Goal: Entertainment & Leisure: Consume media (video, audio)

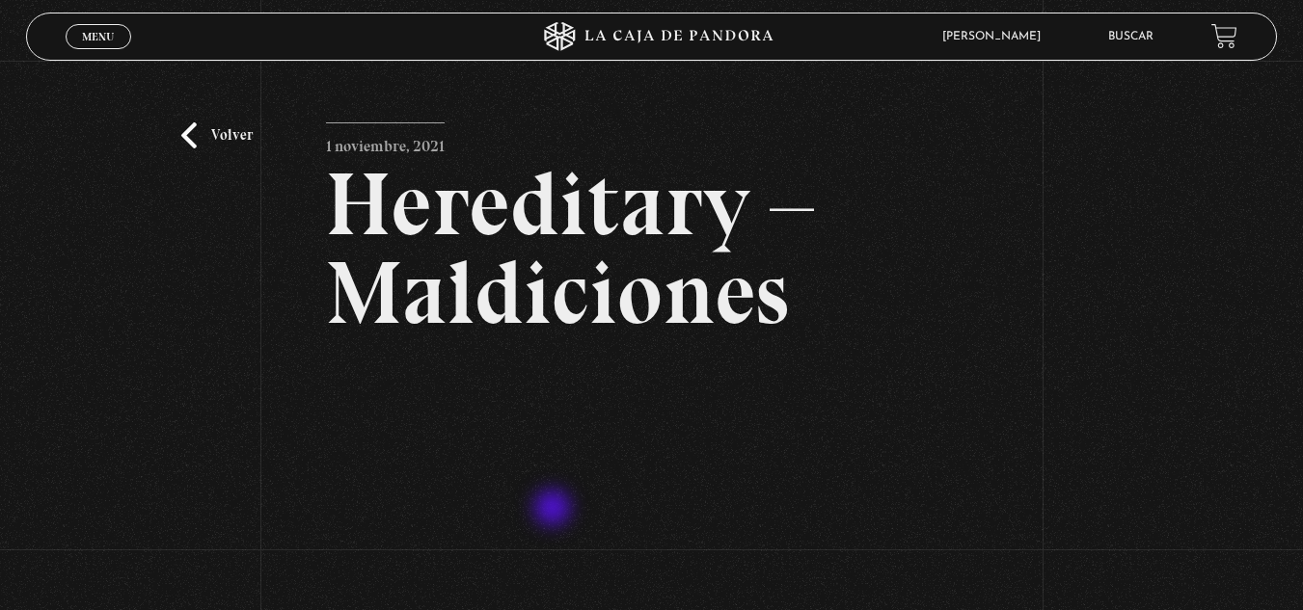
scroll to position [193, 0]
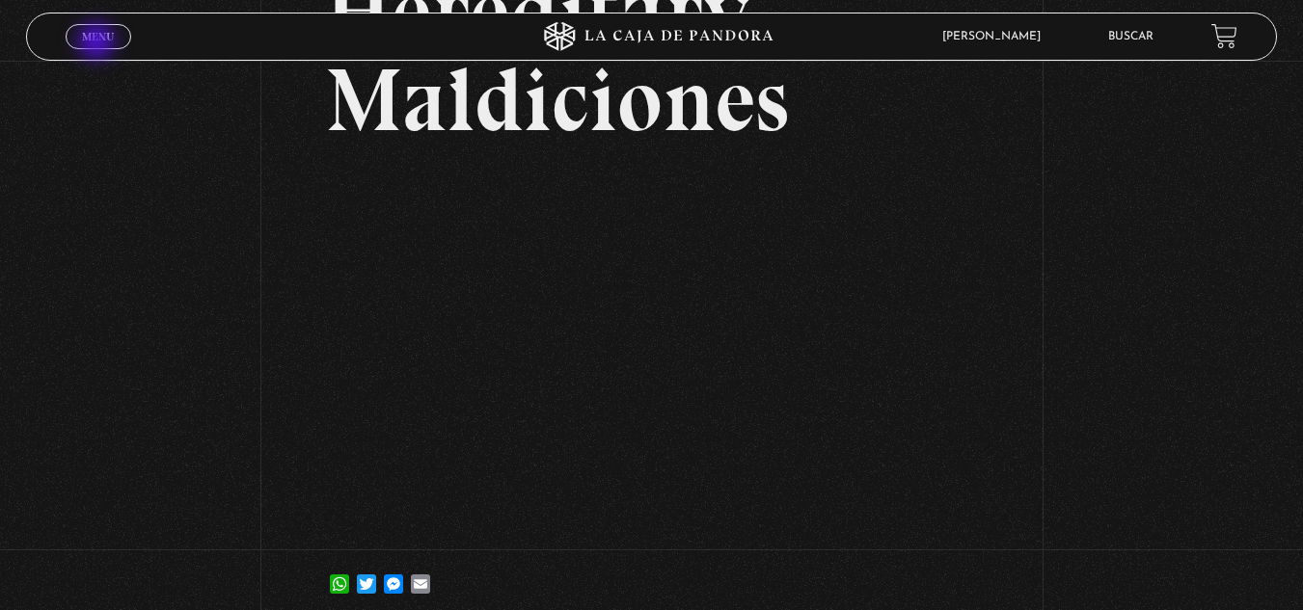
click at [98, 43] on link "Menu Cerrar" at bounding box center [99, 36] width 66 height 25
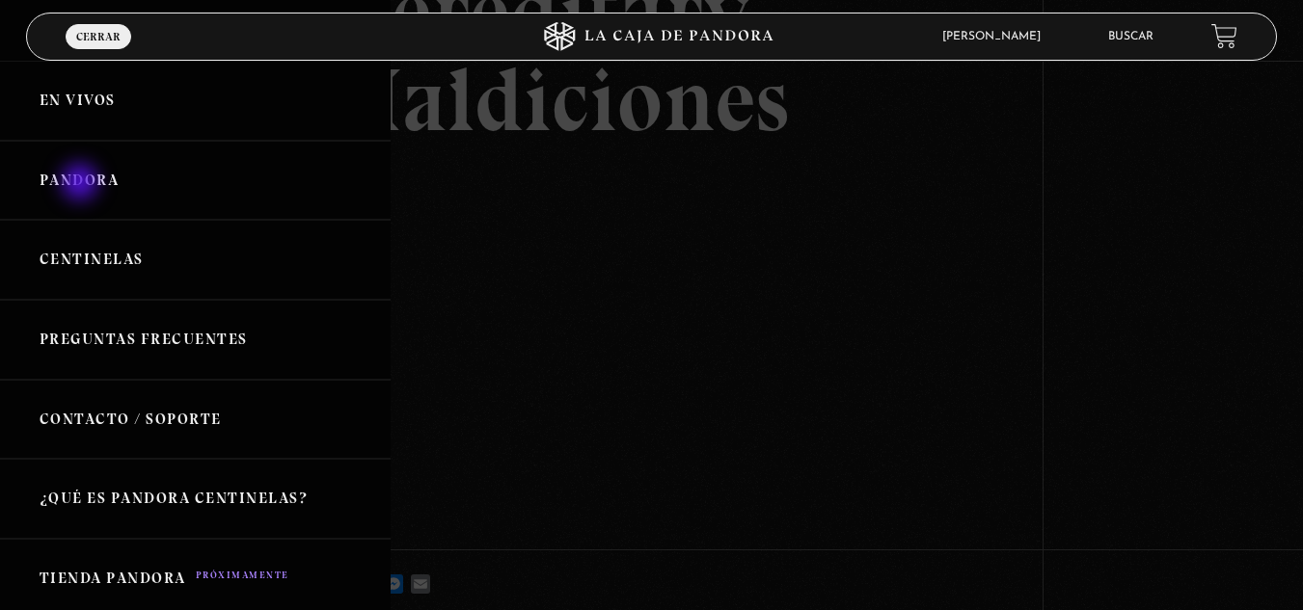
click at [82, 184] on link "Pandora" at bounding box center [195, 181] width 391 height 80
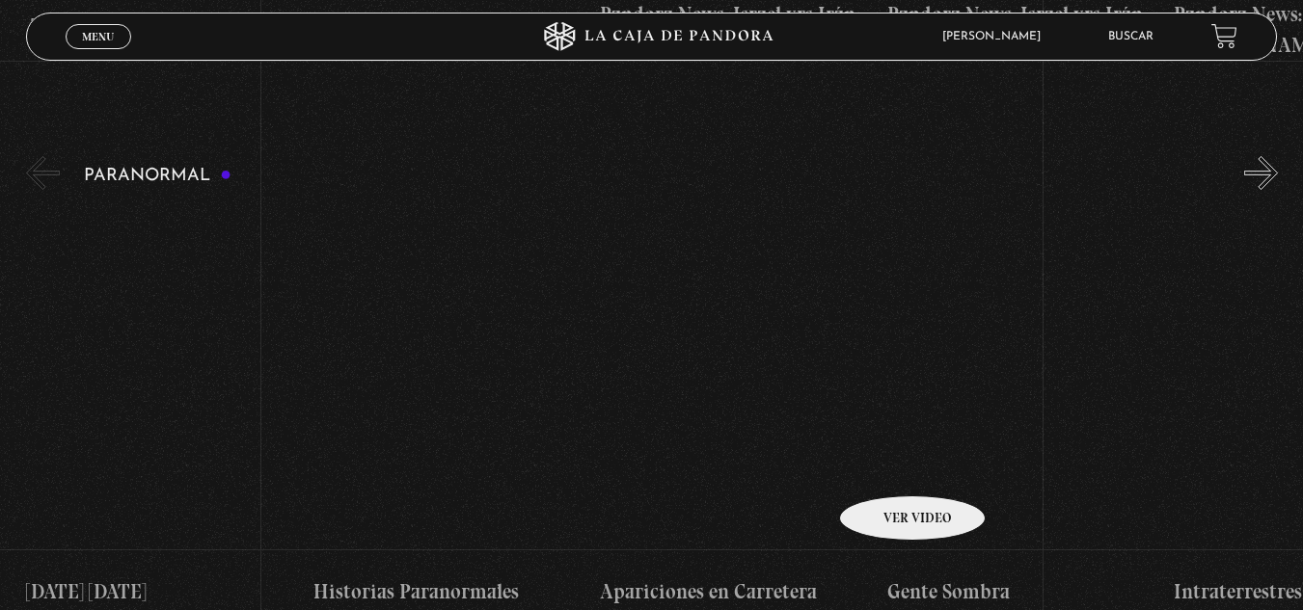
scroll to position [1896, 0]
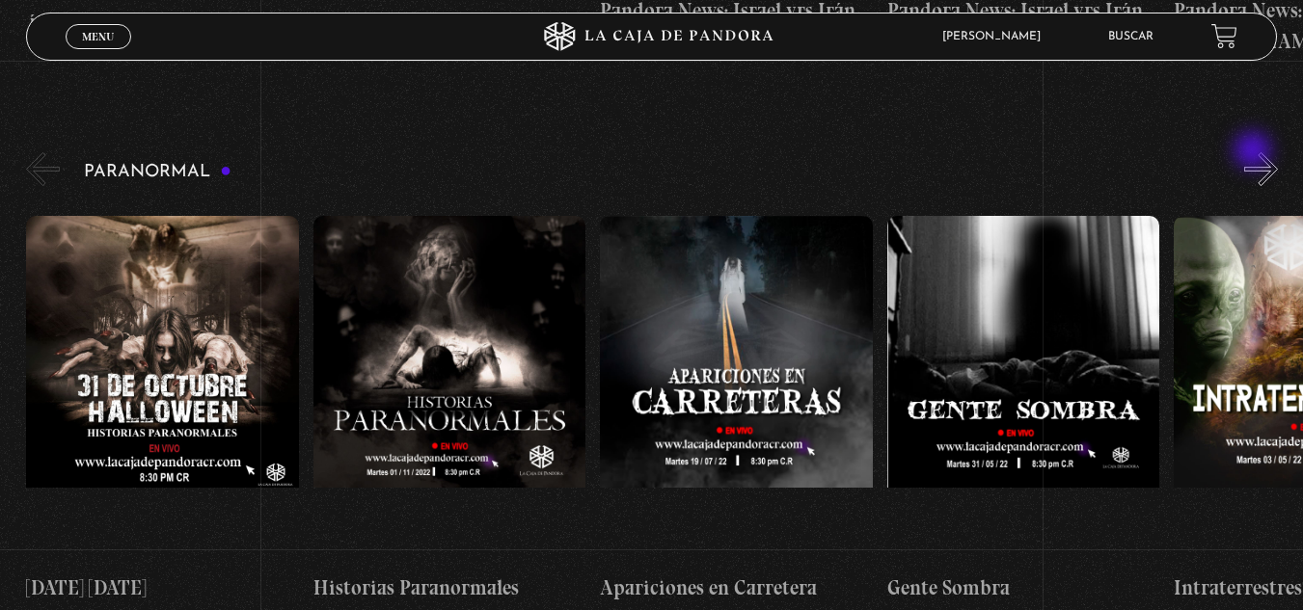
click at [1255, 152] on div "Paranormal [DATE] [DATE] Historias Paranormales Apariciones en Carretera Ovnis …" at bounding box center [664, 384] width 1277 height 470
click at [1278, 152] on button "»" at bounding box center [1261, 169] width 34 height 34
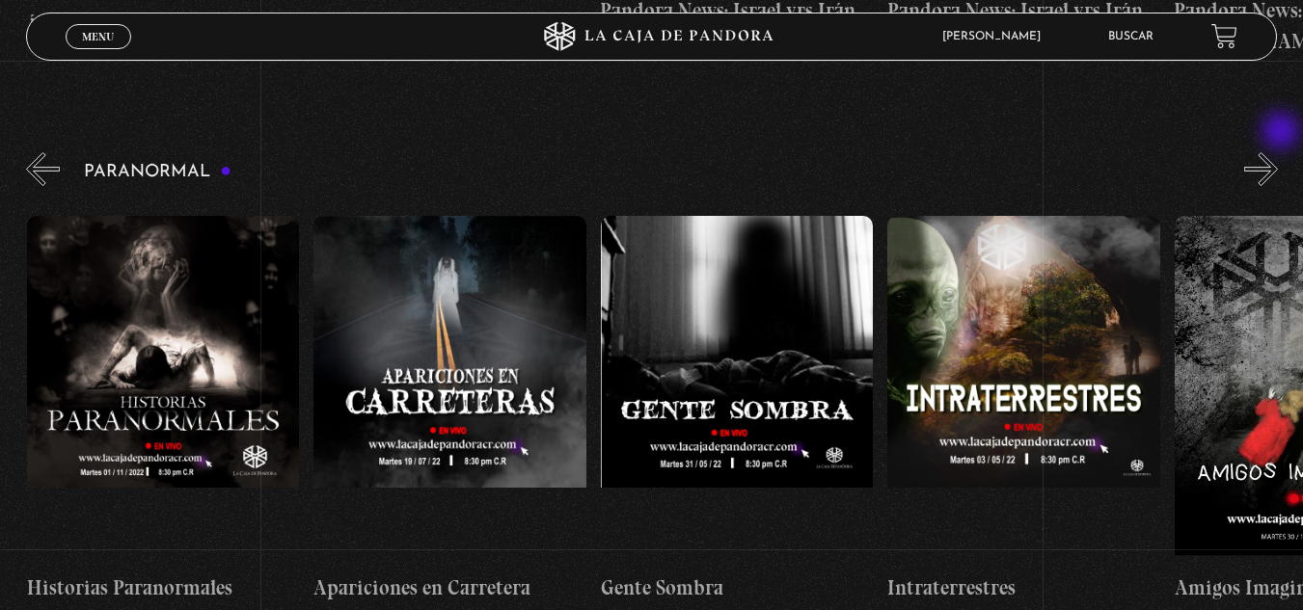
click at [1278, 152] on button "»" at bounding box center [1261, 169] width 34 height 34
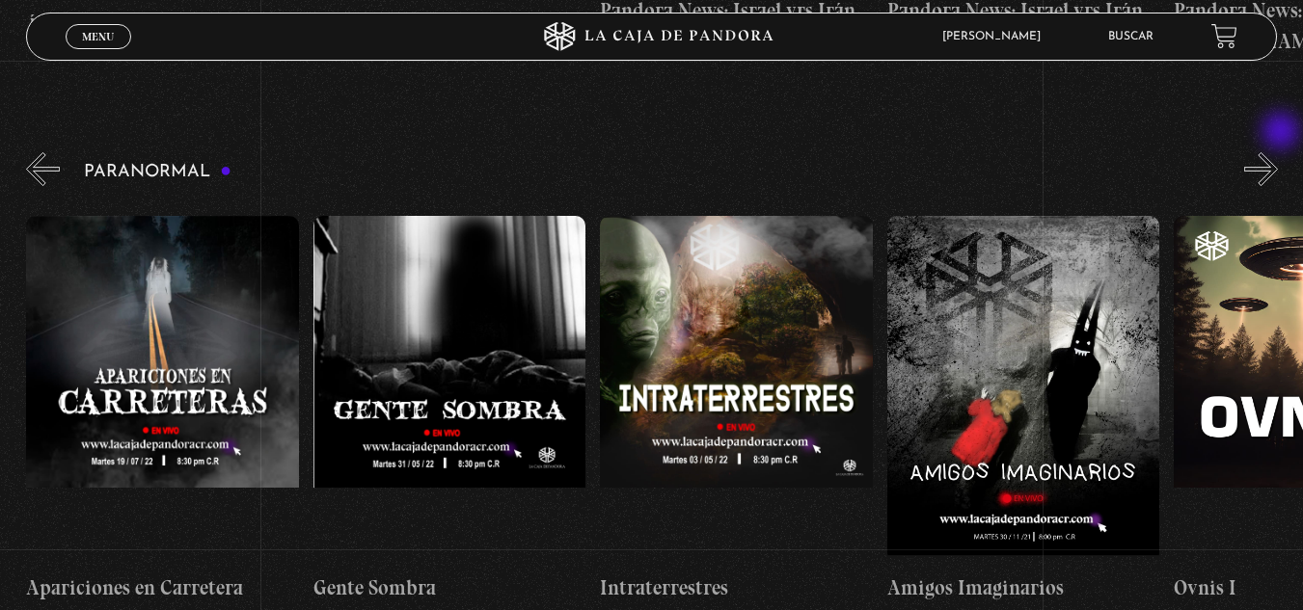
click at [1278, 152] on button "»" at bounding box center [1261, 169] width 34 height 34
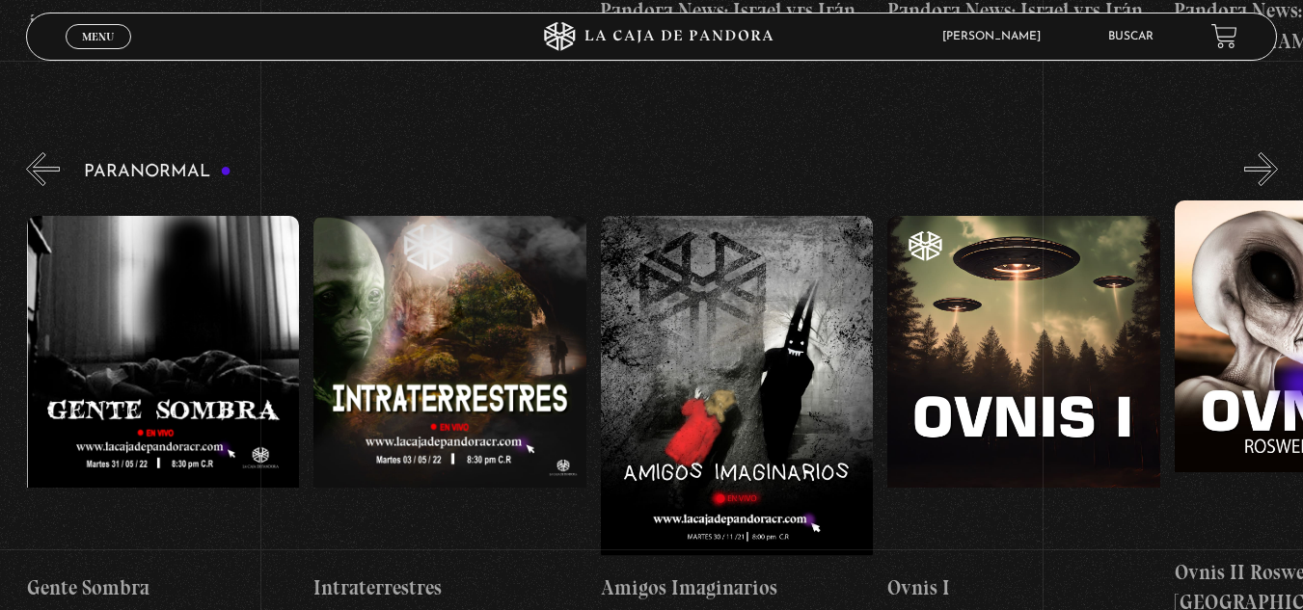
scroll to position [0, 861]
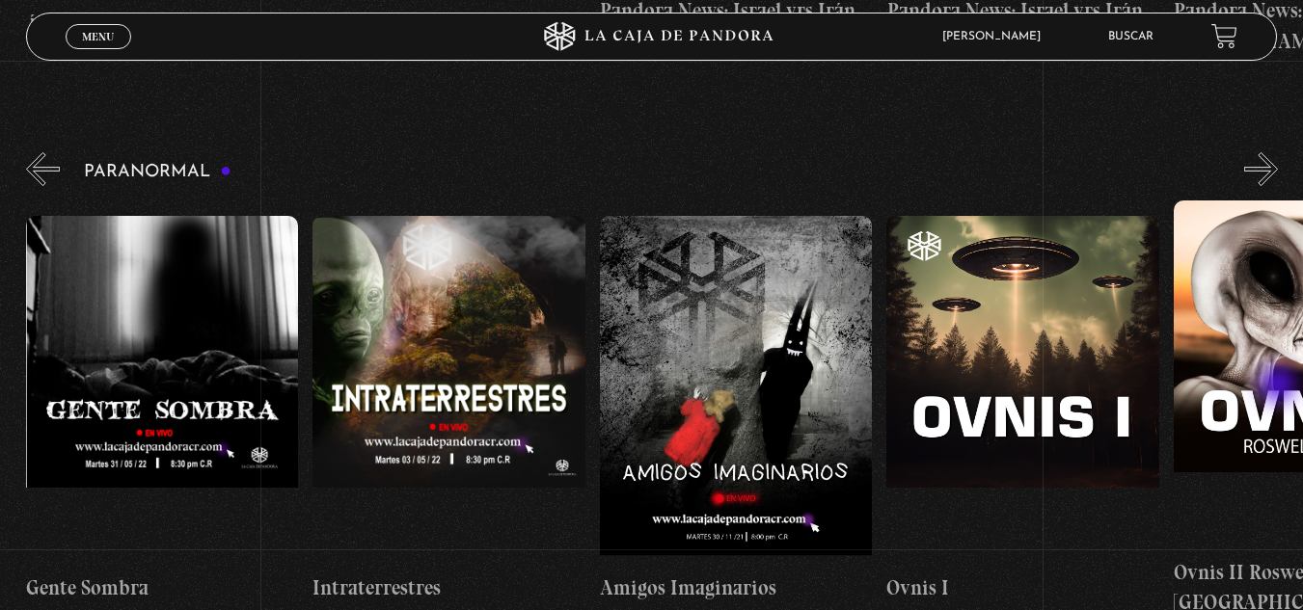
click at [1285, 417] on figure at bounding box center [1310, 374] width 273 height 347
click at [1278, 152] on button "»" at bounding box center [1261, 169] width 34 height 34
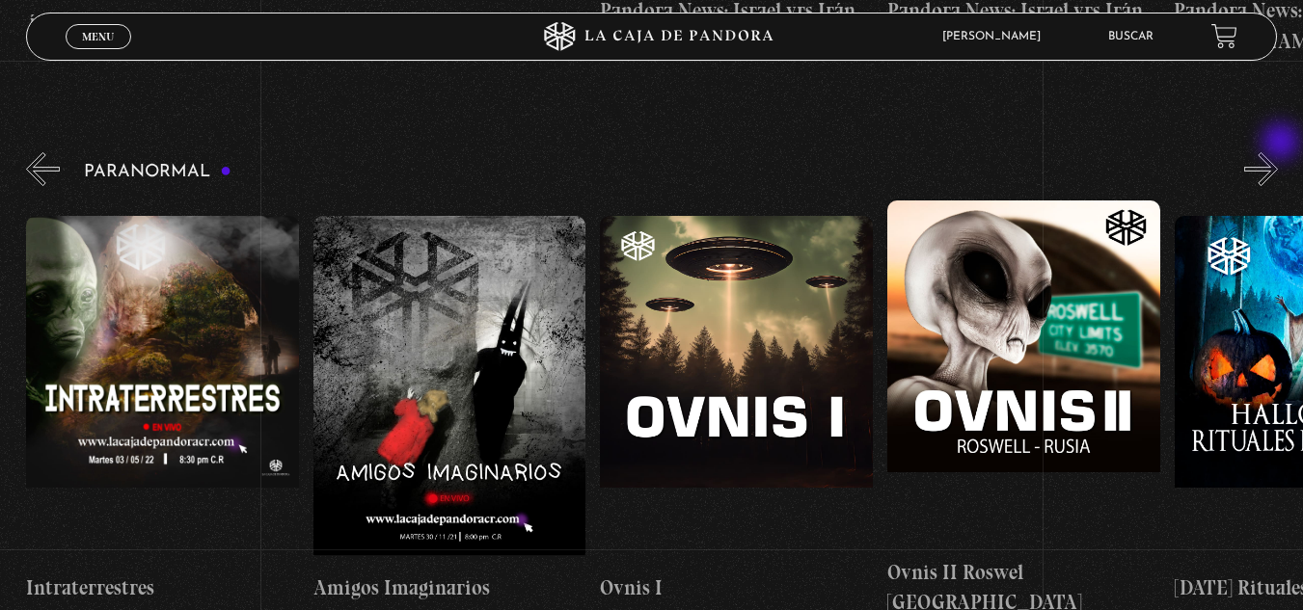
click at [1278, 152] on button "»" at bounding box center [1261, 169] width 34 height 34
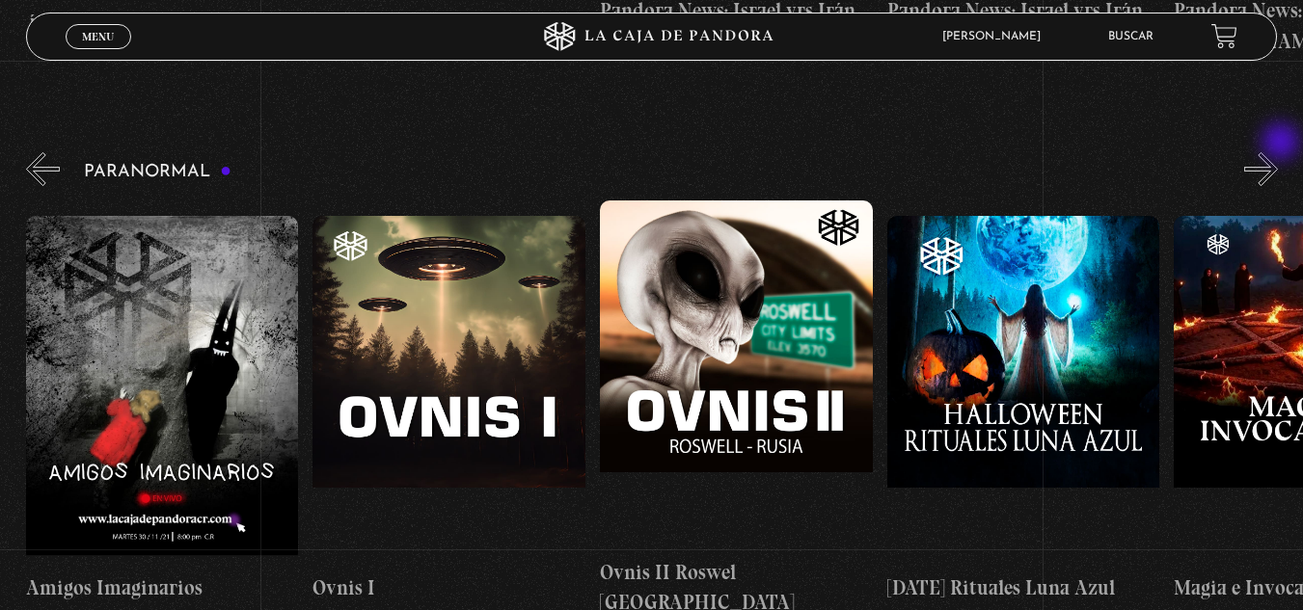
click at [1278, 152] on button "»" at bounding box center [1261, 169] width 34 height 34
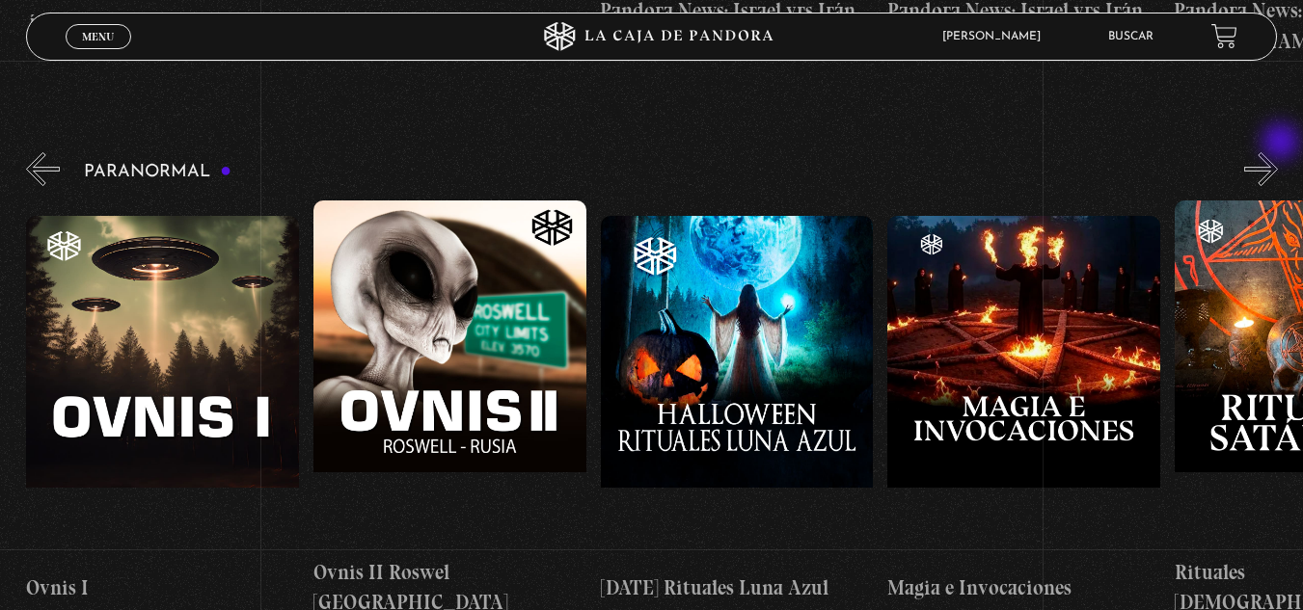
scroll to position [0, 1721]
click at [1278, 152] on button "»" at bounding box center [1261, 169] width 34 height 34
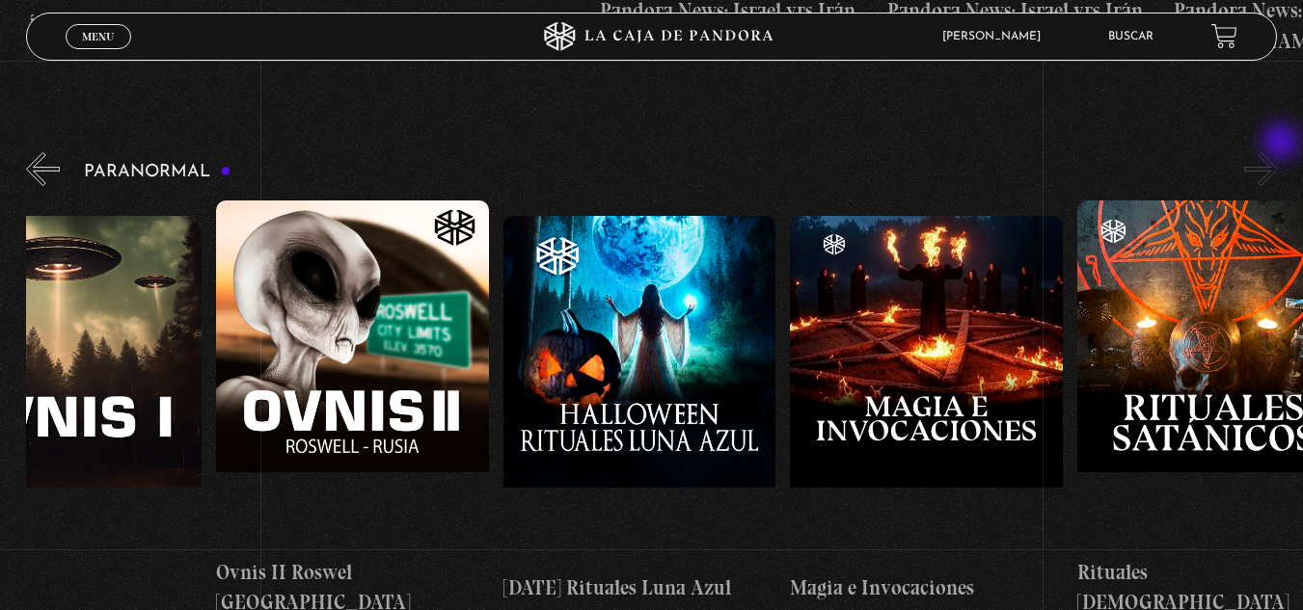
scroll to position [0, 1865]
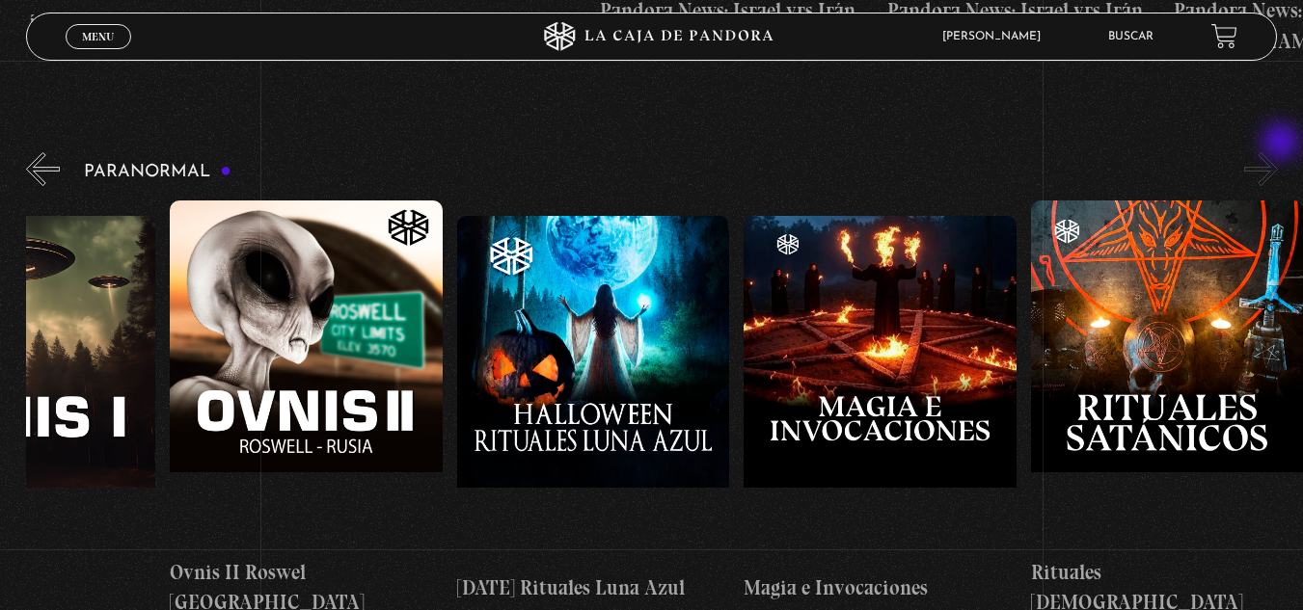
click at [1278, 152] on button "»" at bounding box center [1261, 169] width 34 height 34
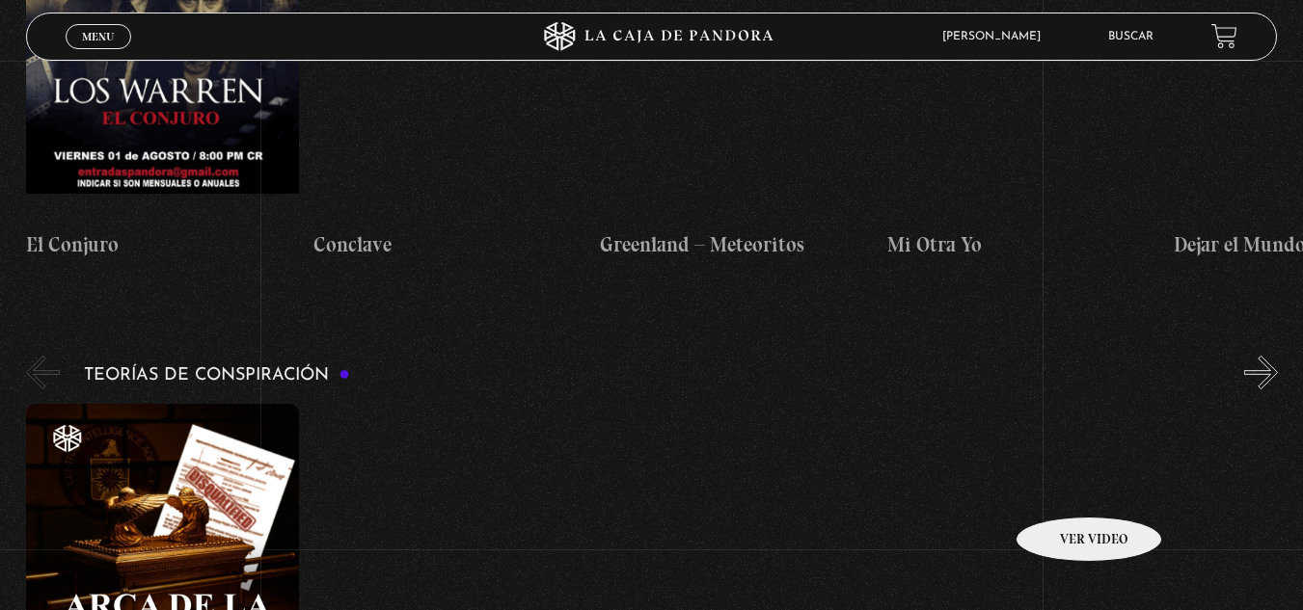
scroll to position [3910, 0]
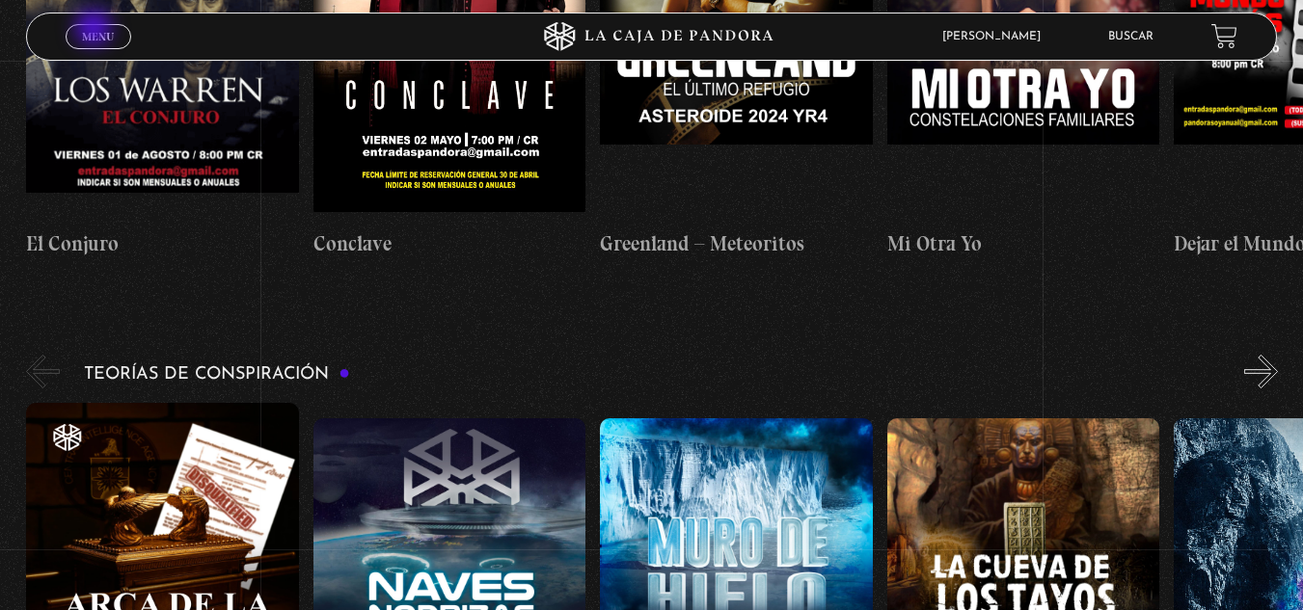
click at [95, 31] on span "Menu" at bounding box center [98, 37] width 32 height 12
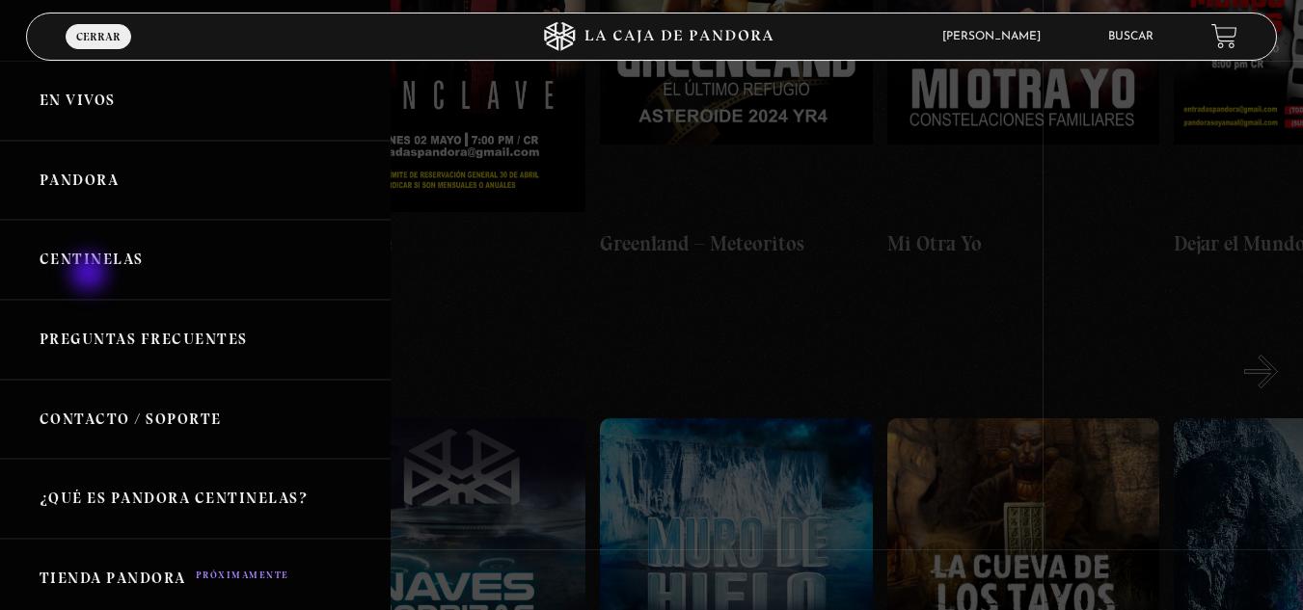
click at [91, 275] on link "Centinelas" at bounding box center [195, 260] width 391 height 80
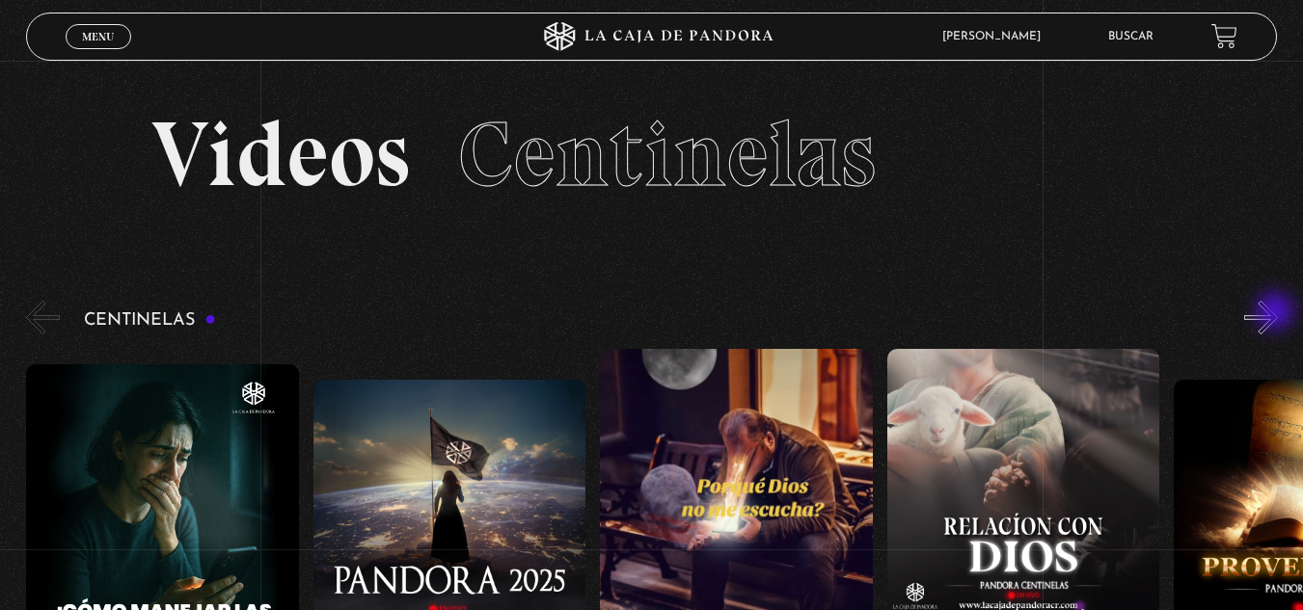
click at [1277, 313] on button "»" at bounding box center [1261, 318] width 34 height 34
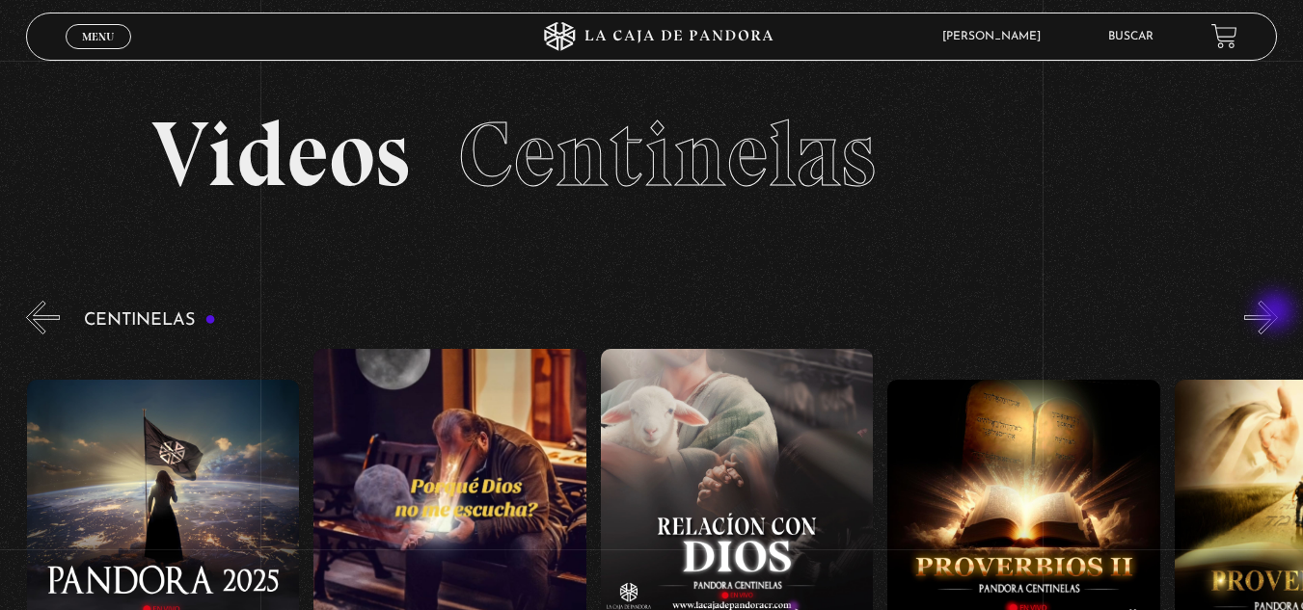
click at [1277, 313] on button "»" at bounding box center [1261, 318] width 34 height 34
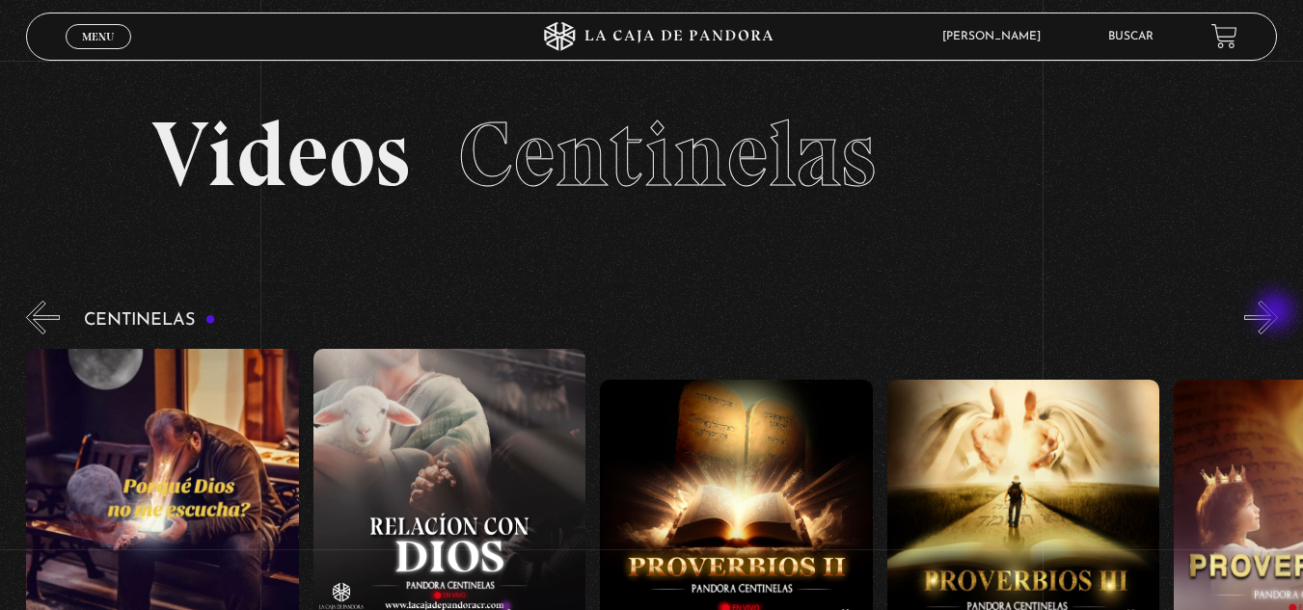
click at [1277, 313] on button "»" at bounding box center [1261, 318] width 34 height 34
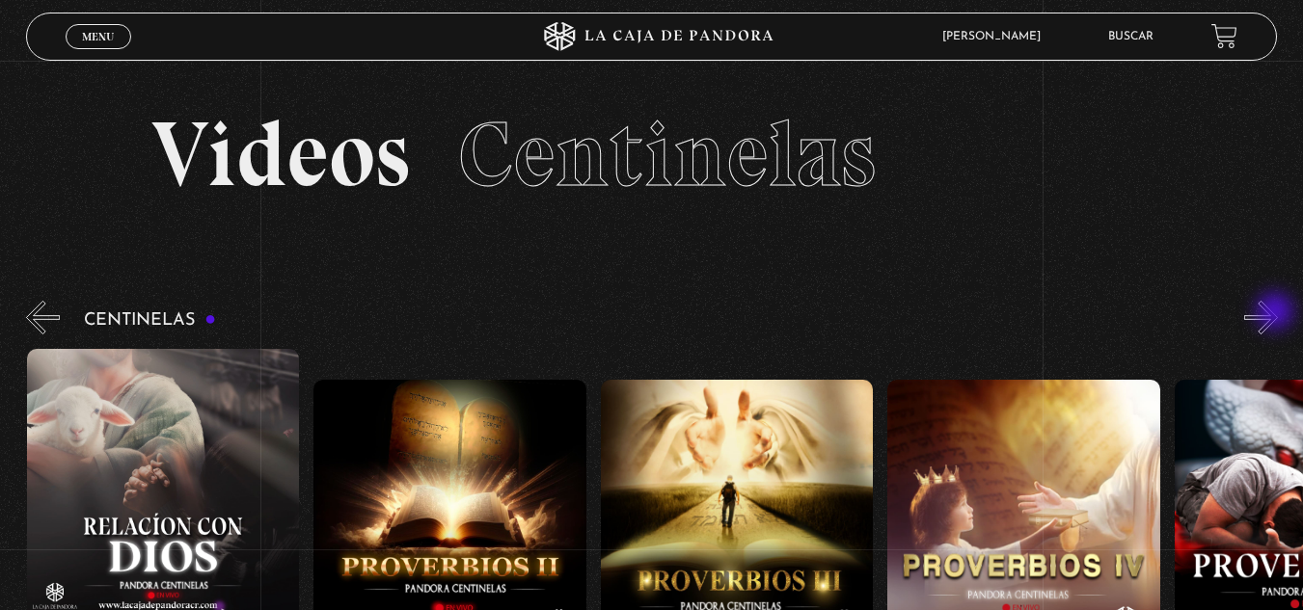
click at [1277, 313] on button "»" at bounding box center [1261, 318] width 34 height 34
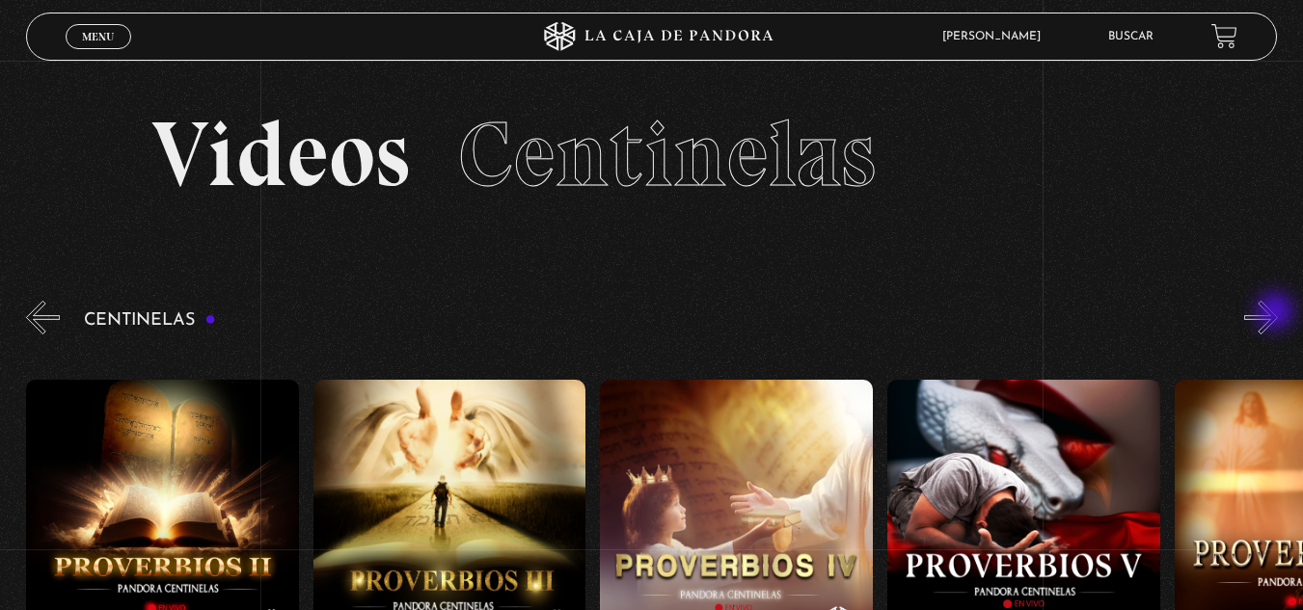
click at [1277, 313] on button "»" at bounding box center [1261, 318] width 34 height 34
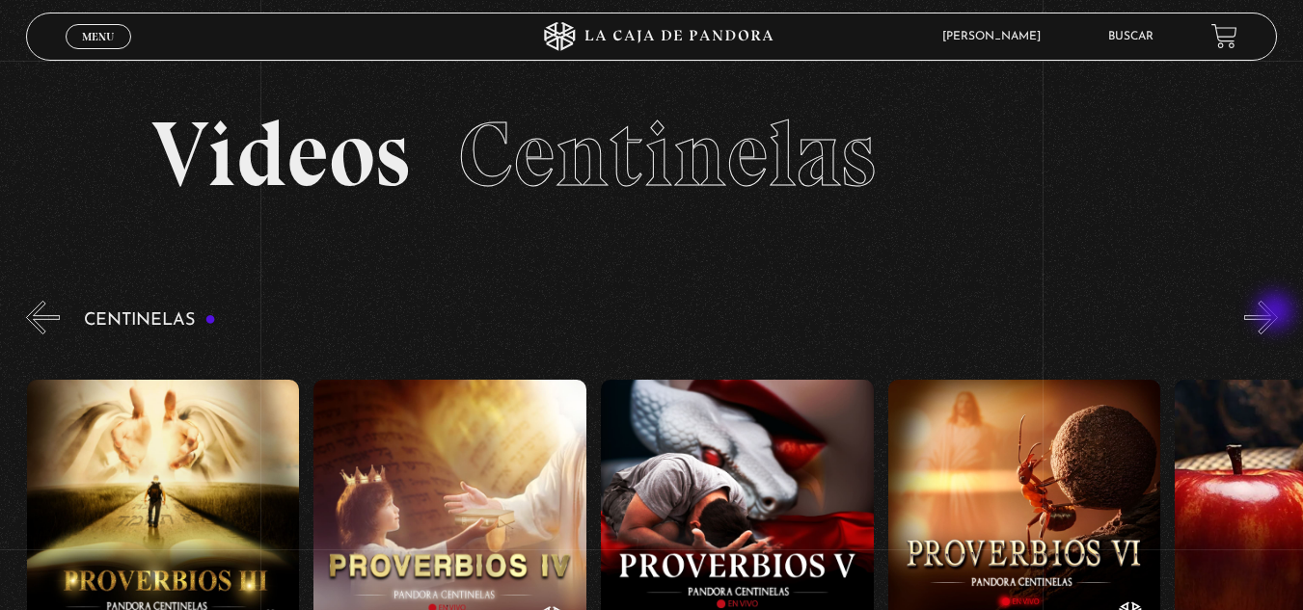
click at [1277, 313] on button "»" at bounding box center [1261, 318] width 34 height 34
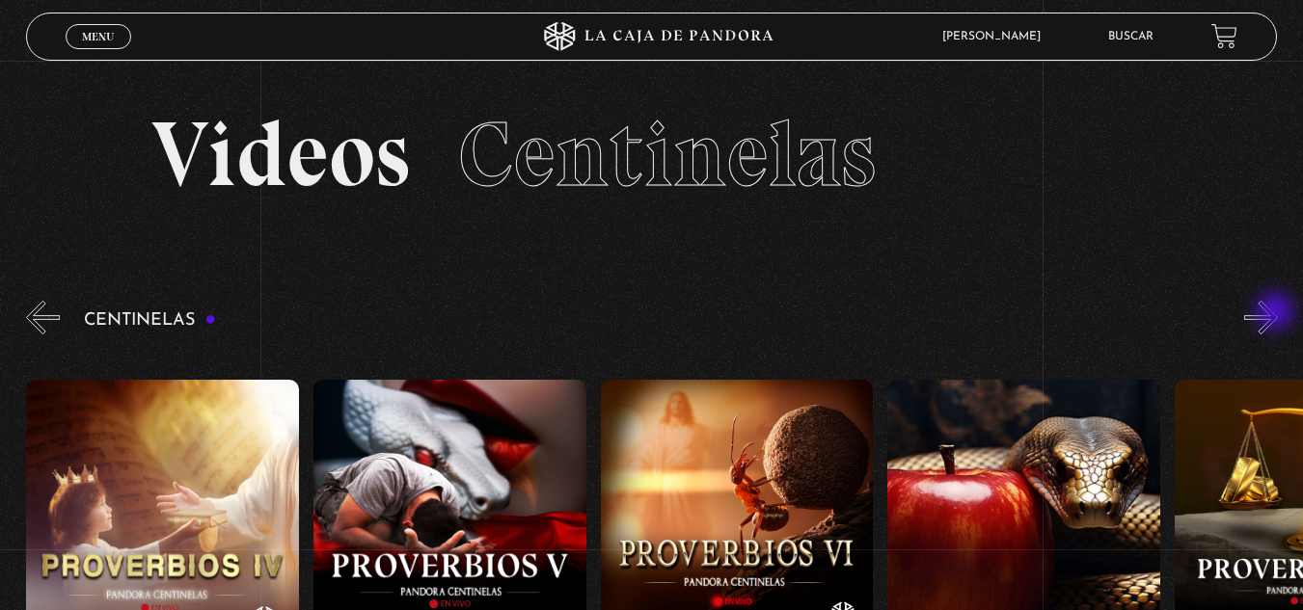
click at [1277, 313] on button "»" at bounding box center [1261, 318] width 34 height 34
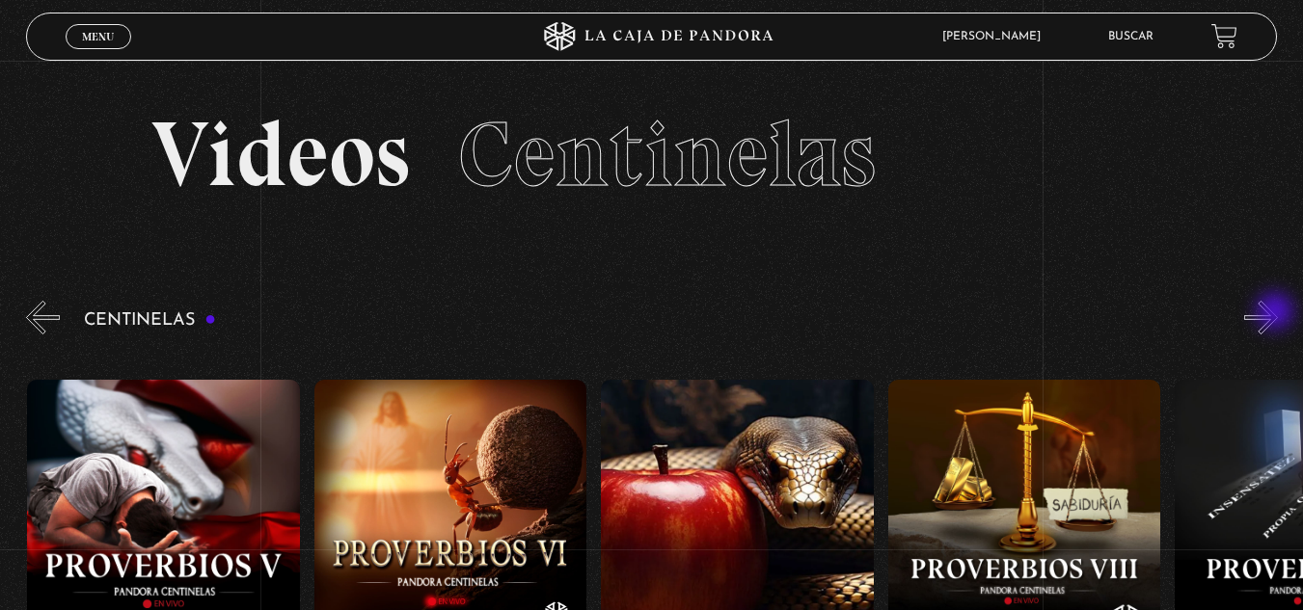
click at [1277, 313] on button "»" at bounding box center [1261, 318] width 34 height 34
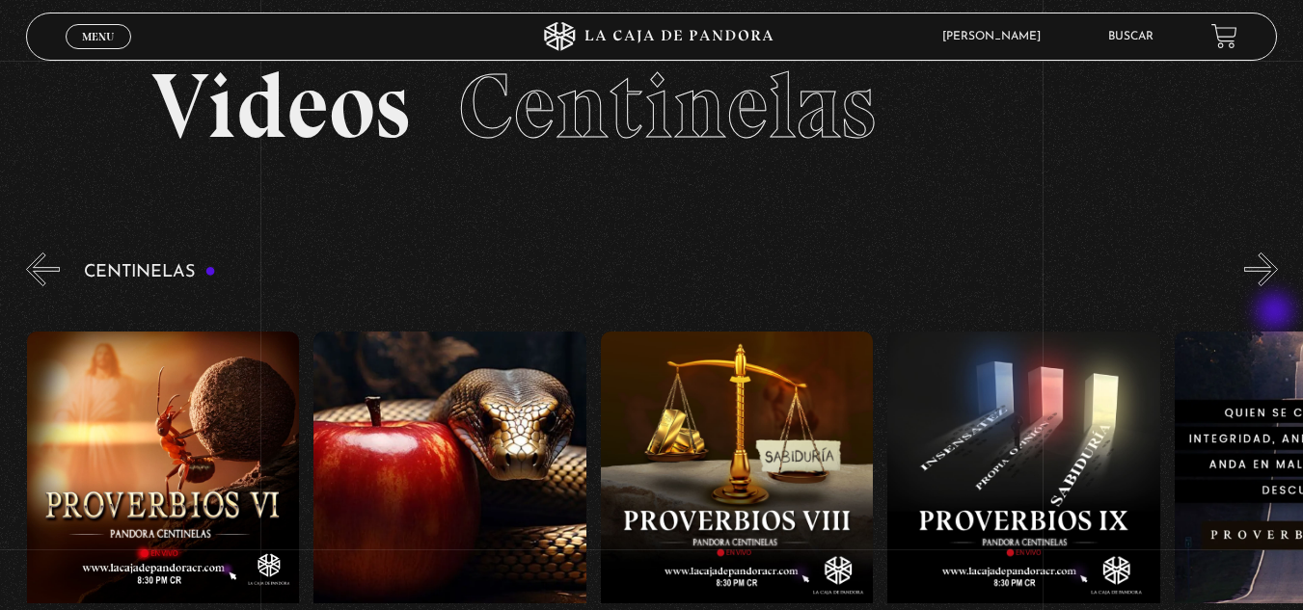
scroll to position [49, 0]
click at [1275, 262] on button "»" at bounding box center [1261, 269] width 34 height 34
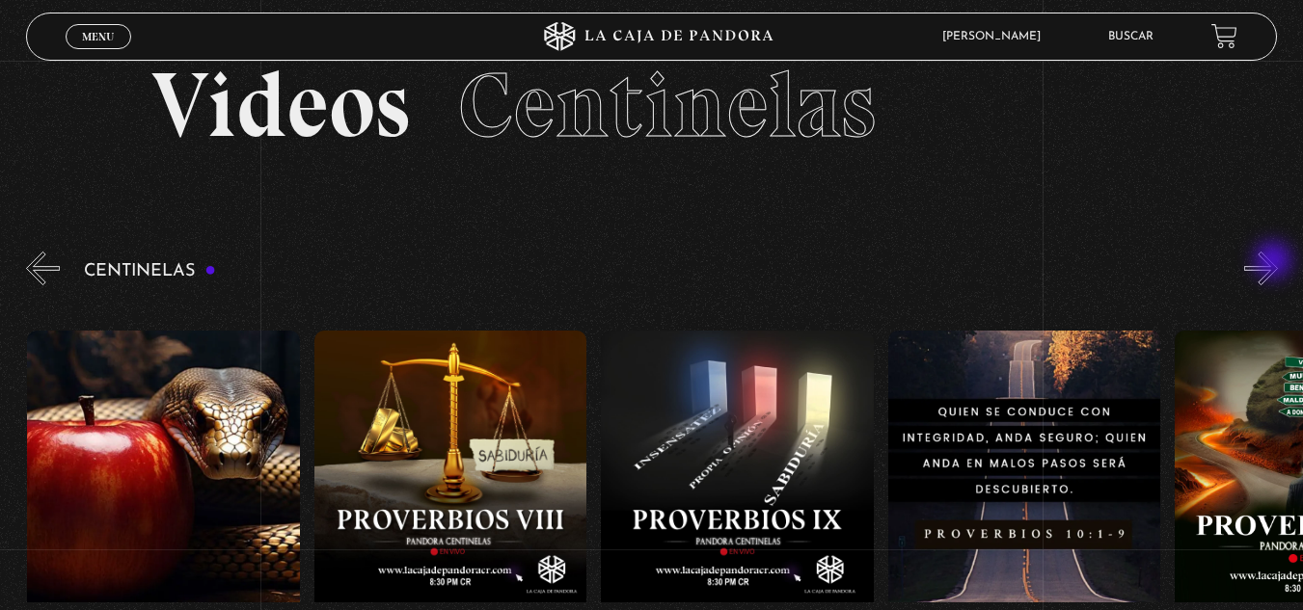
click at [1275, 262] on button "»" at bounding box center [1261, 269] width 34 height 34
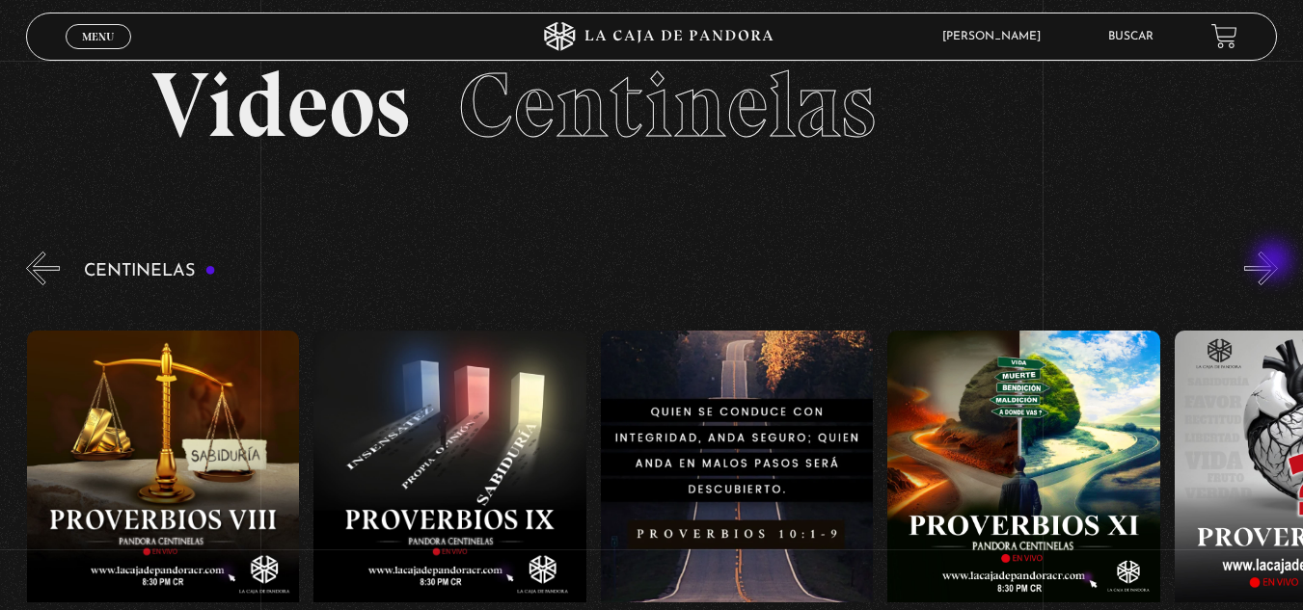
click at [1275, 262] on button "»" at bounding box center [1261, 269] width 34 height 34
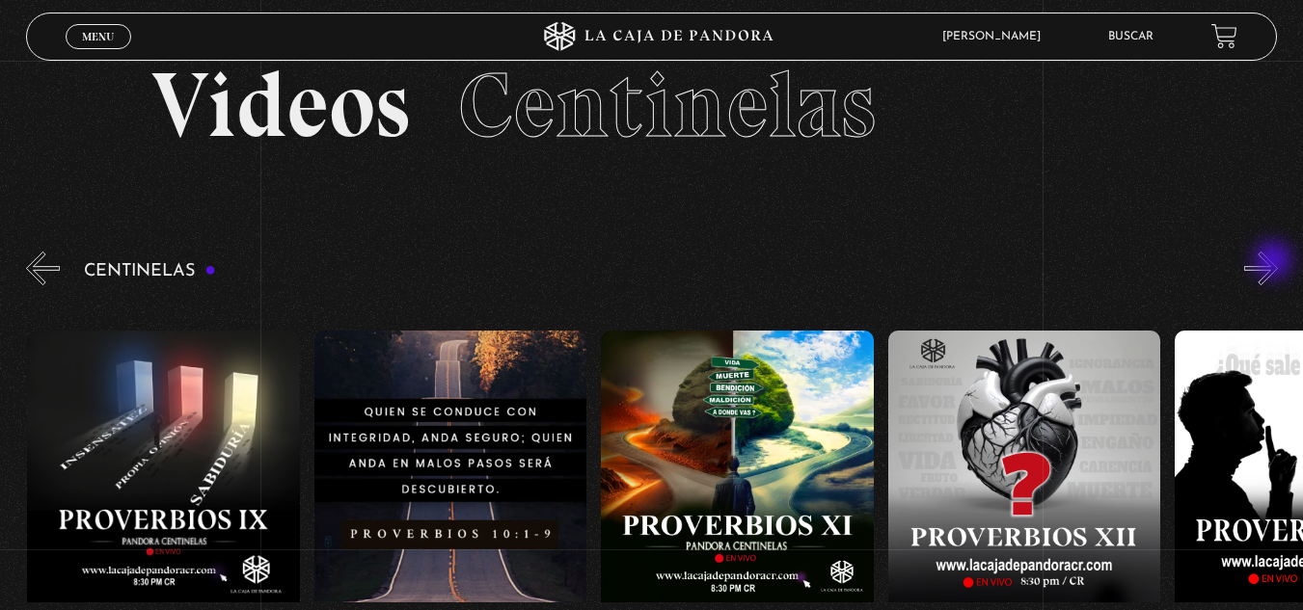
click at [1275, 262] on button "»" at bounding box center [1261, 269] width 34 height 34
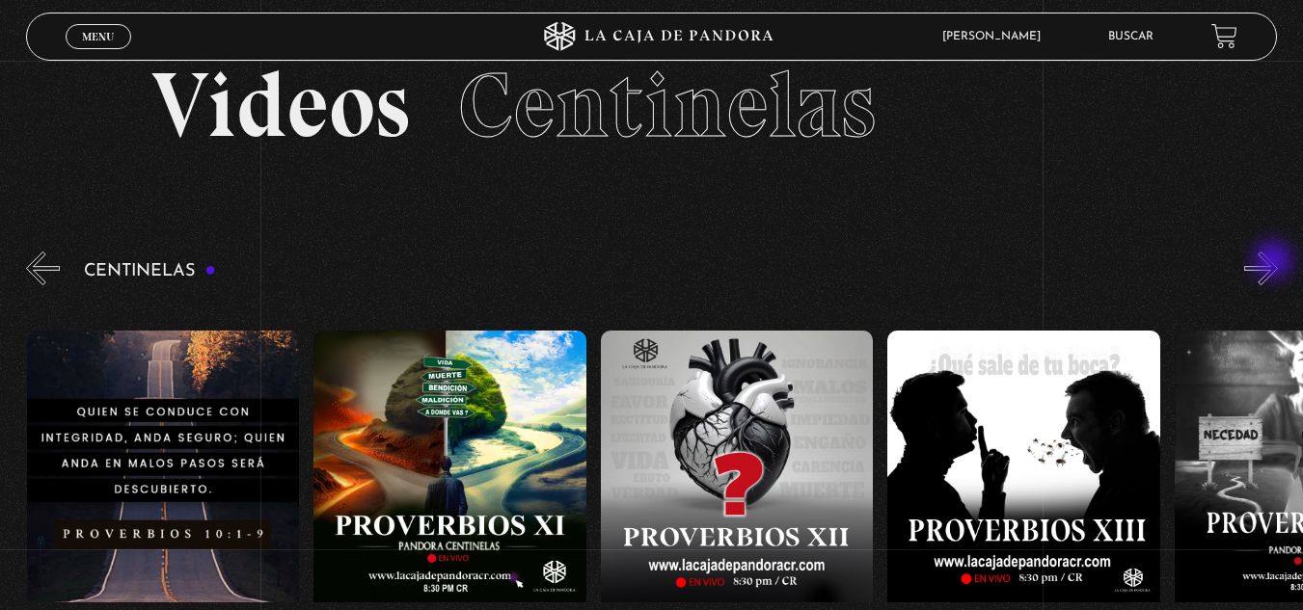
click at [1275, 262] on button "»" at bounding box center [1261, 269] width 34 height 34
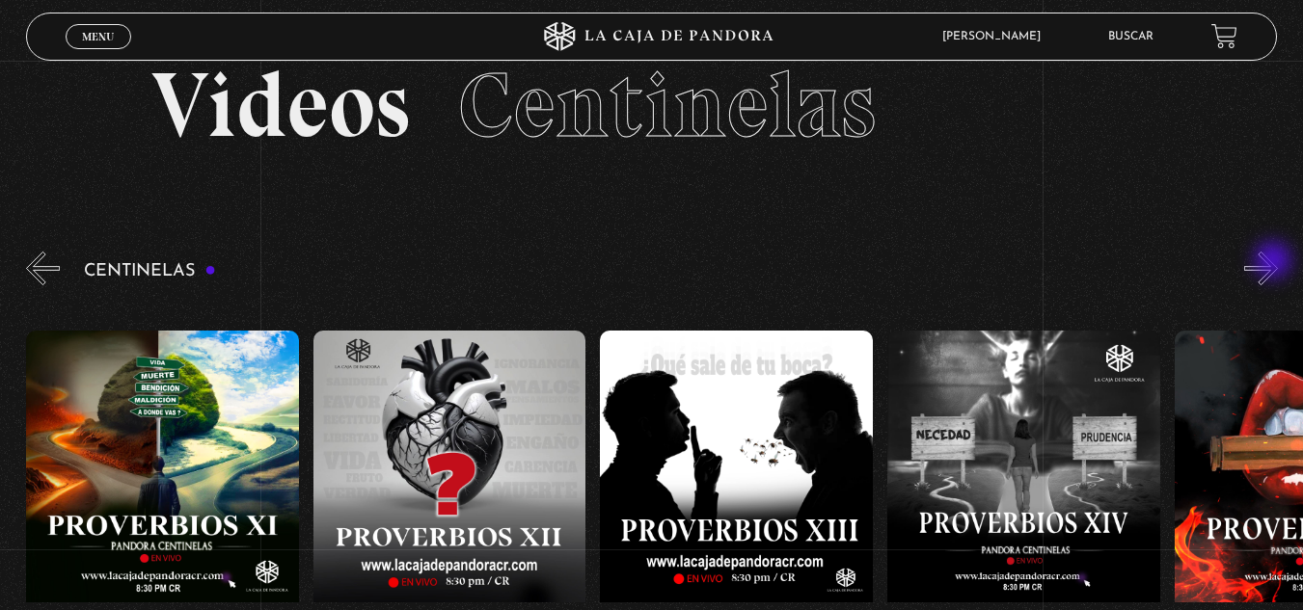
click at [1275, 262] on button "»" at bounding box center [1261, 269] width 34 height 34
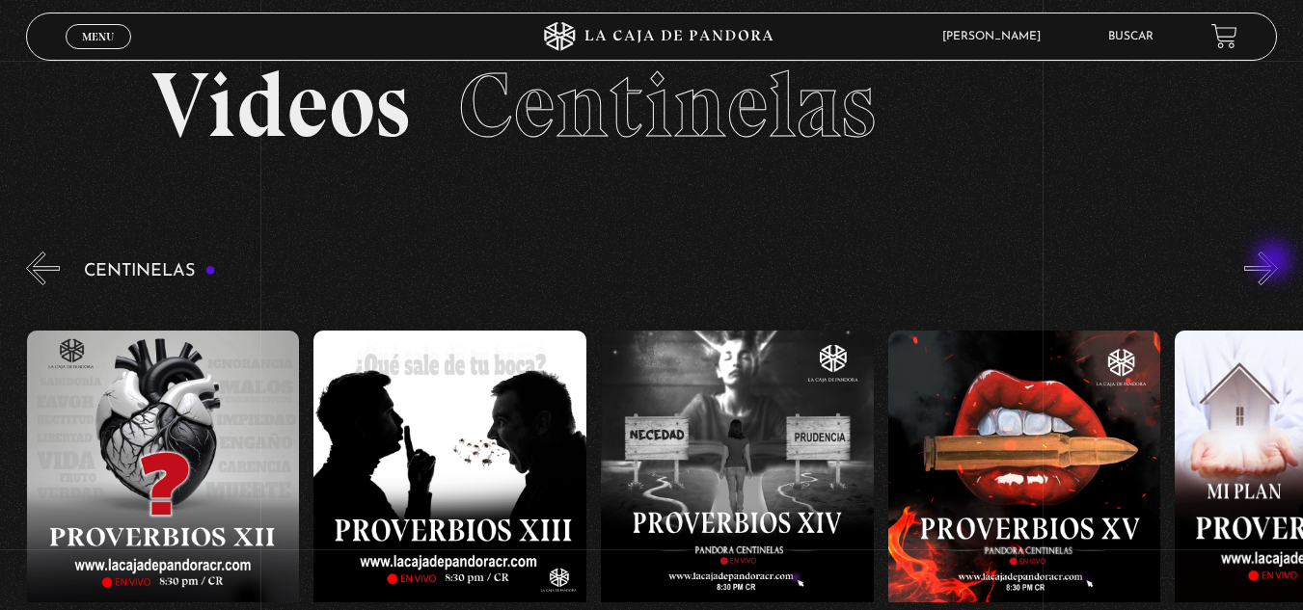
click at [1275, 262] on button "»" at bounding box center [1261, 269] width 34 height 34
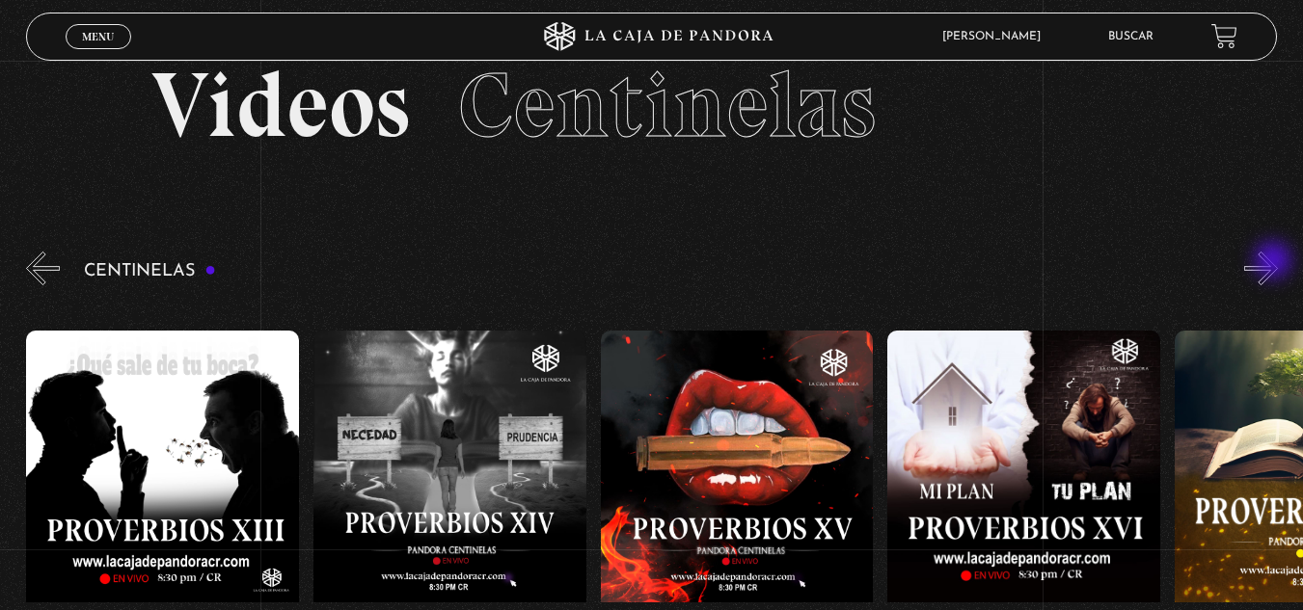
click at [1275, 262] on button "»" at bounding box center [1261, 269] width 34 height 34
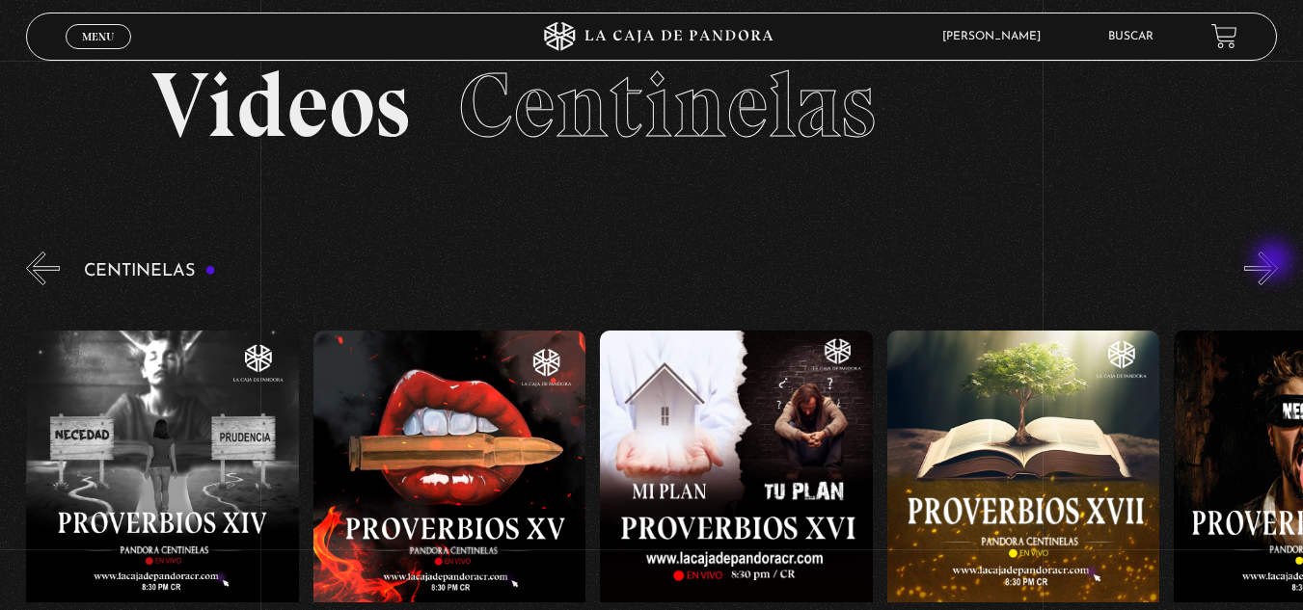
click at [1275, 262] on button "»" at bounding box center [1261, 269] width 34 height 34
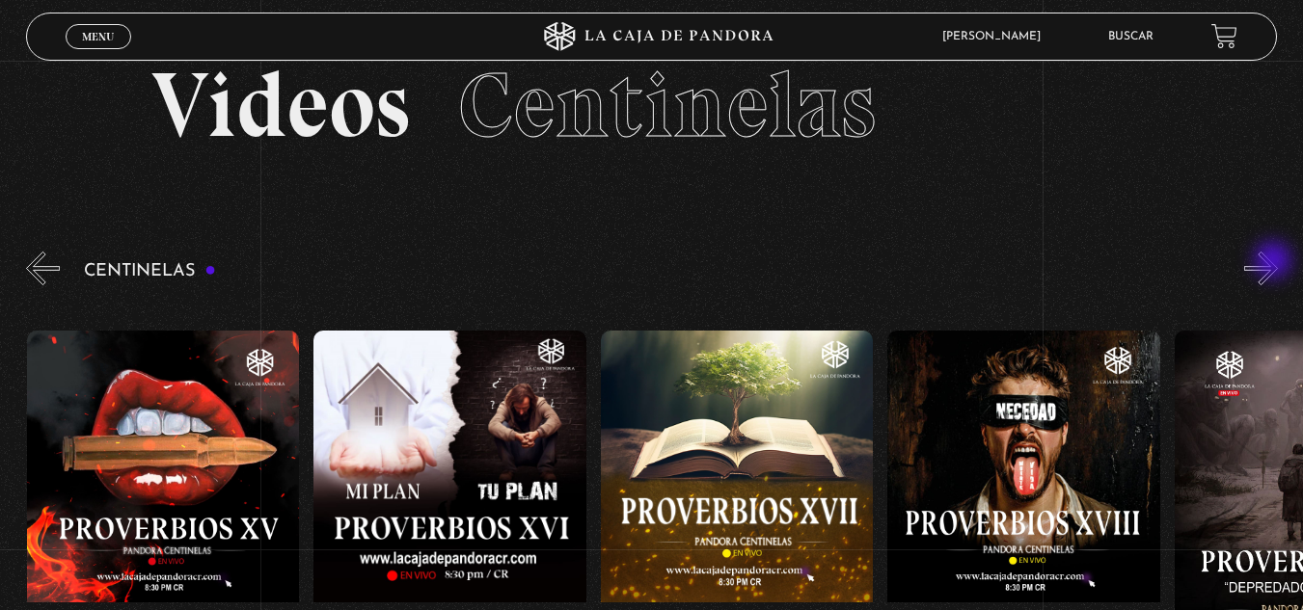
click at [1275, 262] on button "»" at bounding box center [1261, 269] width 34 height 34
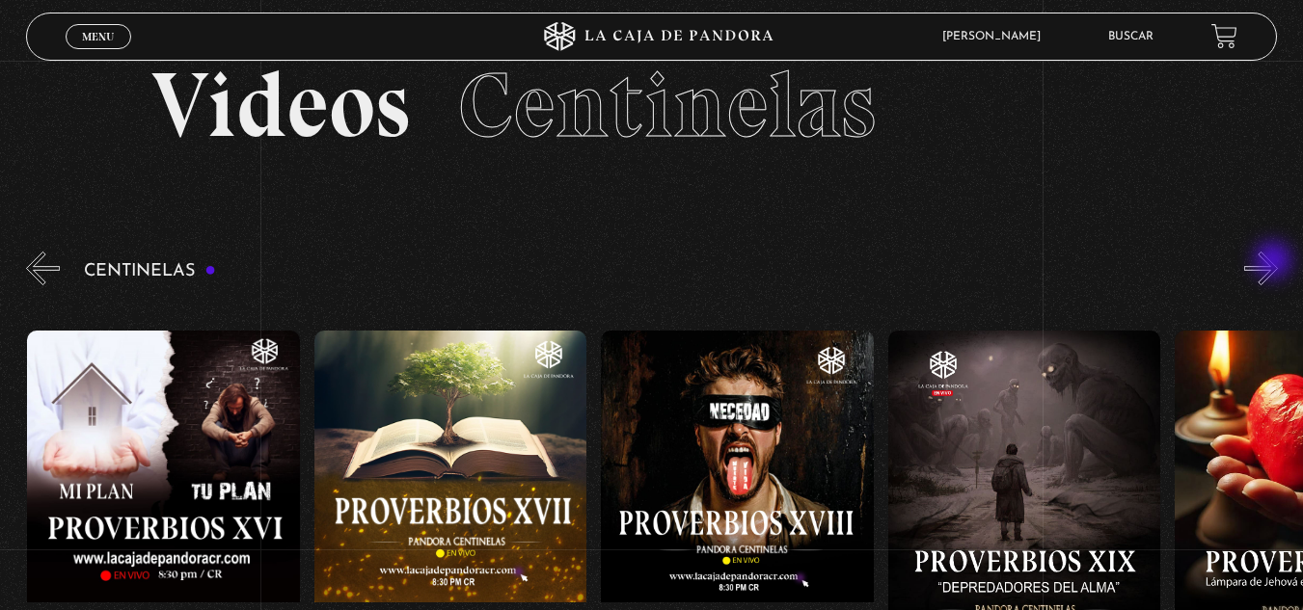
click at [1275, 262] on button "»" at bounding box center [1261, 269] width 34 height 34
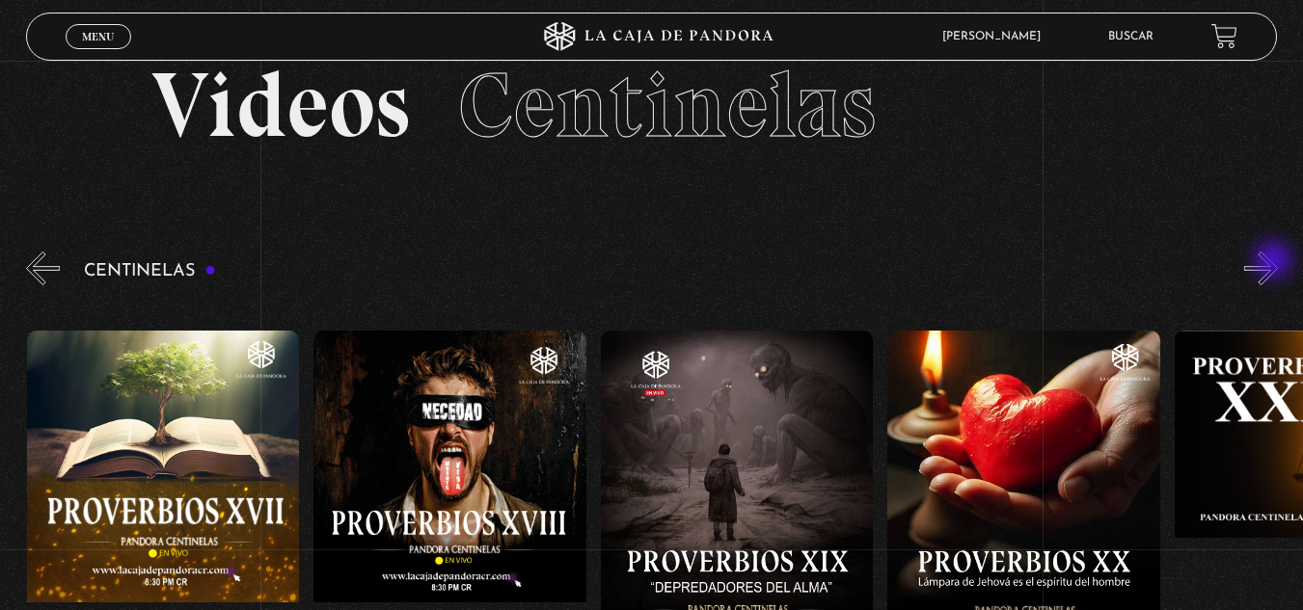
click at [1275, 262] on button "»" at bounding box center [1261, 269] width 34 height 34
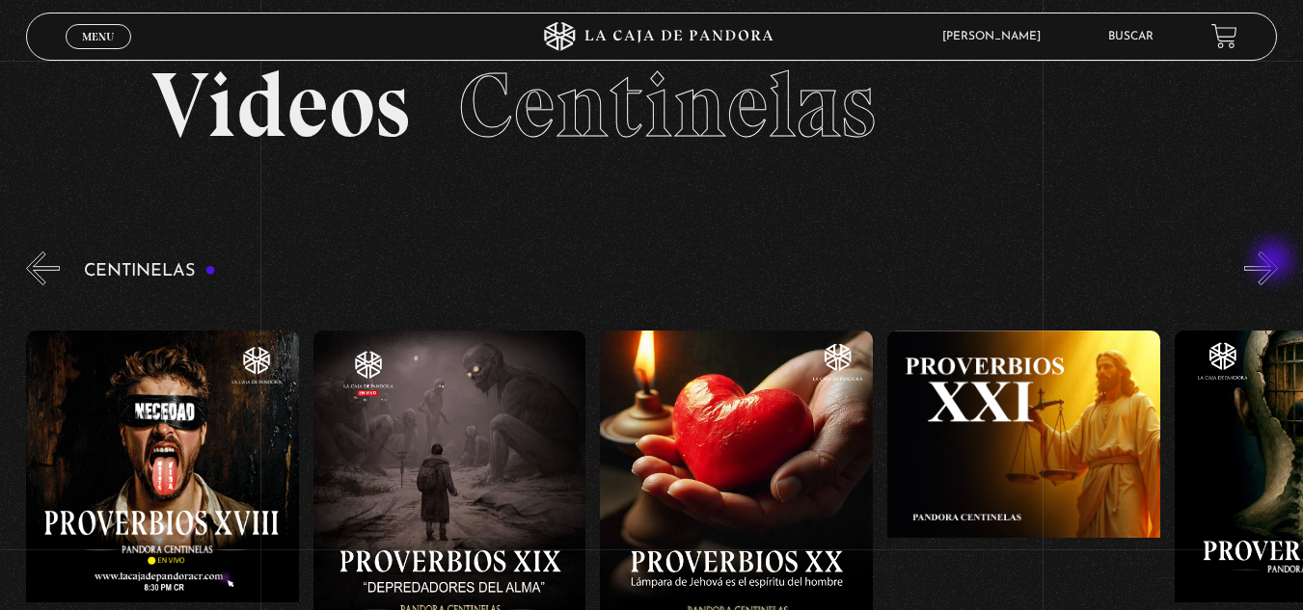
click at [1275, 262] on button "»" at bounding box center [1261, 269] width 34 height 34
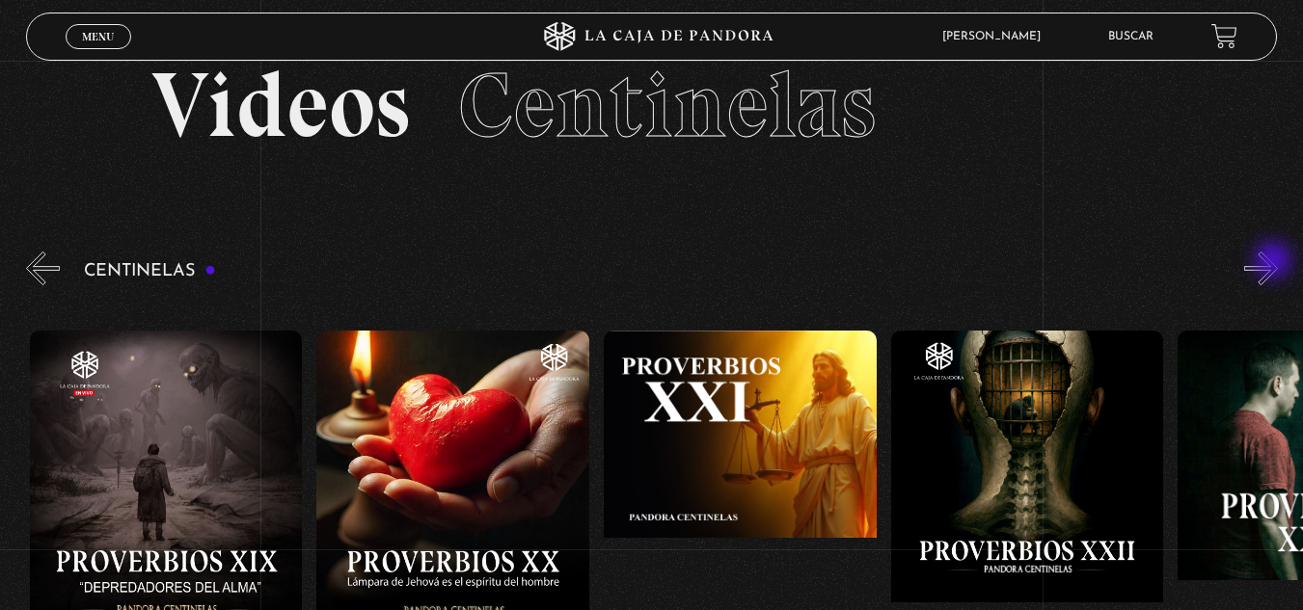
click at [1275, 262] on button "»" at bounding box center [1261, 269] width 34 height 34
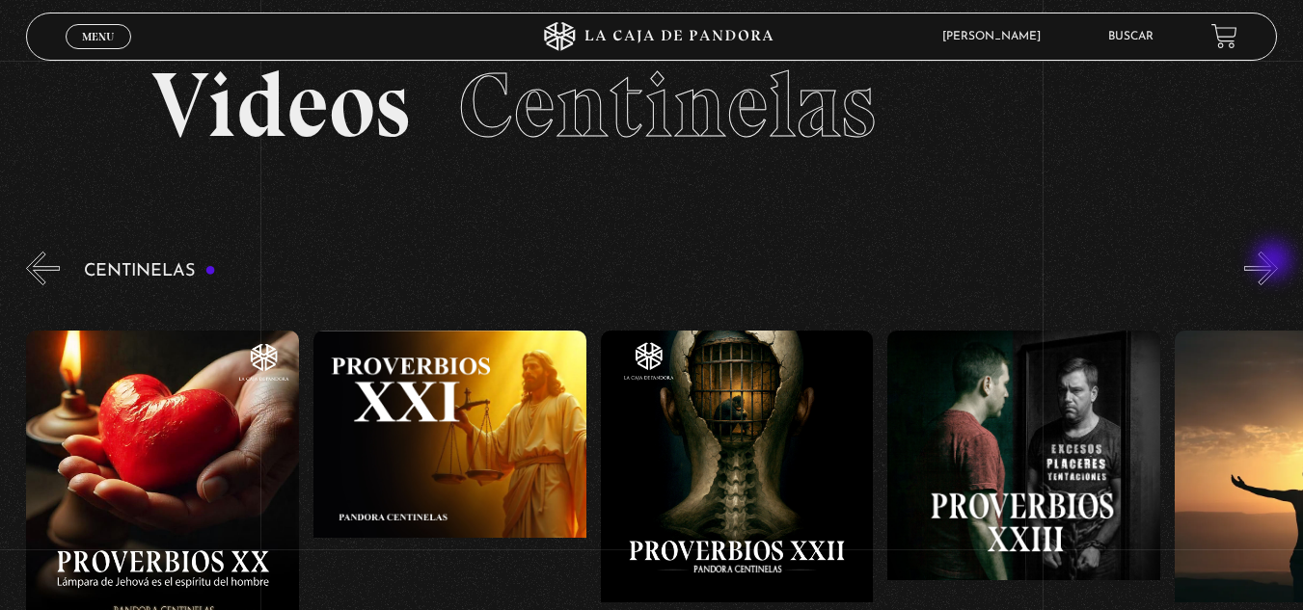
click at [1275, 262] on button "»" at bounding box center [1261, 269] width 34 height 34
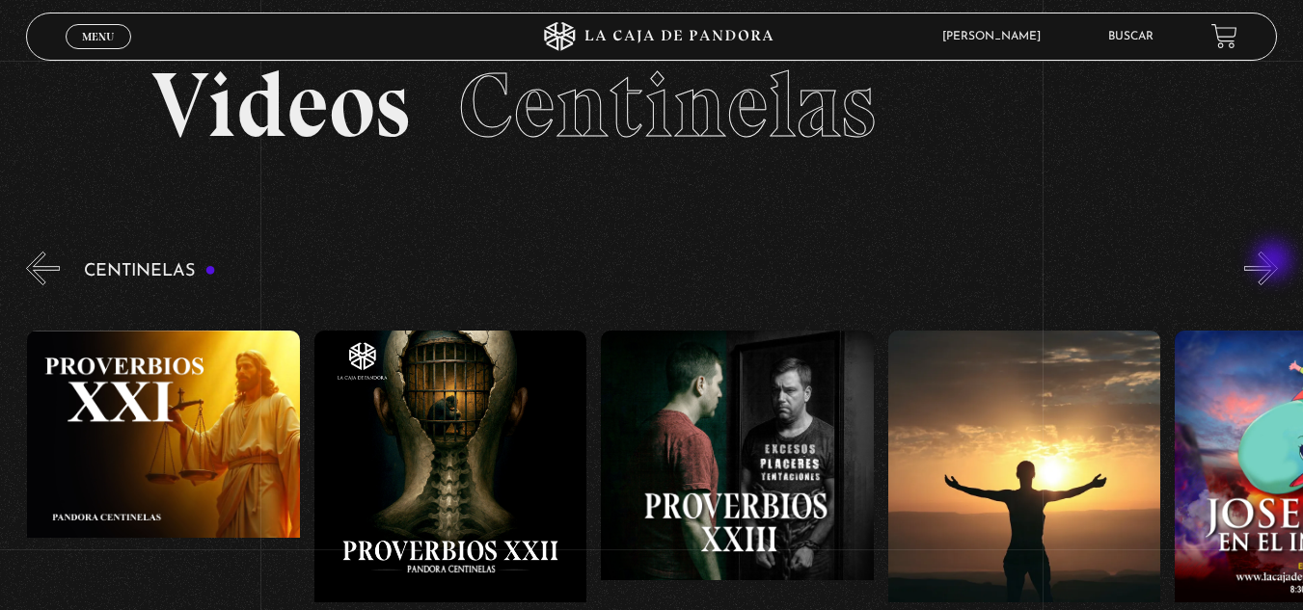
click at [1275, 262] on button "»" at bounding box center [1261, 269] width 34 height 34
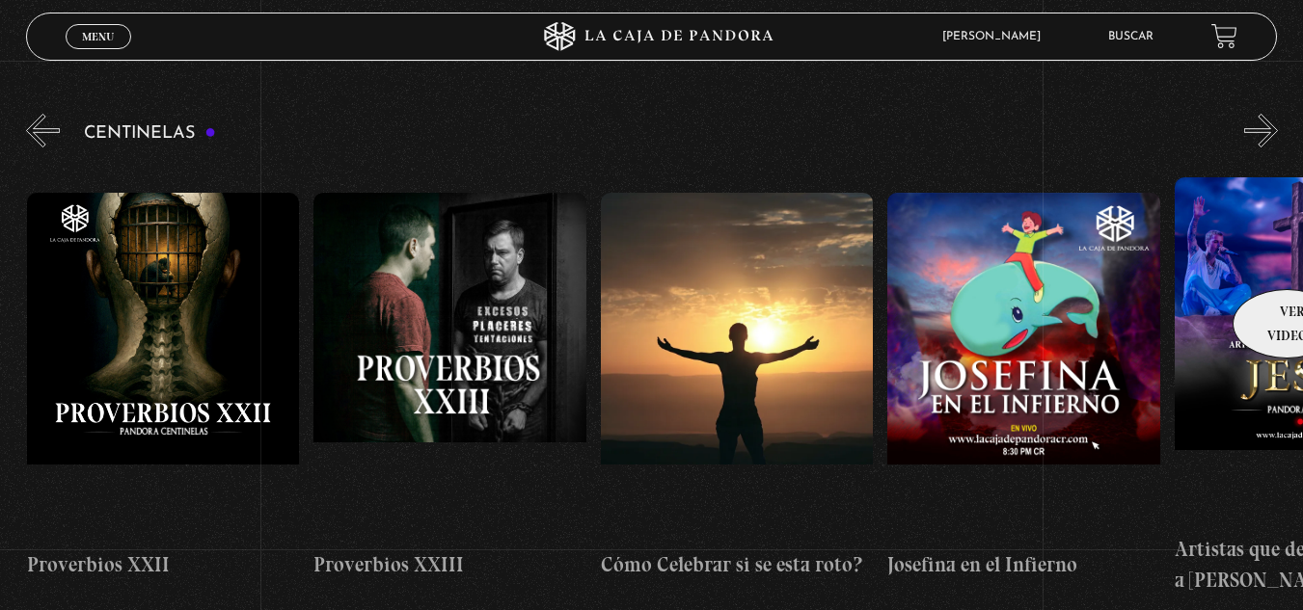
scroll to position [188, 0]
click at [1275, 130] on button "»" at bounding box center [1261, 130] width 34 height 34
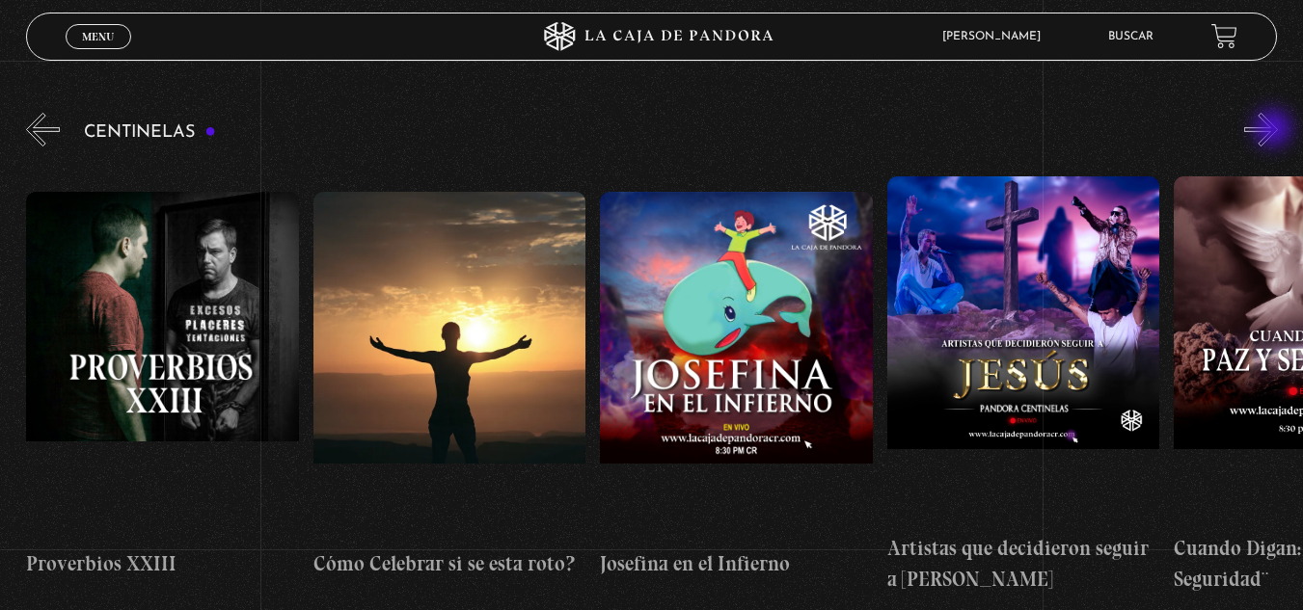
click at [1275, 130] on button "»" at bounding box center [1261, 130] width 34 height 34
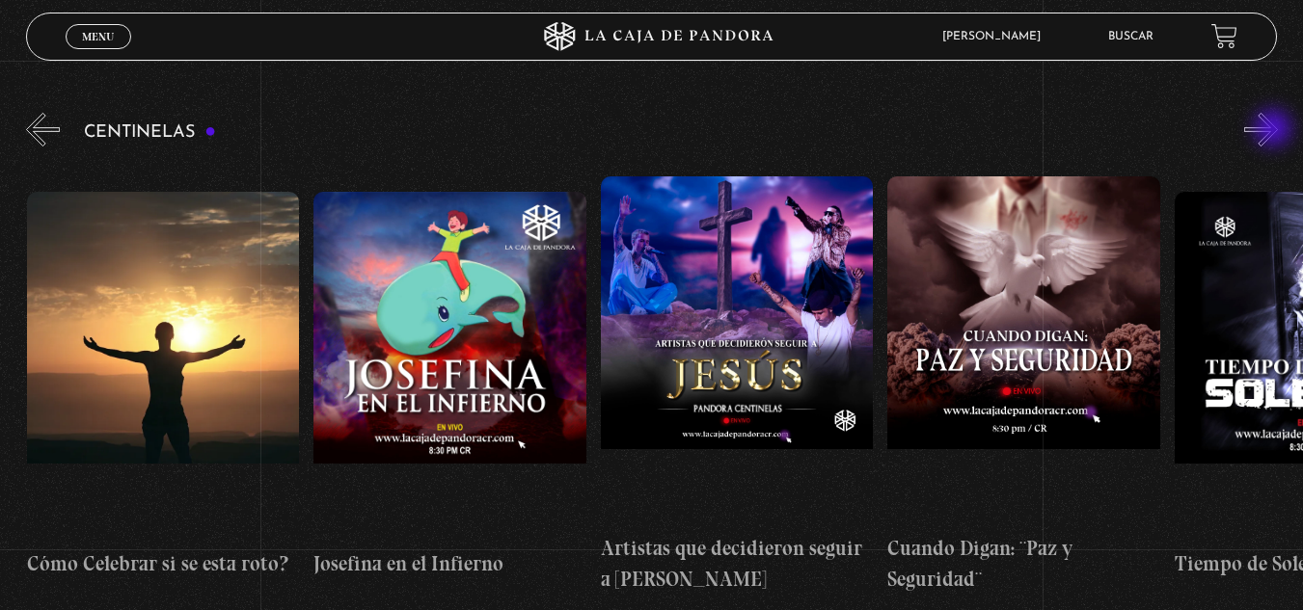
click at [1275, 130] on button "»" at bounding box center [1261, 130] width 34 height 34
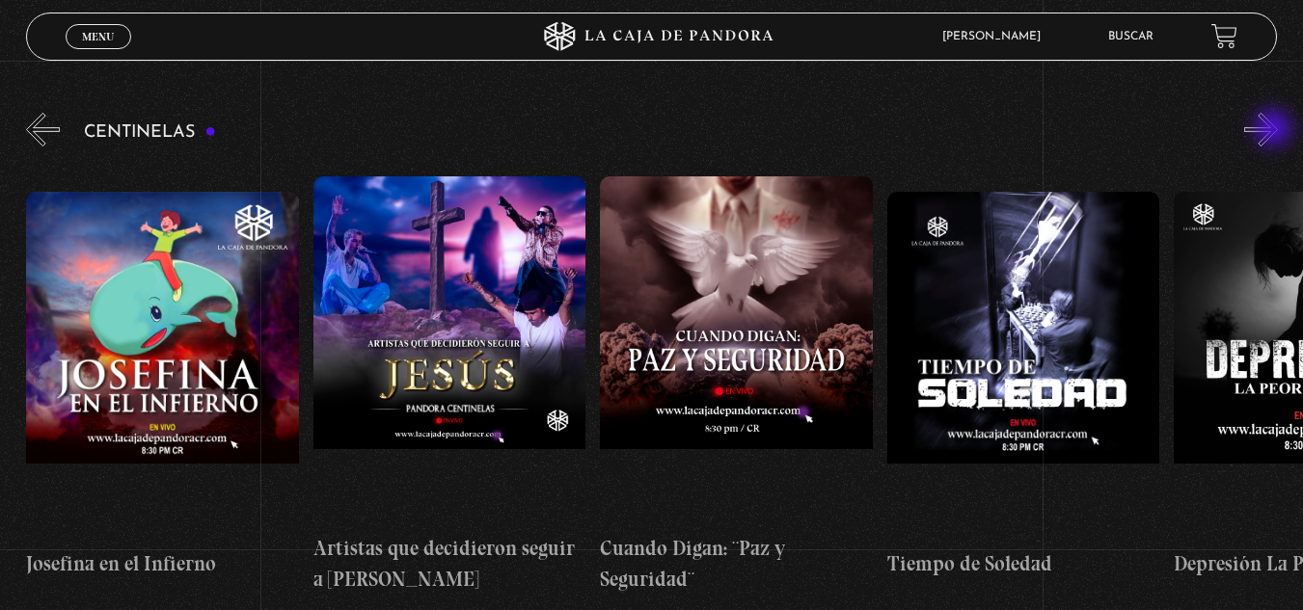
click at [1275, 130] on button "»" at bounding box center [1261, 130] width 34 height 34
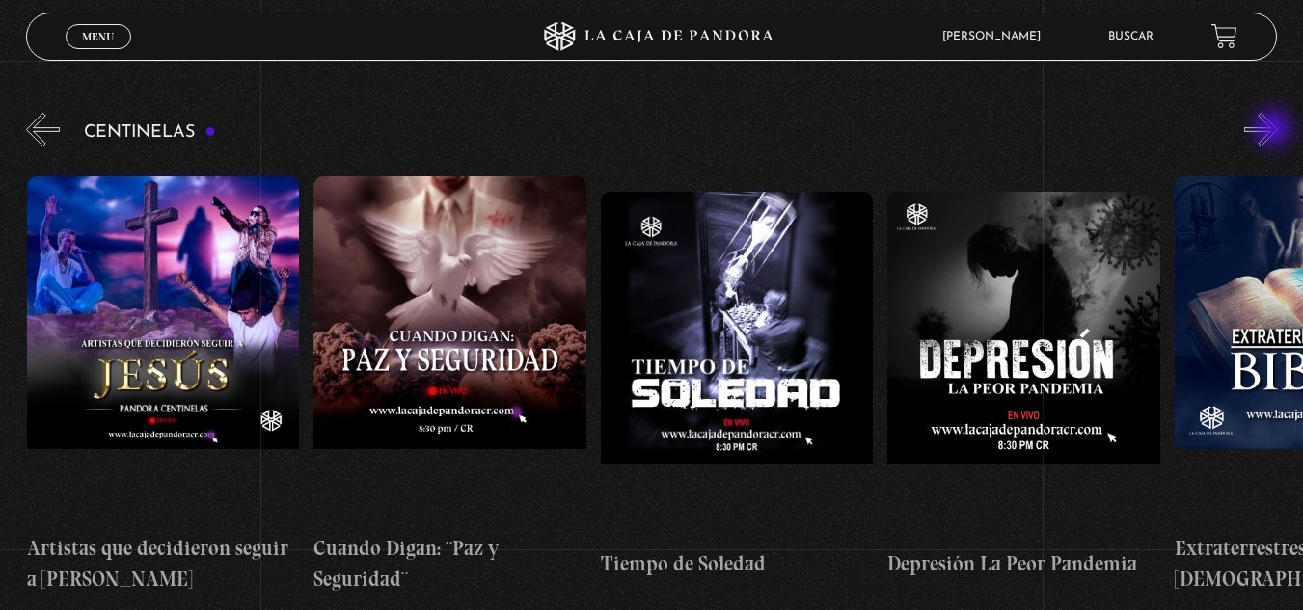
click at [1275, 130] on button "»" at bounding box center [1261, 130] width 34 height 34
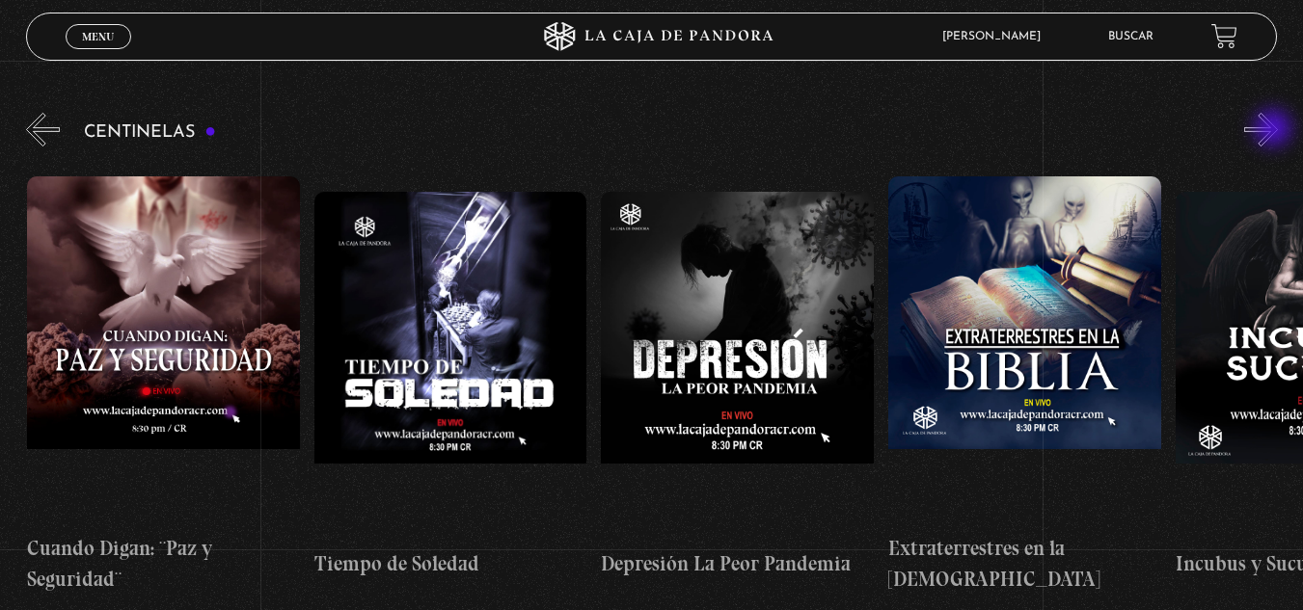
scroll to position [0, 8321]
click at [1275, 130] on button "»" at bounding box center [1261, 130] width 34 height 34
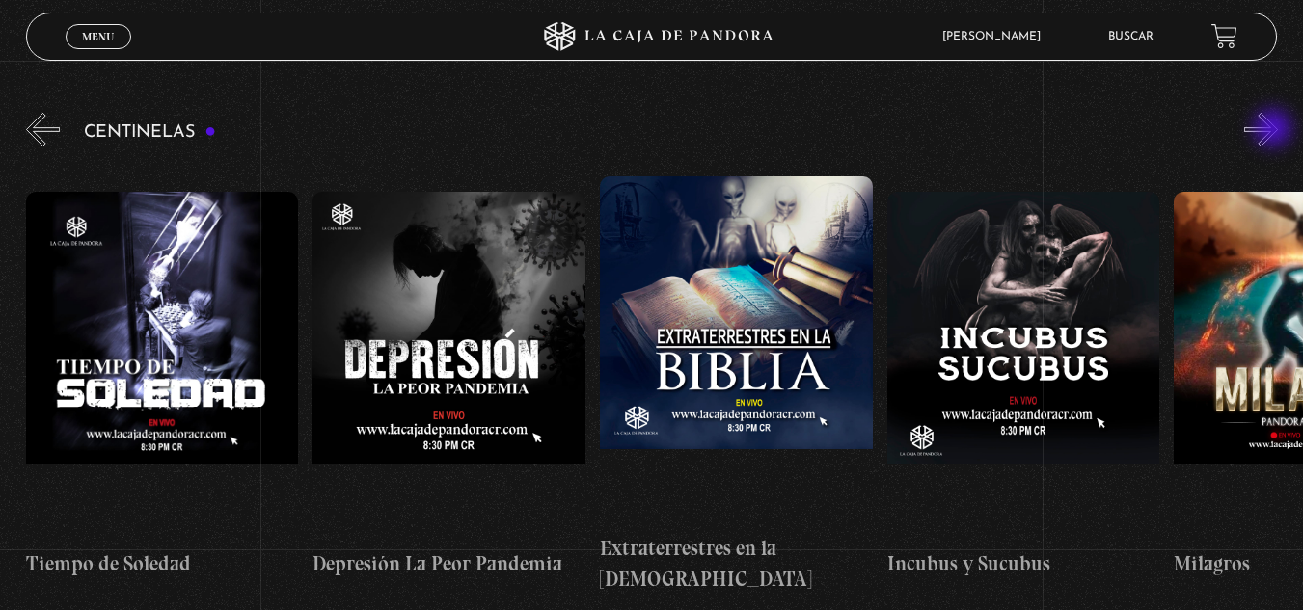
click at [1275, 130] on button "»" at bounding box center [1261, 130] width 34 height 34
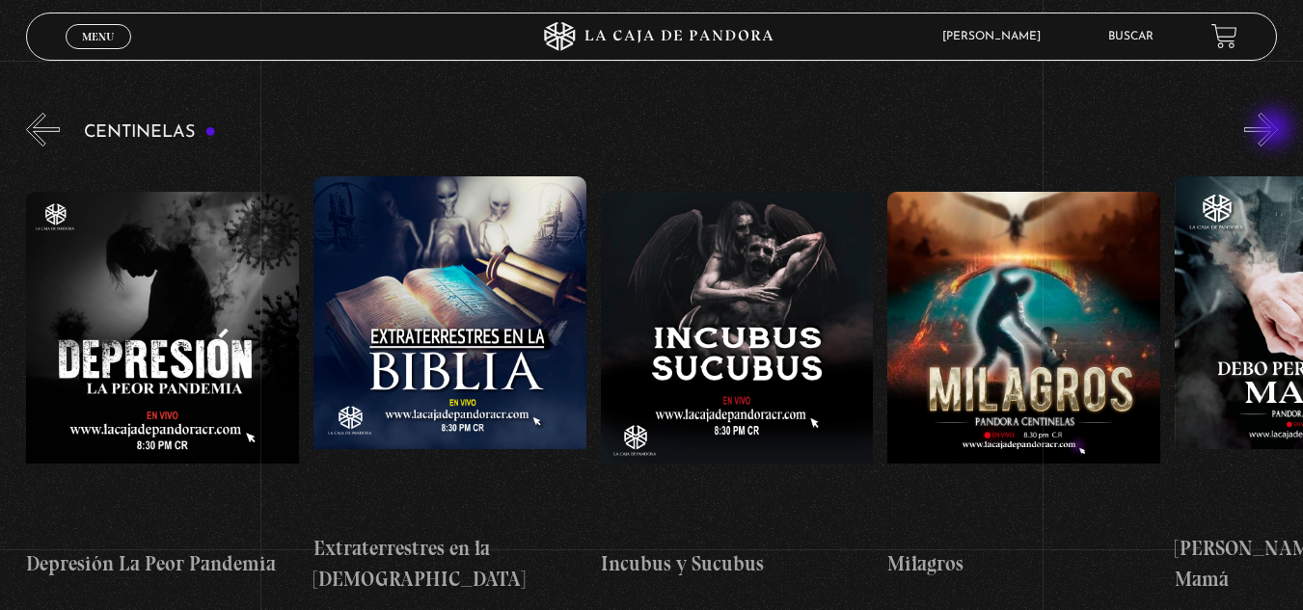
click at [1275, 130] on button "»" at bounding box center [1261, 130] width 34 height 34
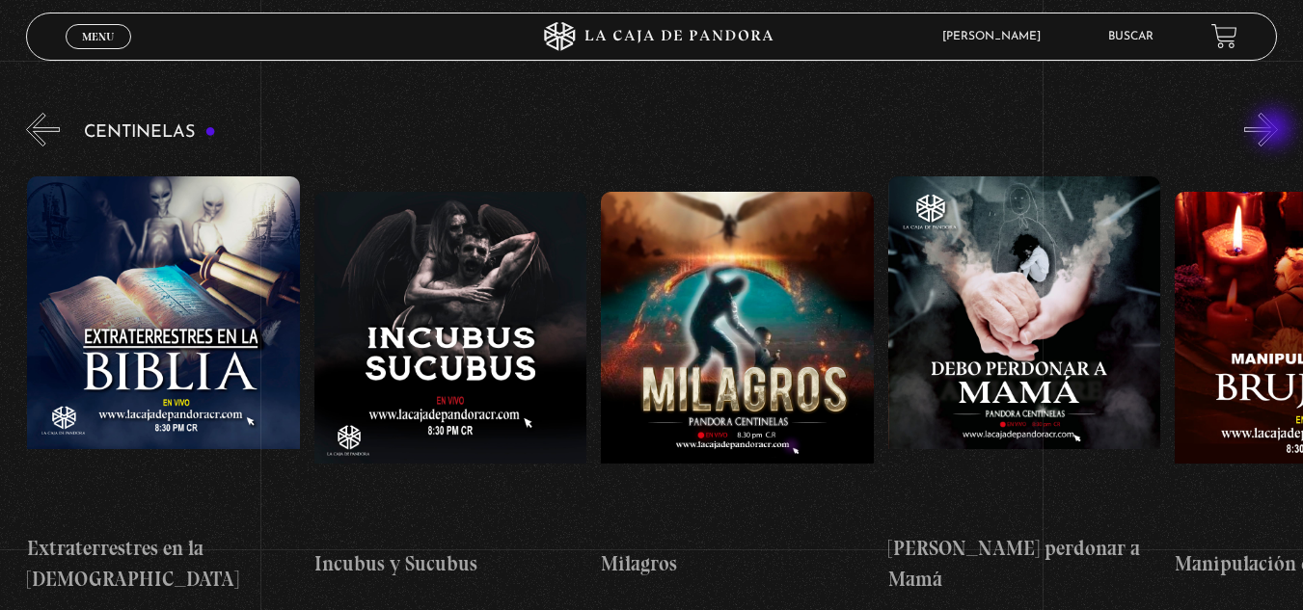
click at [1275, 130] on button "»" at bounding box center [1261, 130] width 34 height 34
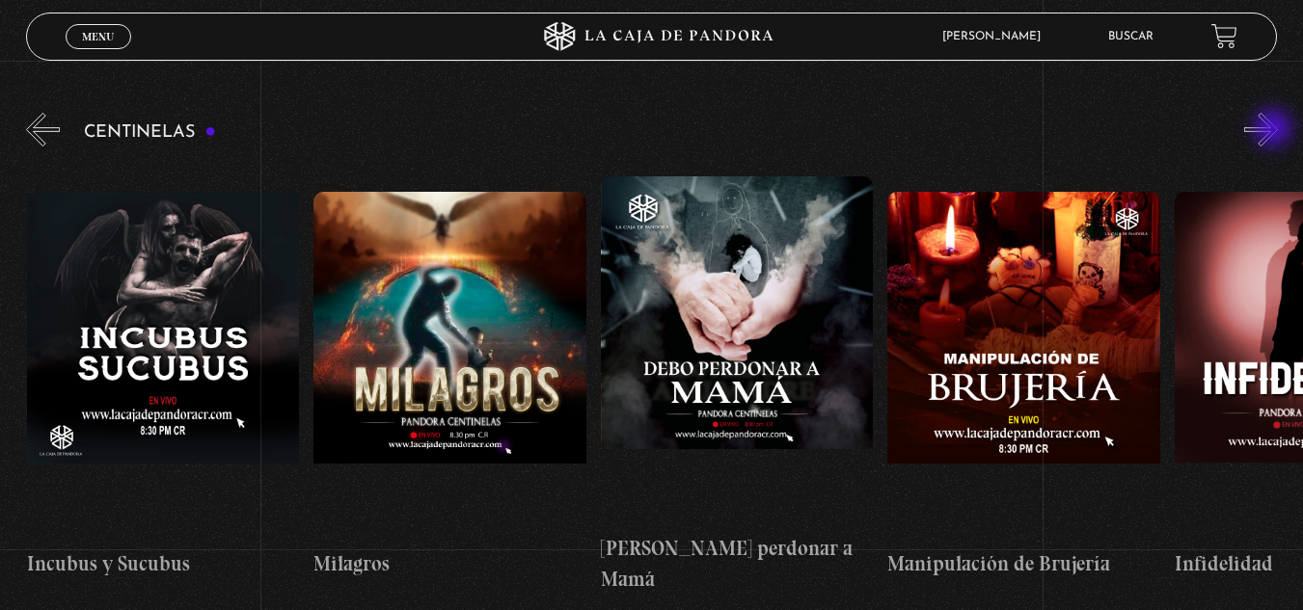
click at [1275, 130] on button "»" at bounding box center [1261, 130] width 34 height 34
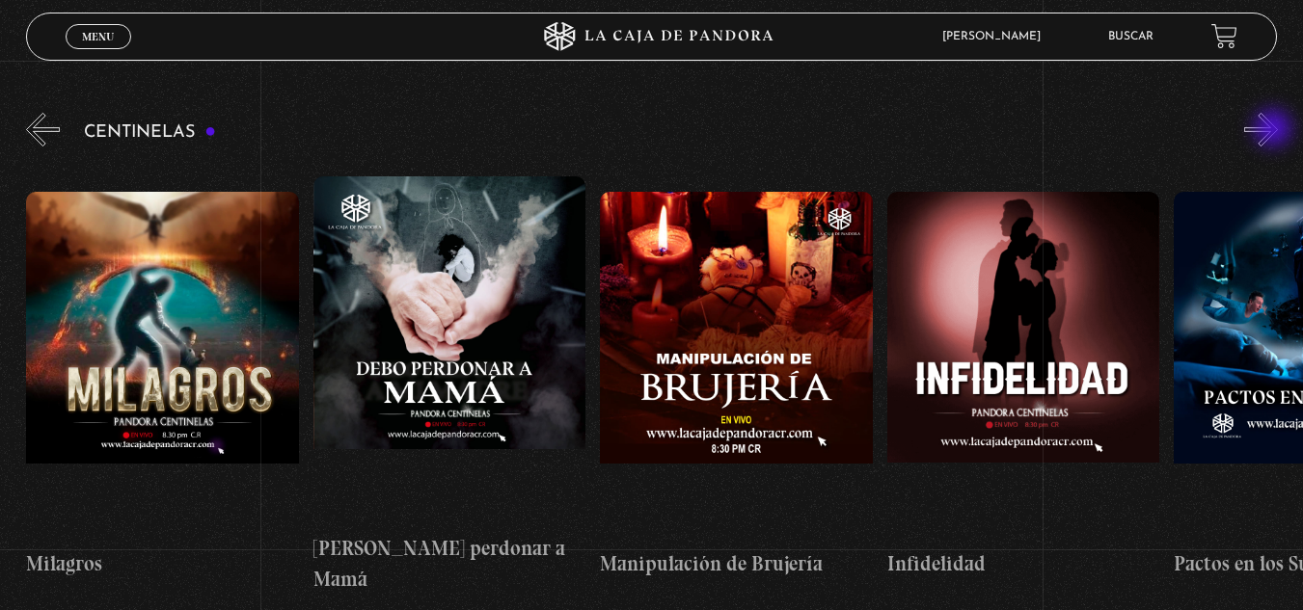
click at [1275, 130] on button "»" at bounding box center [1261, 130] width 34 height 34
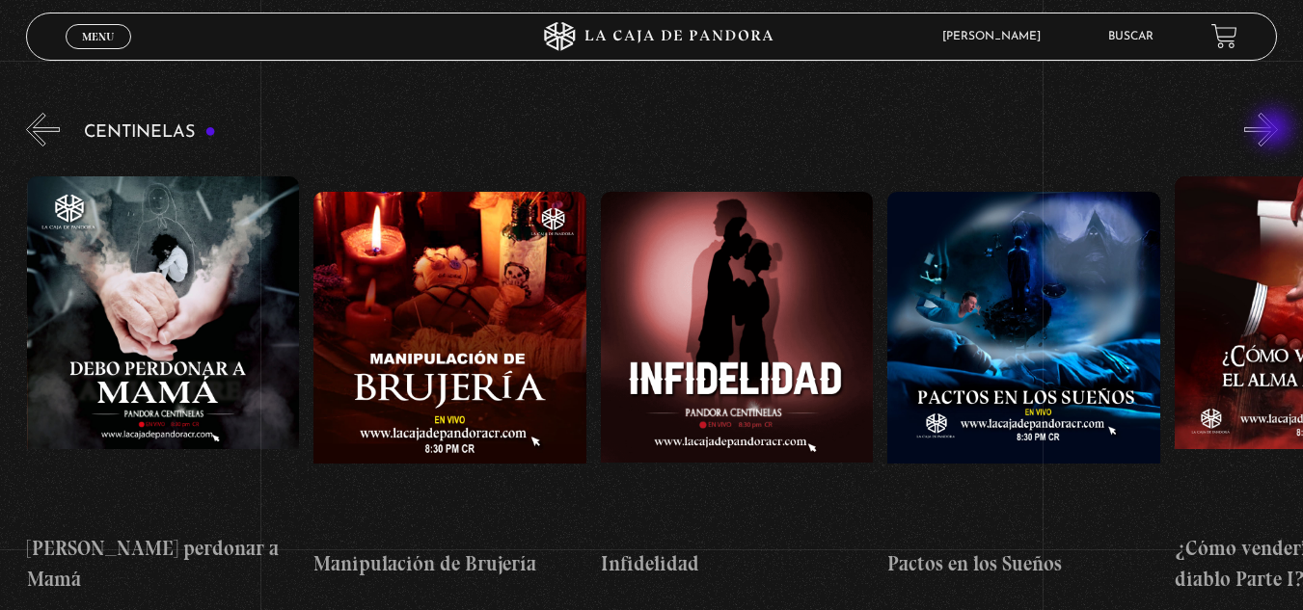
click at [1275, 130] on button "»" at bounding box center [1261, 130] width 34 height 34
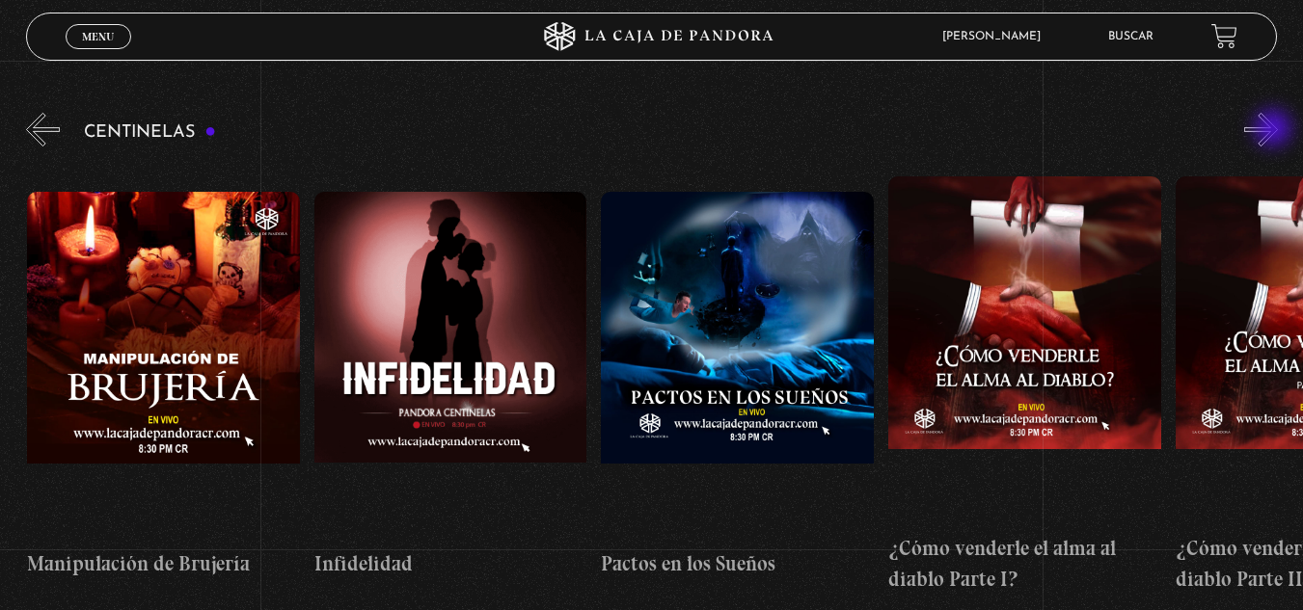
click at [1275, 130] on button "»" at bounding box center [1261, 130] width 34 height 34
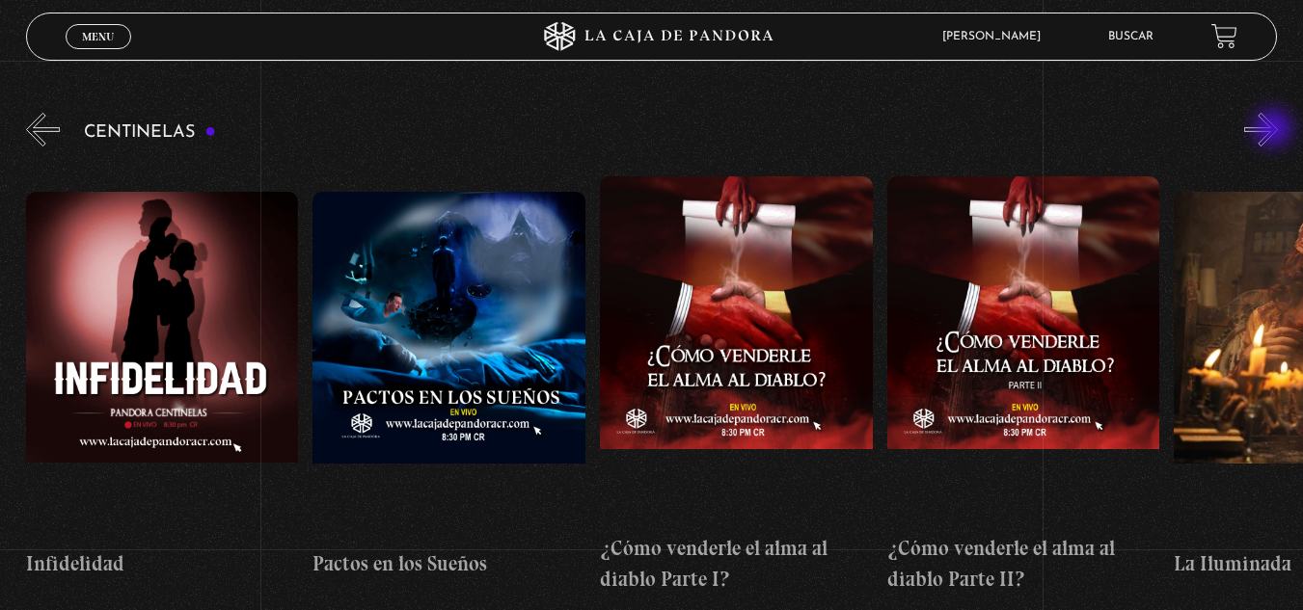
click at [1275, 130] on button "»" at bounding box center [1261, 130] width 34 height 34
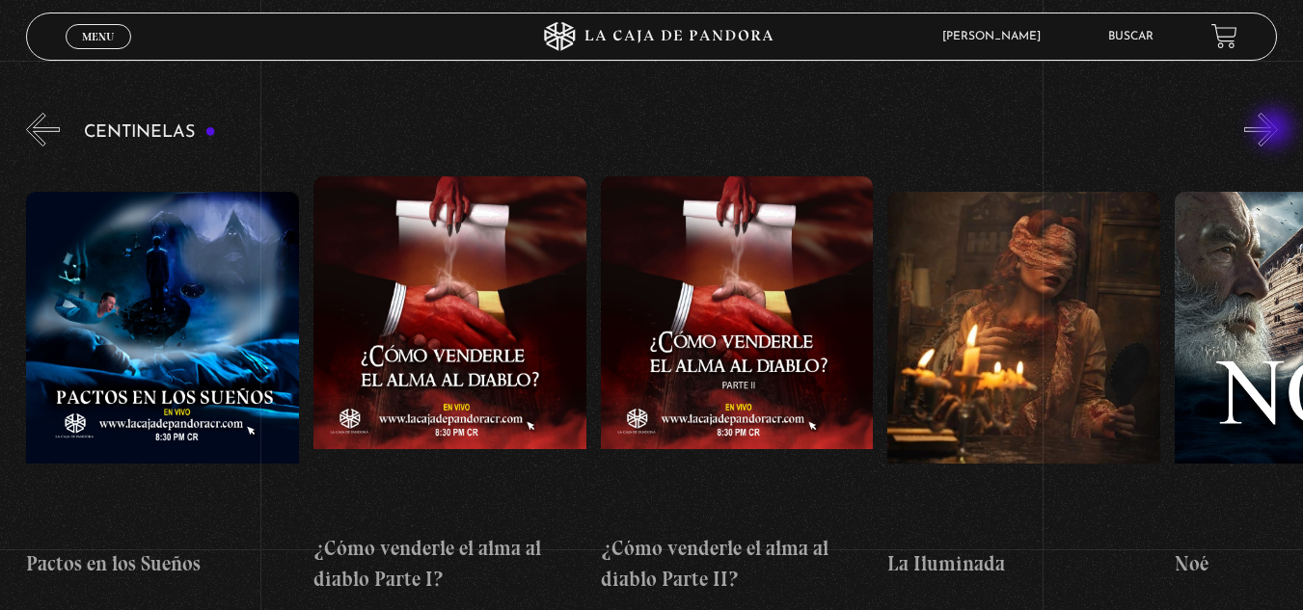
click at [1275, 130] on button "»" at bounding box center [1261, 130] width 34 height 34
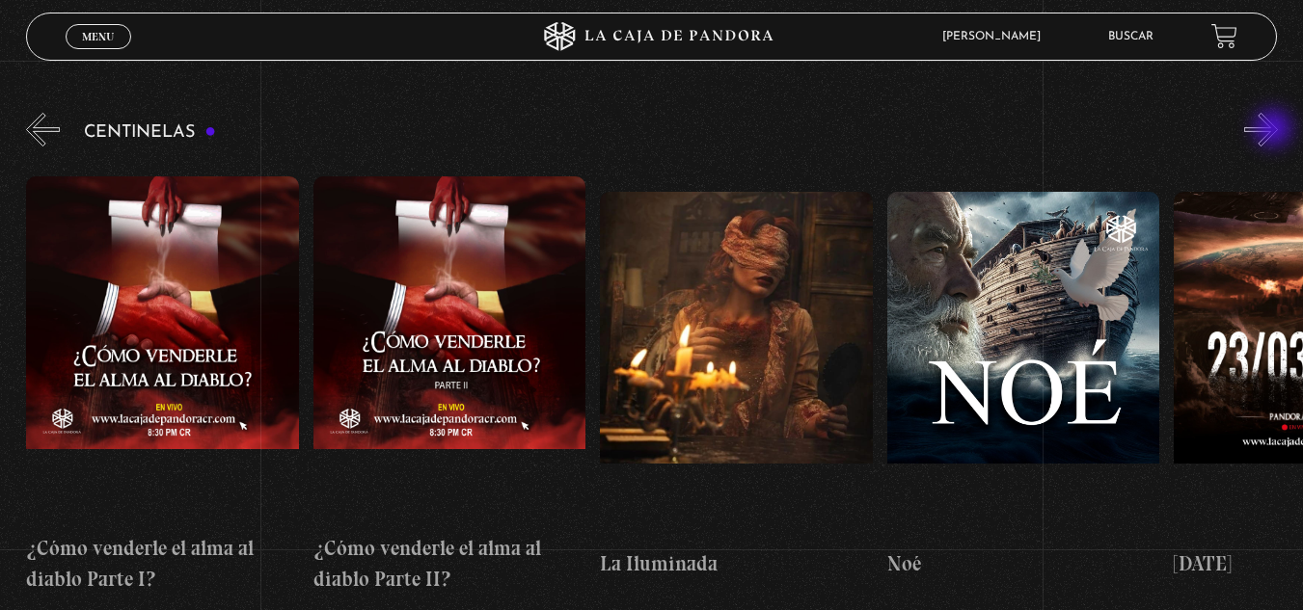
click at [1275, 130] on button "»" at bounding box center [1261, 130] width 34 height 34
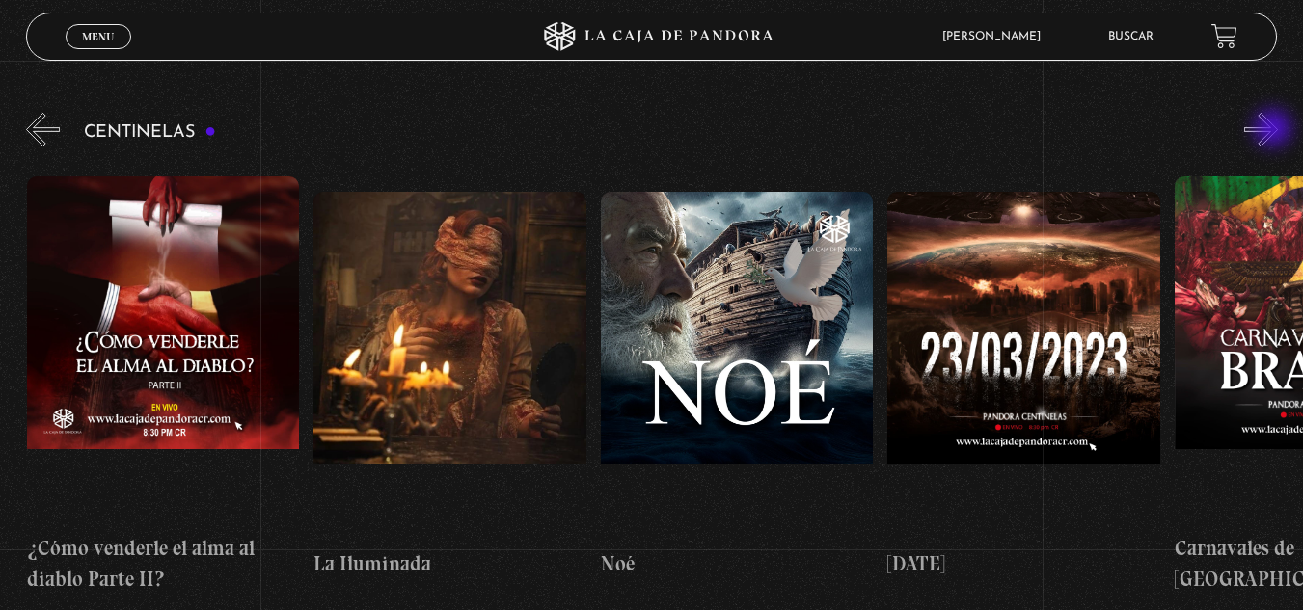
click at [1275, 130] on button "»" at bounding box center [1261, 130] width 34 height 34
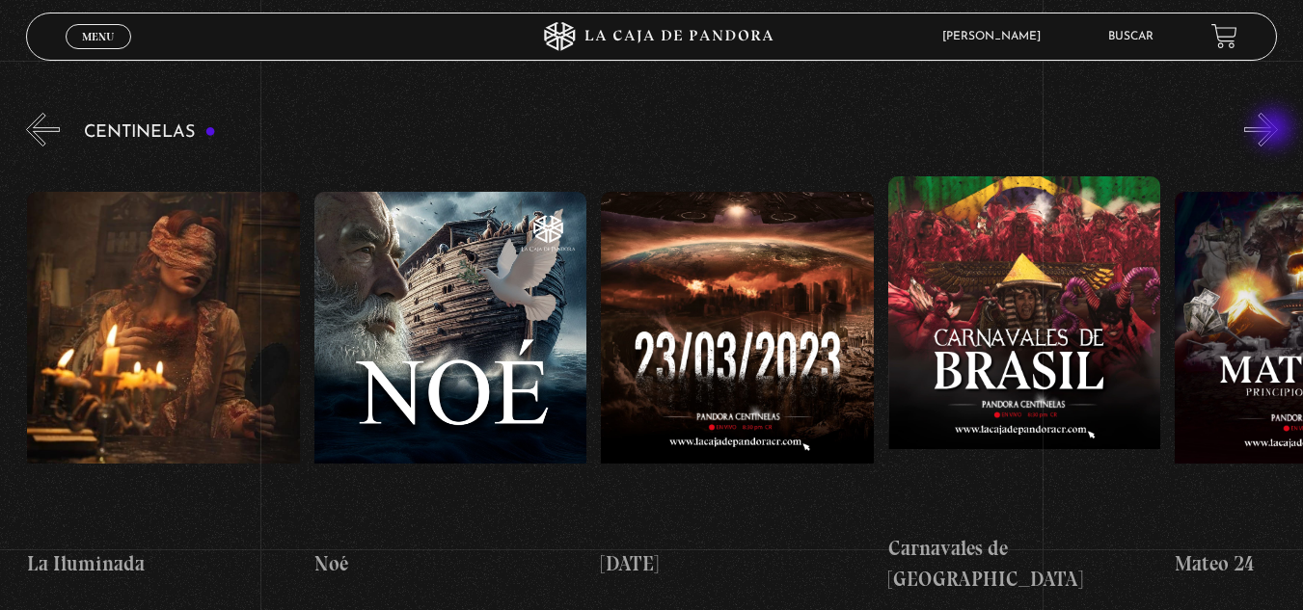
click at [1275, 130] on button "»" at bounding box center [1261, 130] width 34 height 34
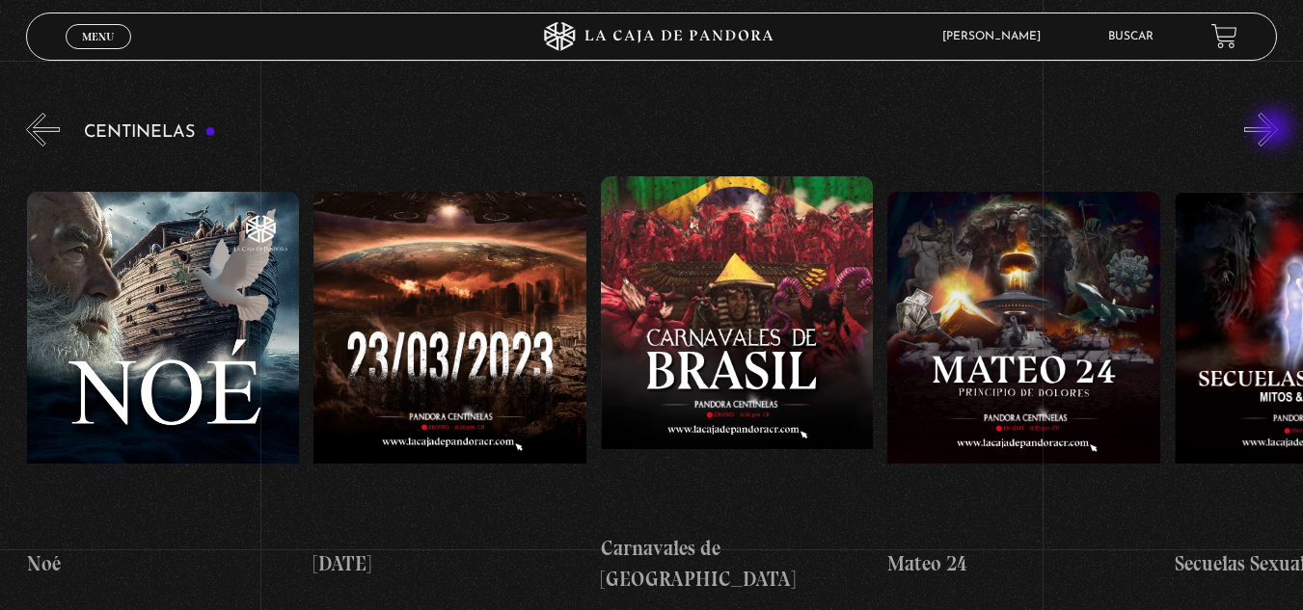
click at [1275, 130] on button "»" at bounding box center [1261, 130] width 34 height 34
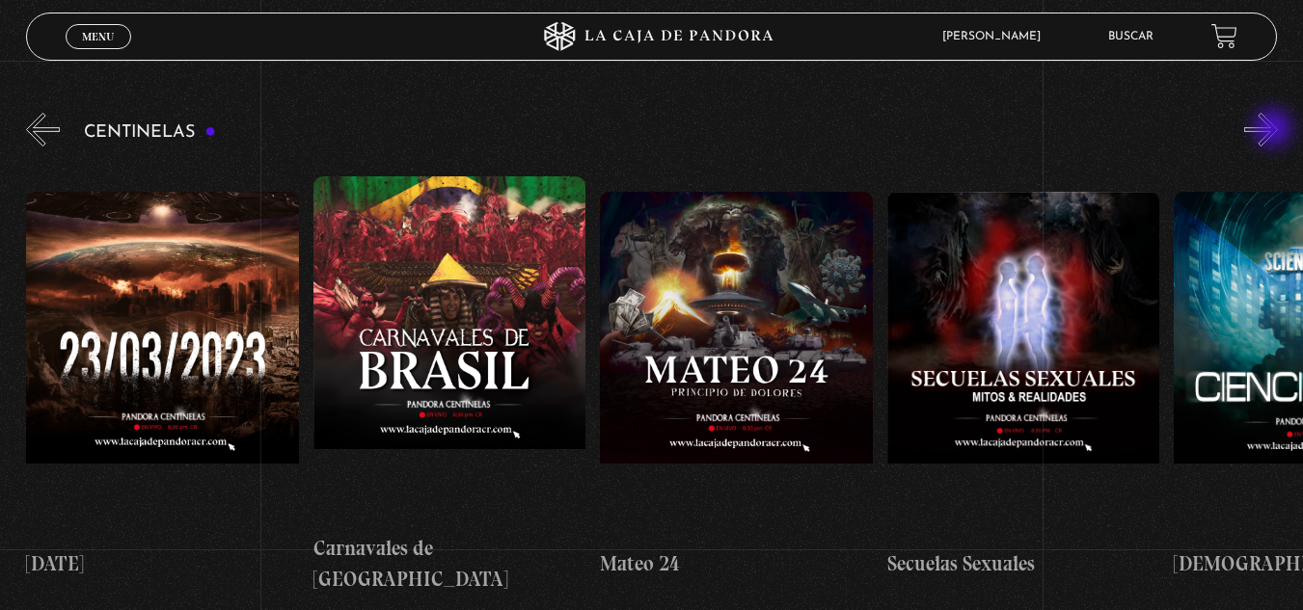
click at [1275, 130] on button "»" at bounding box center [1261, 130] width 34 height 34
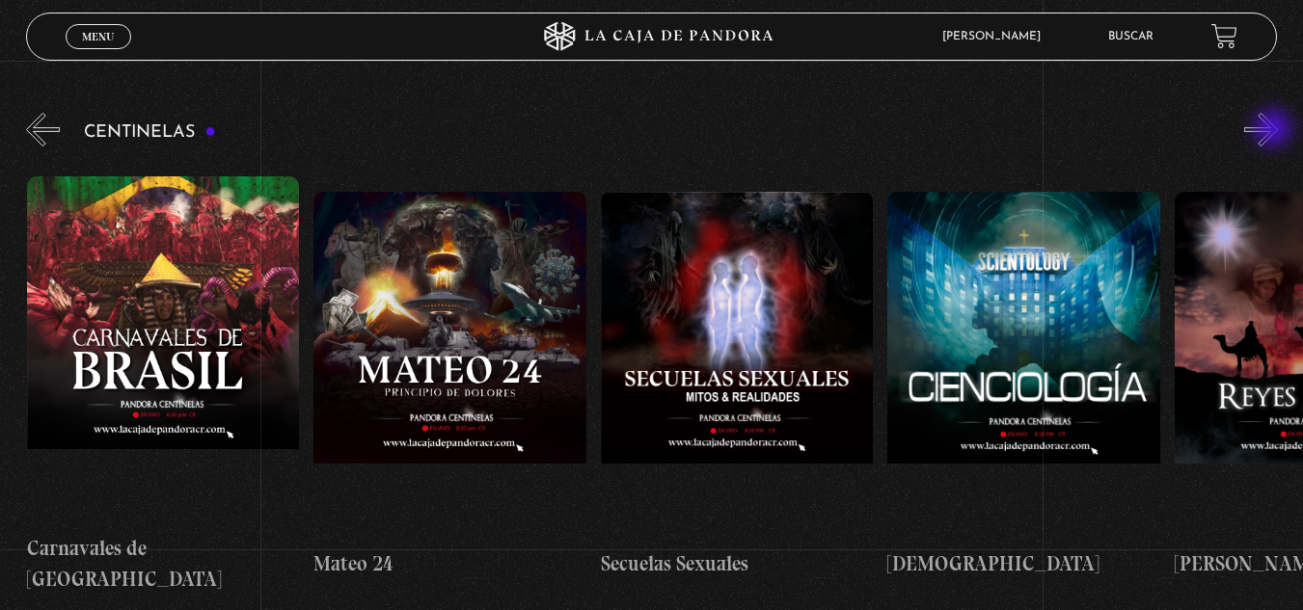
click at [1275, 130] on button "»" at bounding box center [1261, 130] width 34 height 34
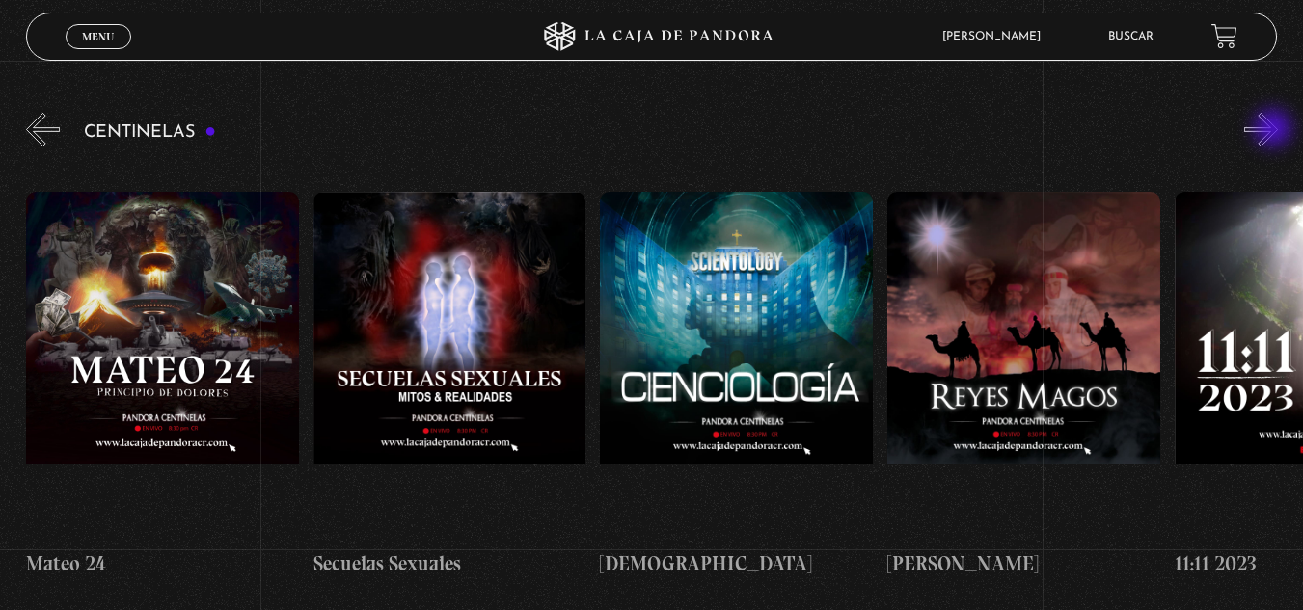
click at [1275, 130] on button "»" at bounding box center [1261, 130] width 34 height 34
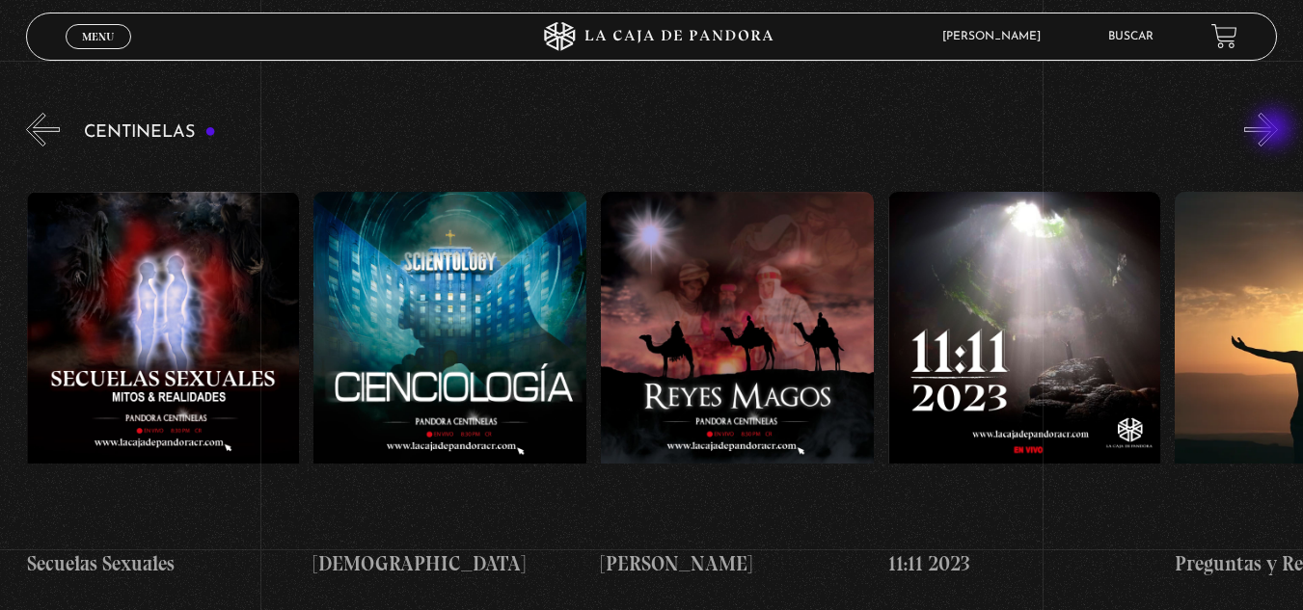
click at [1275, 130] on button "»" at bounding box center [1261, 130] width 34 height 34
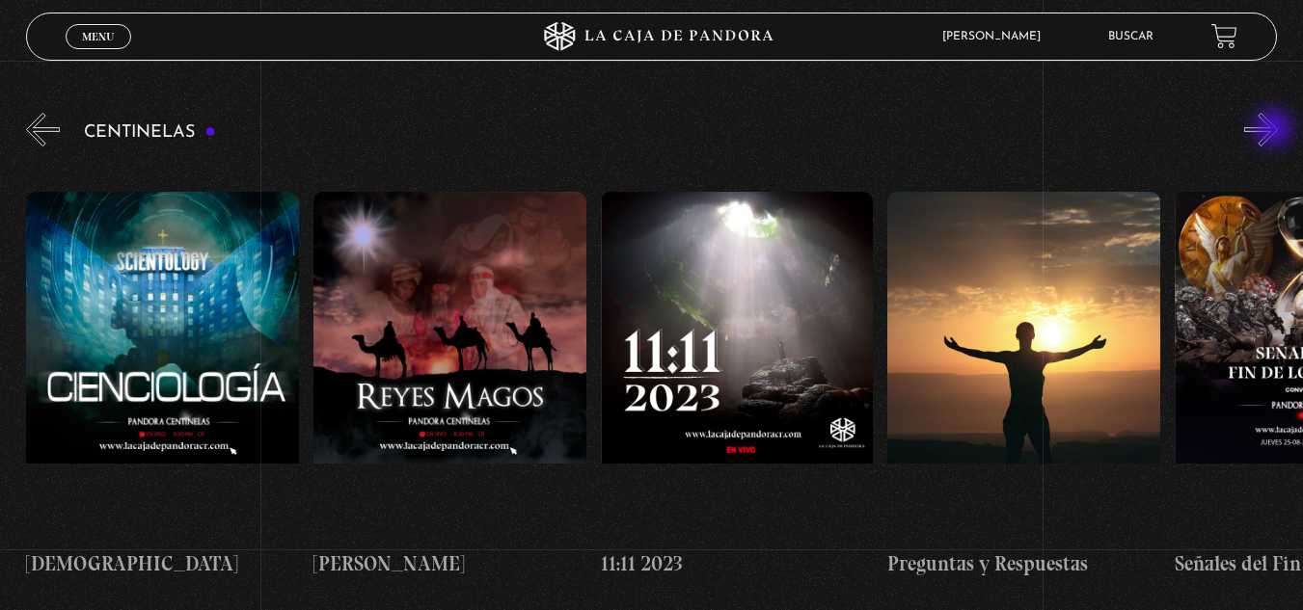
click at [1275, 130] on button "»" at bounding box center [1261, 130] width 34 height 34
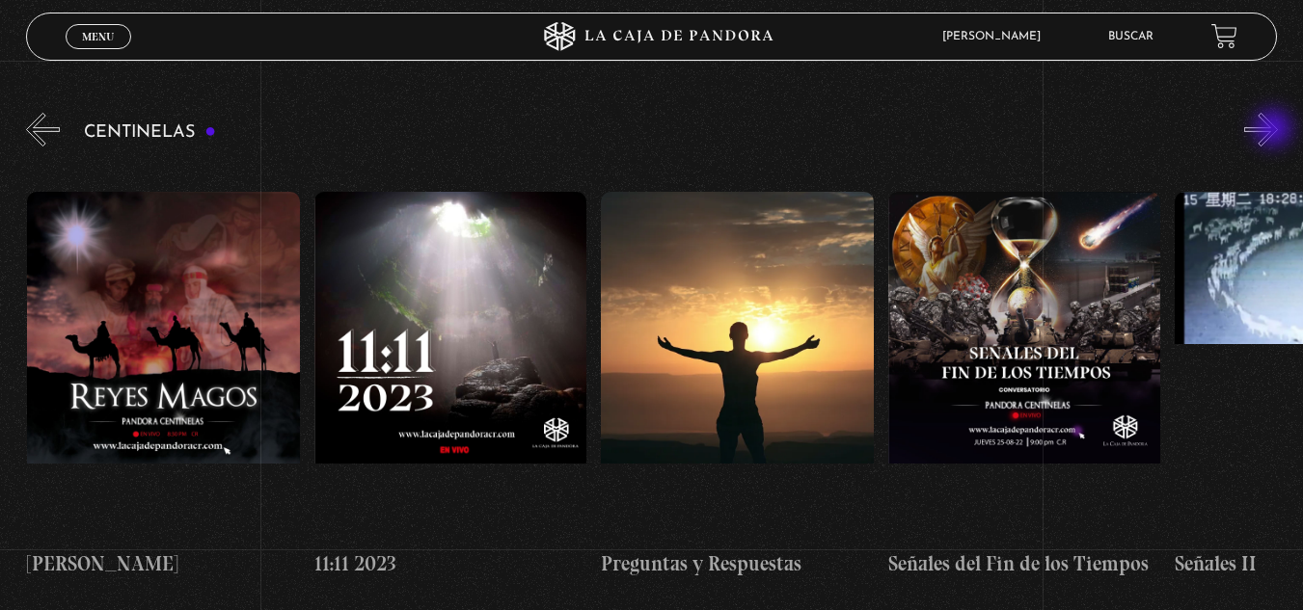
scroll to position [0, 13774]
click at [1275, 130] on button "»" at bounding box center [1261, 130] width 34 height 34
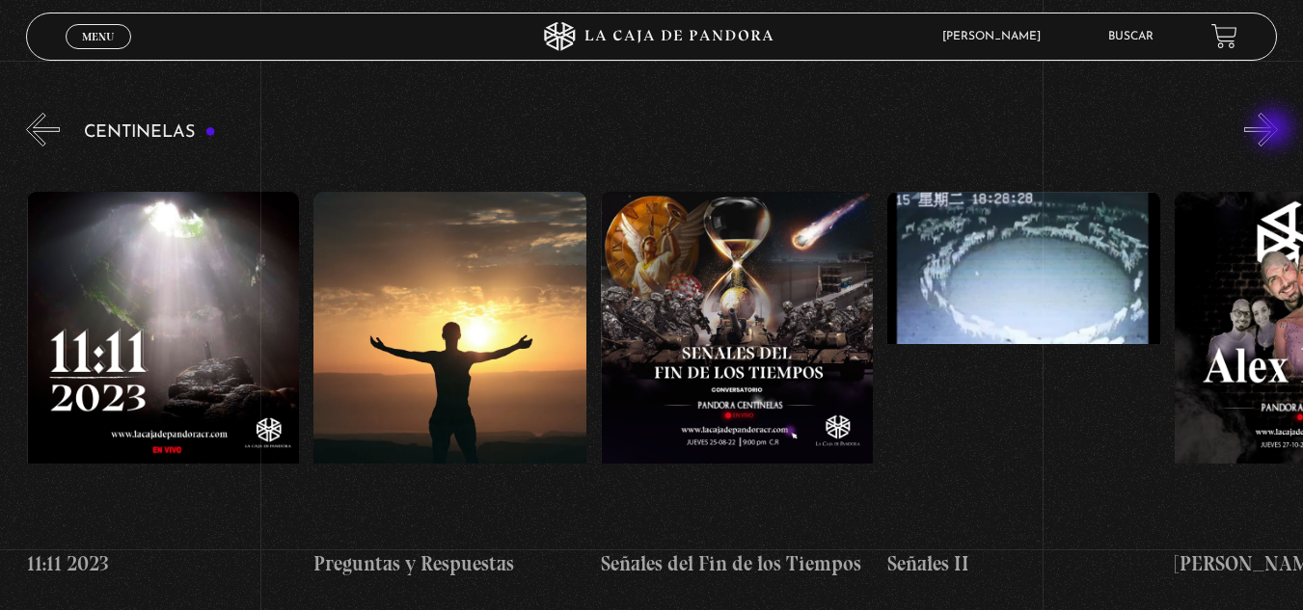
click at [1275, 130] on button "»" at bounding box center [1261, 130] width 34 height 34
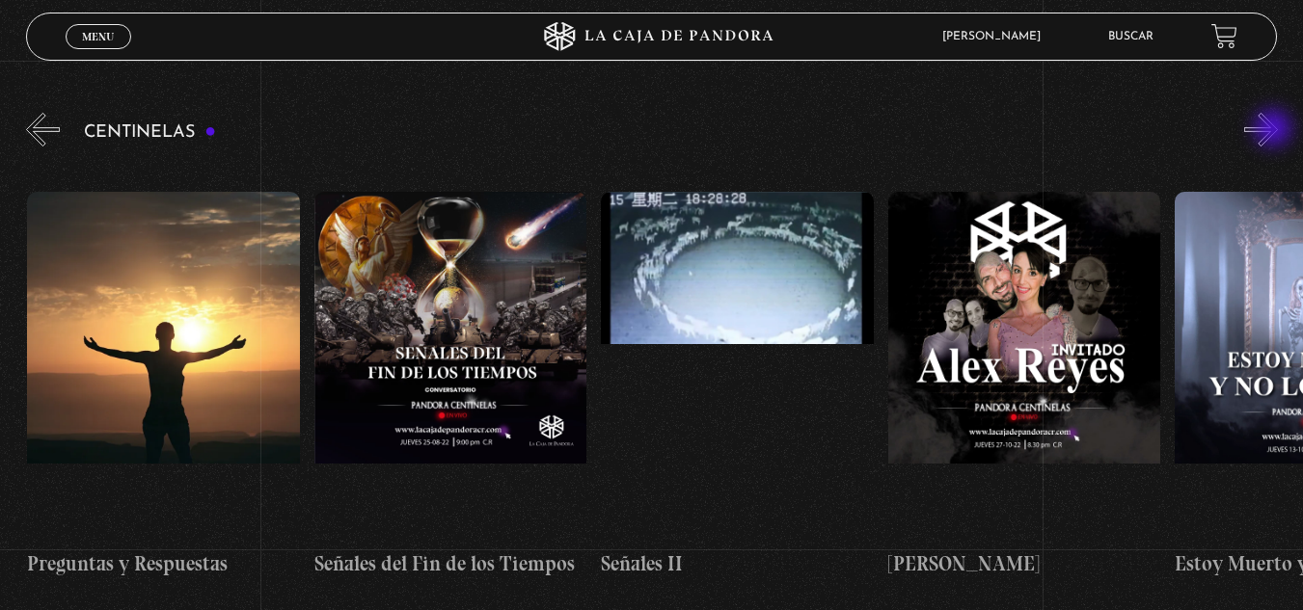
click at [1275, 130] on button "»" at bounding box center [1261, 130] width 34 height 34
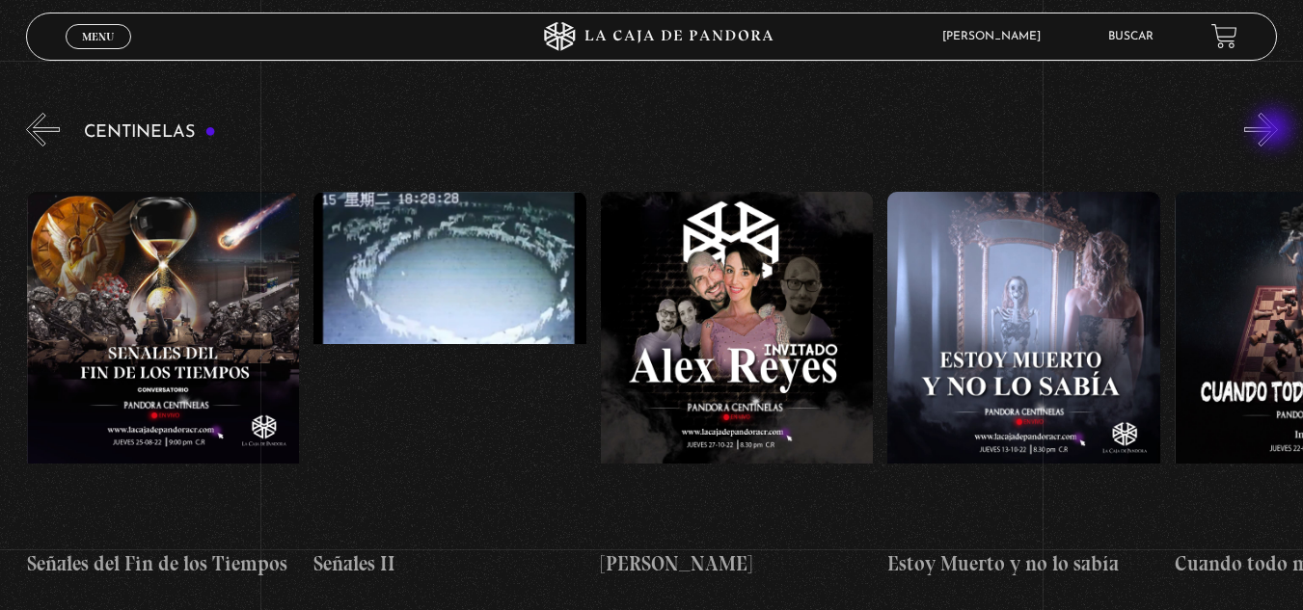
click at [1275, 130] on button "»" at bounding box center [1261, 130] width 34 height 34
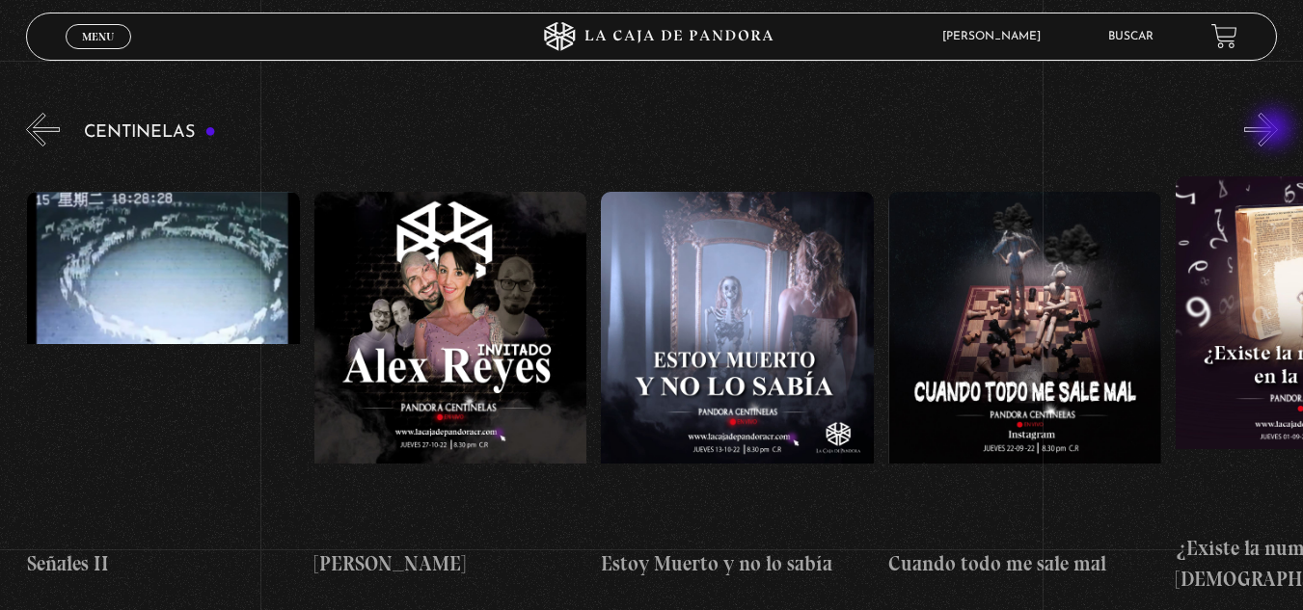
click at [1275, 130] on button "»" at bounding box center [1261, 130] width 34 height 34
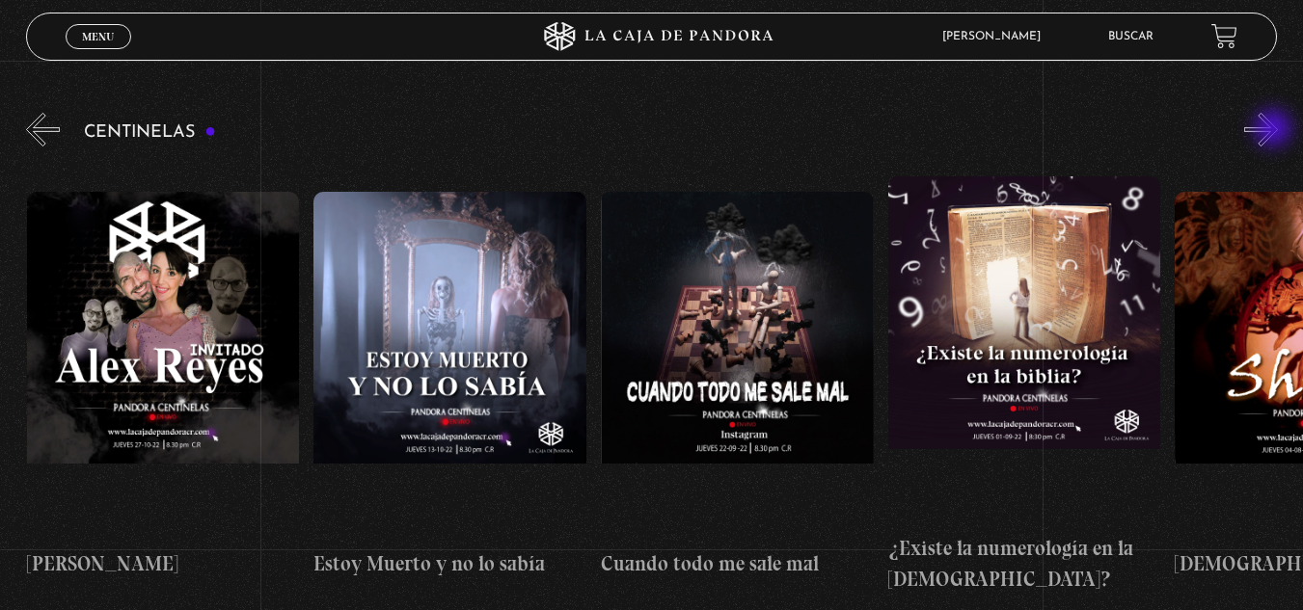
click at [1275, 130] on button "»" at bounding box center [1261, 130] width 34 height 34
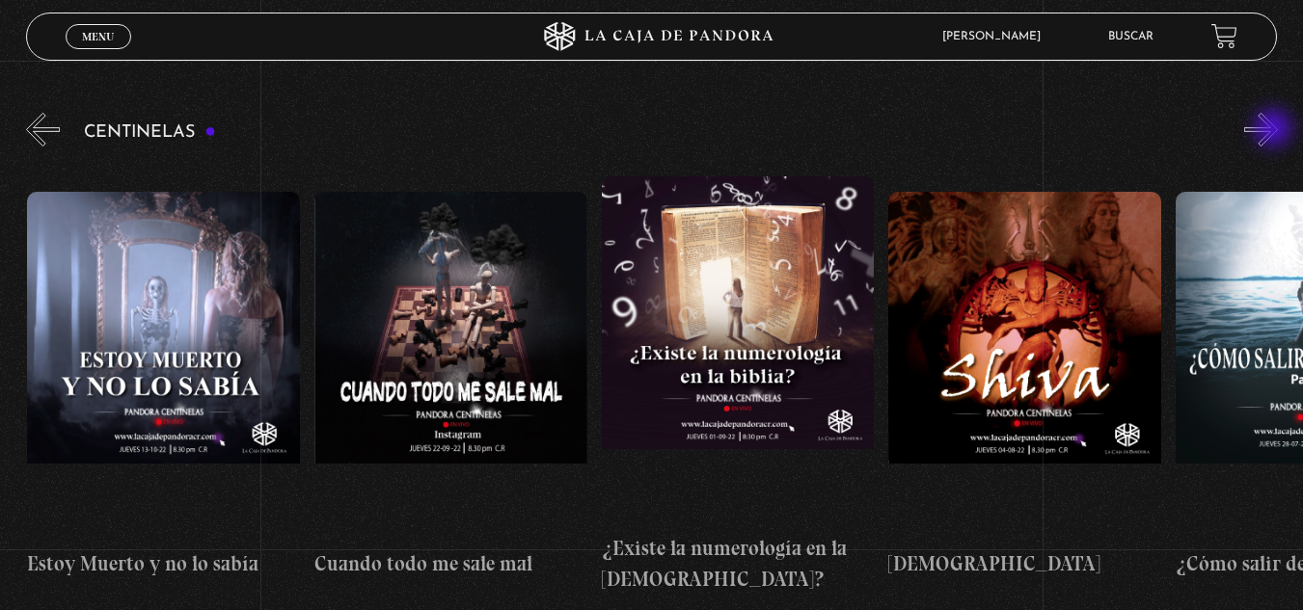
click at [1275, 130] on button "»" at bounding box center [1261, 130] width 34 height 34
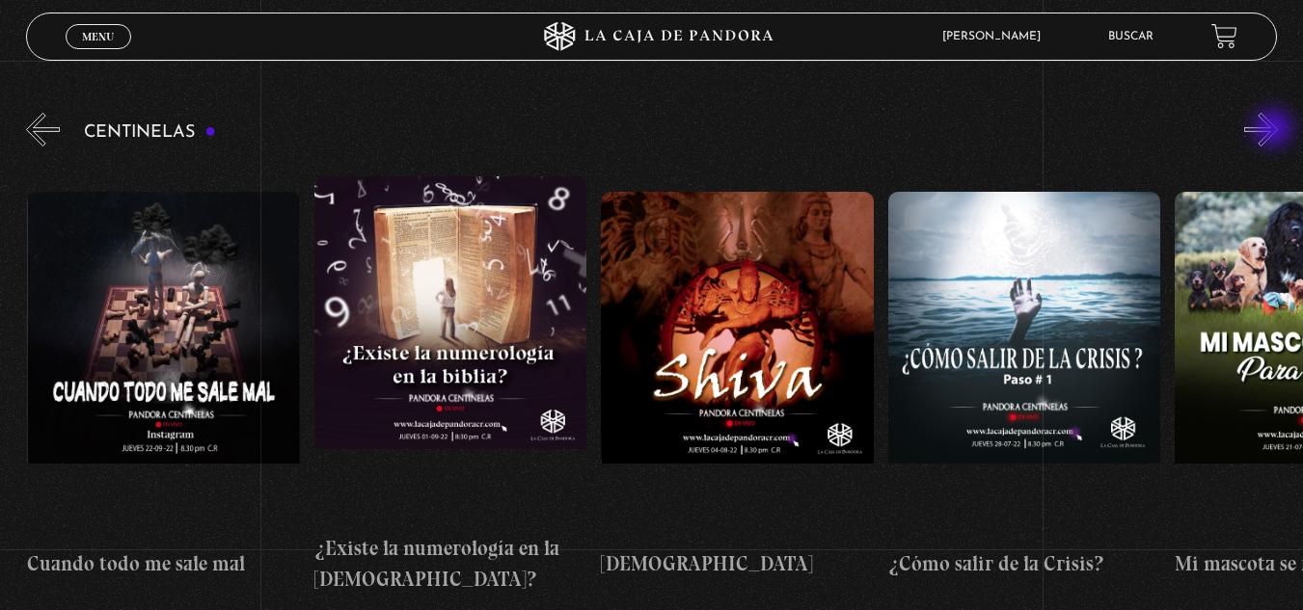
click at [1275, 130] on button "»" at bounding box center [1261, 130] width 34 height 34
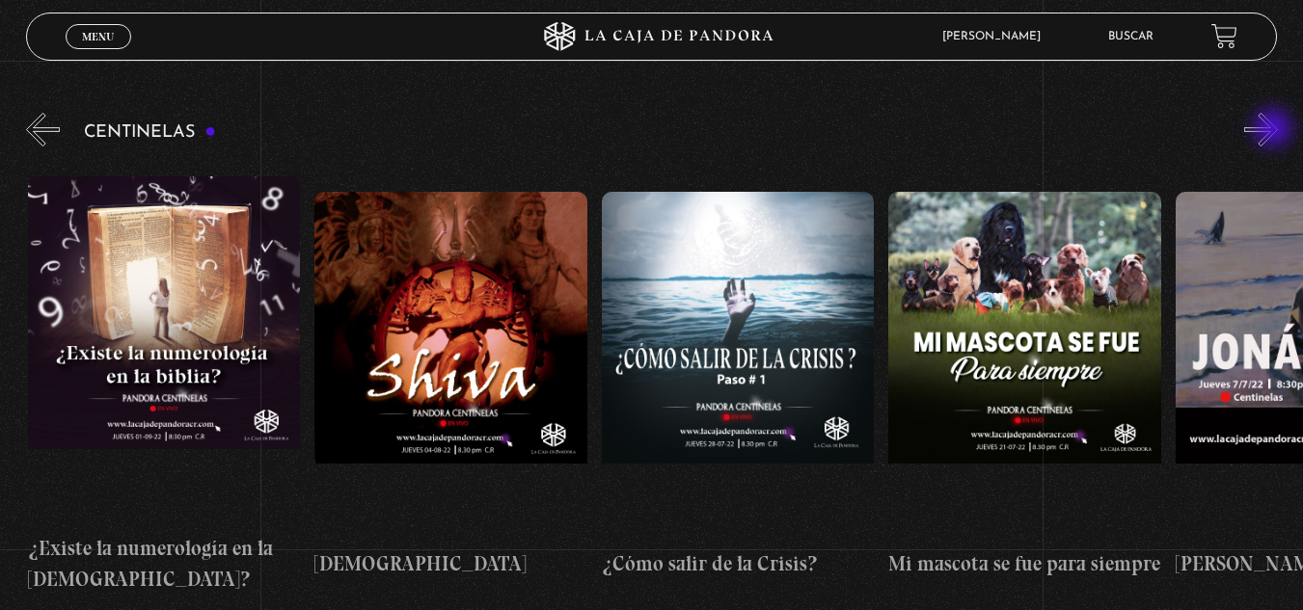
click at [1275, 130] on button "»" at bounding box center [1261, 130] width 34 height 34
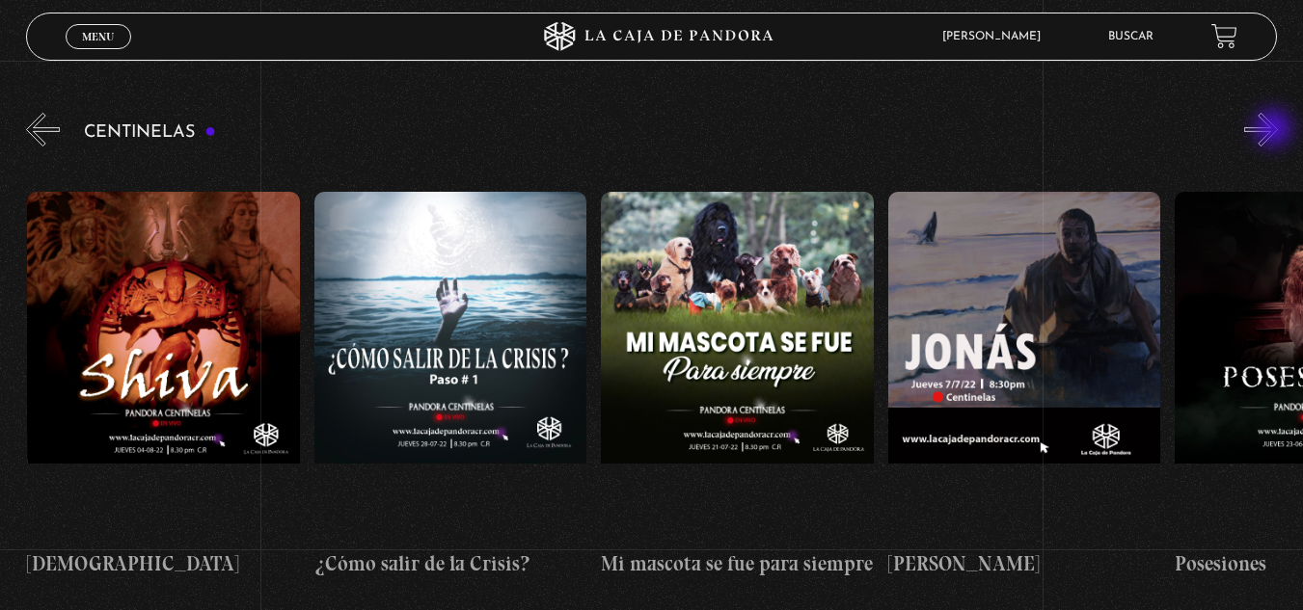
click at [1275, 130] on button "»" at bounding box center [1261, 130] width 34 height 34
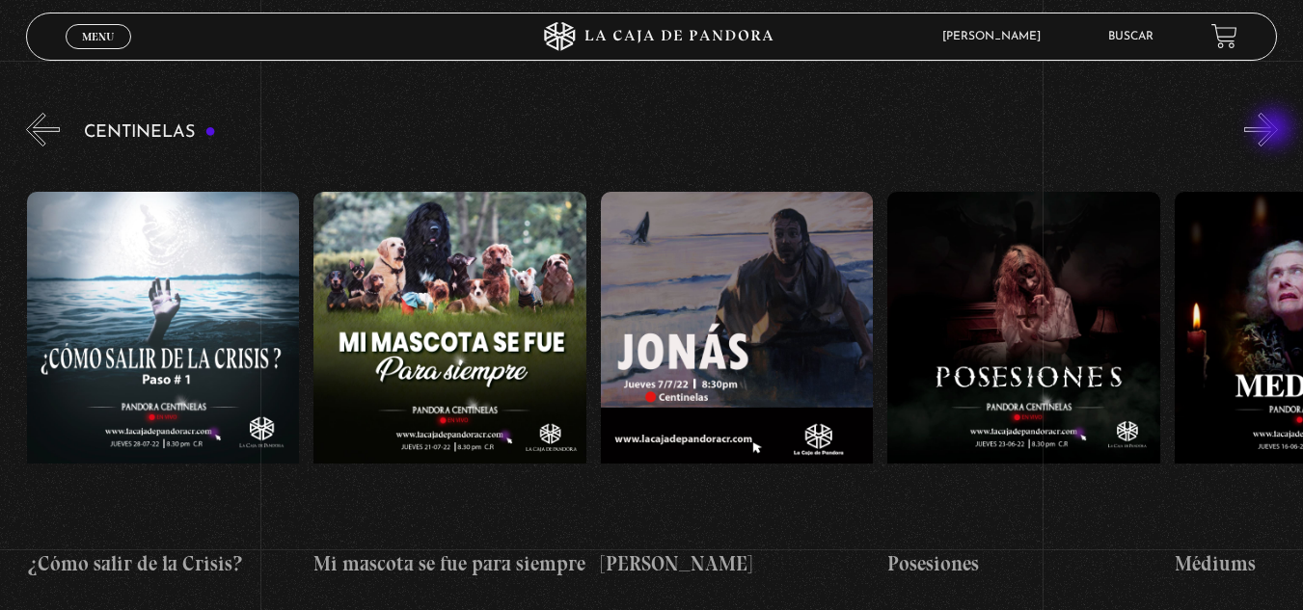
click at [1275, 130] on button "»" at bounding box center [1261, 130] width 34 height 34
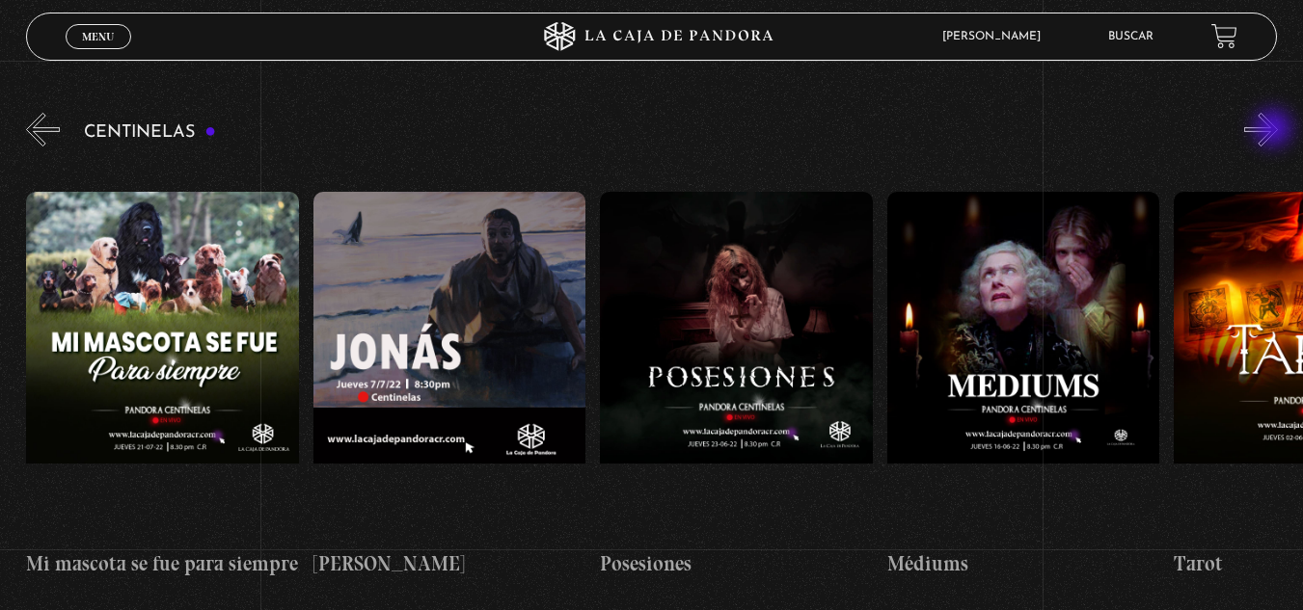
click at [1275, 130] on button "»" at bounding box center [1261, 130] width 34 height 34
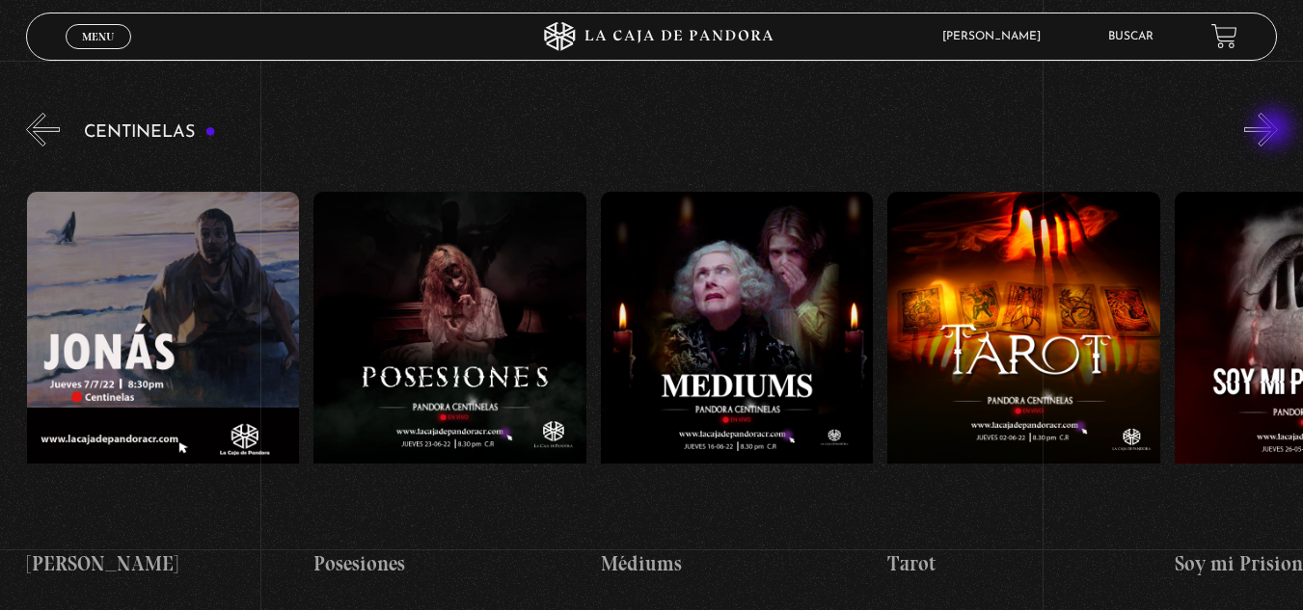
click at [1275, 130] on button "»" at bounding box center [1261, 130] width 34 height 34
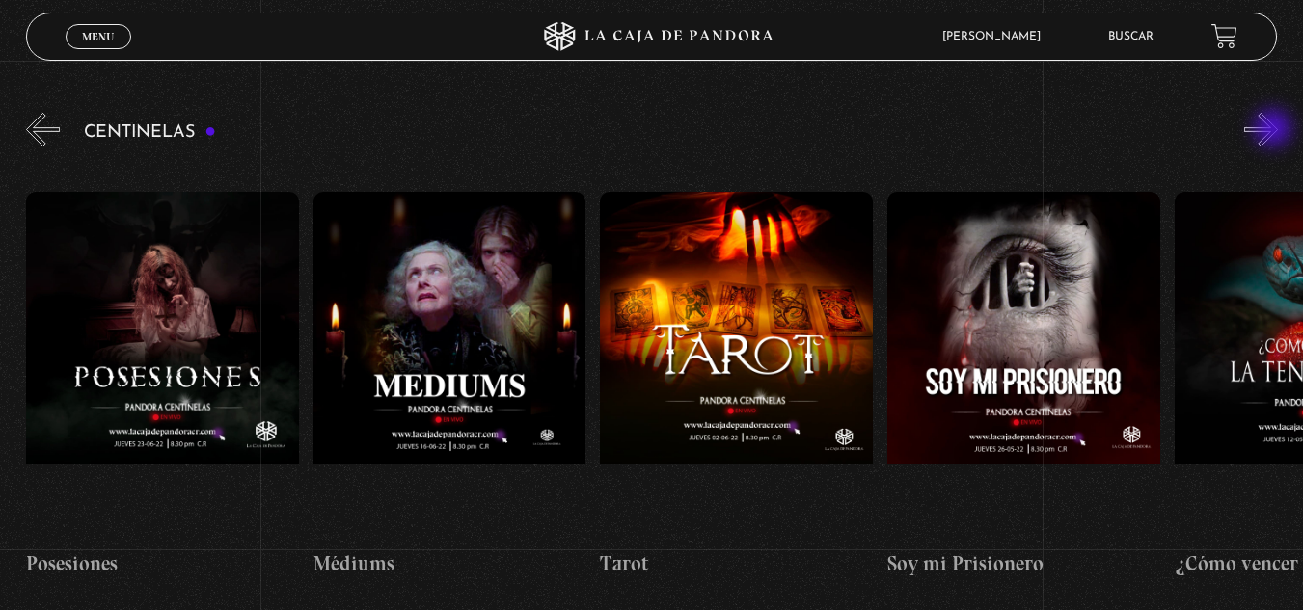
click at [1275, 130] on button "»" at bounding box center [1261, 130] width 34 height 34
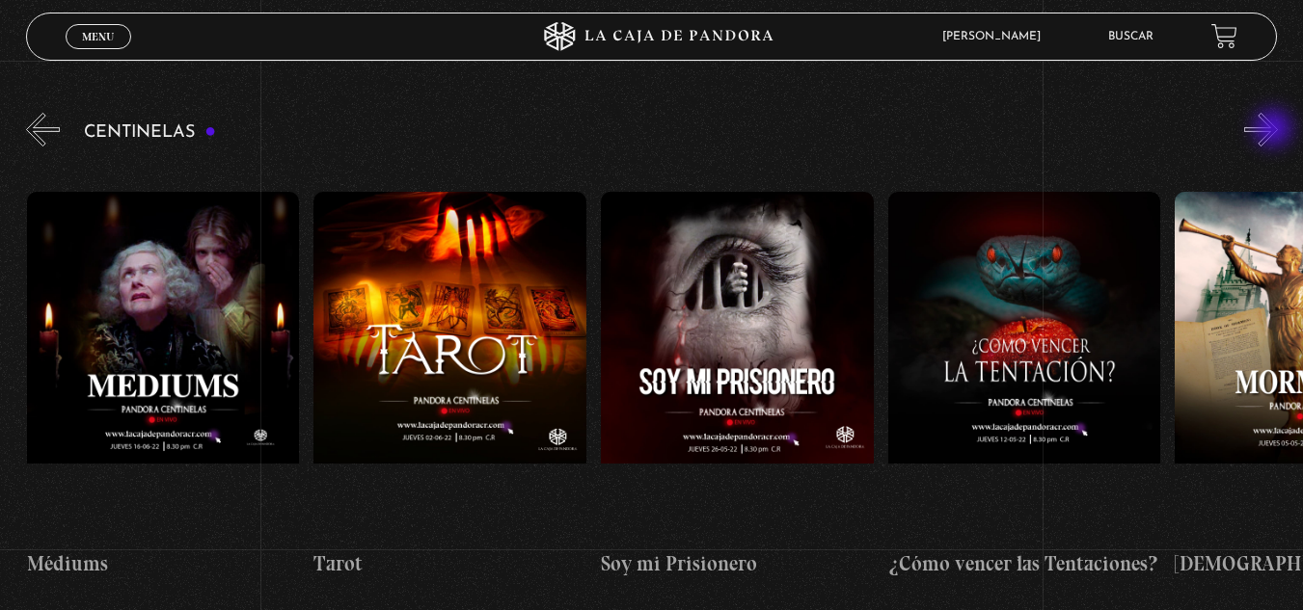
click at [1275, 130] on button "»" at bounding box center [1261, 130] width 34 height 34
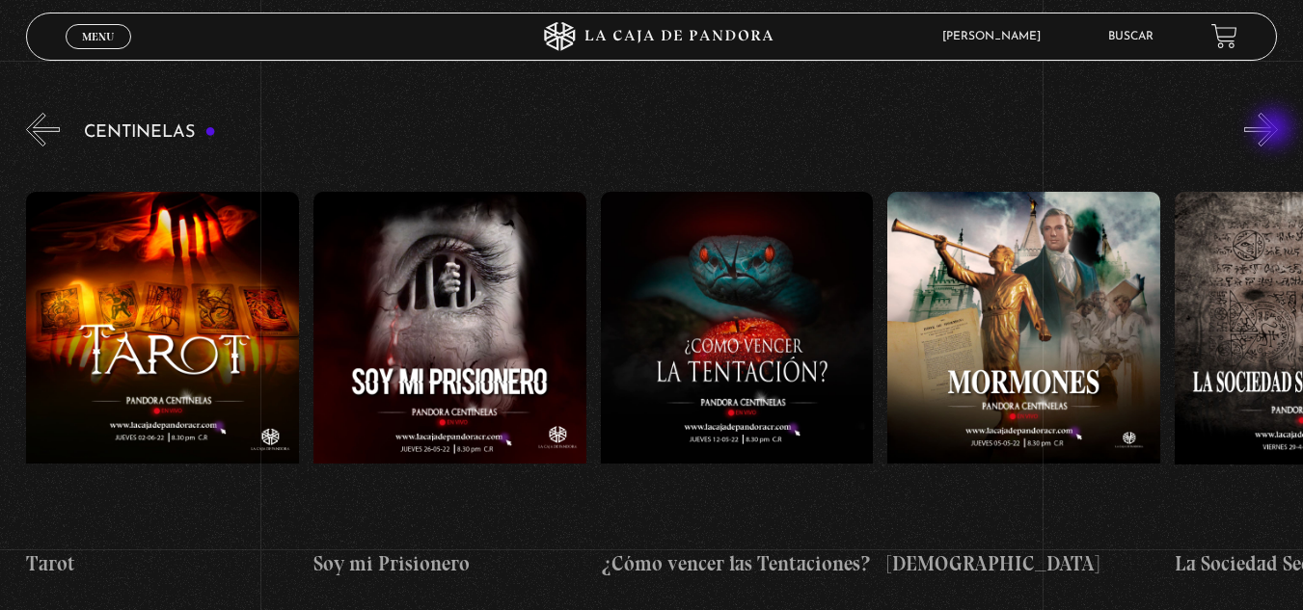
click at [1275, 130] on button "»" at bounding box center [1261, 130] width 34 height 34
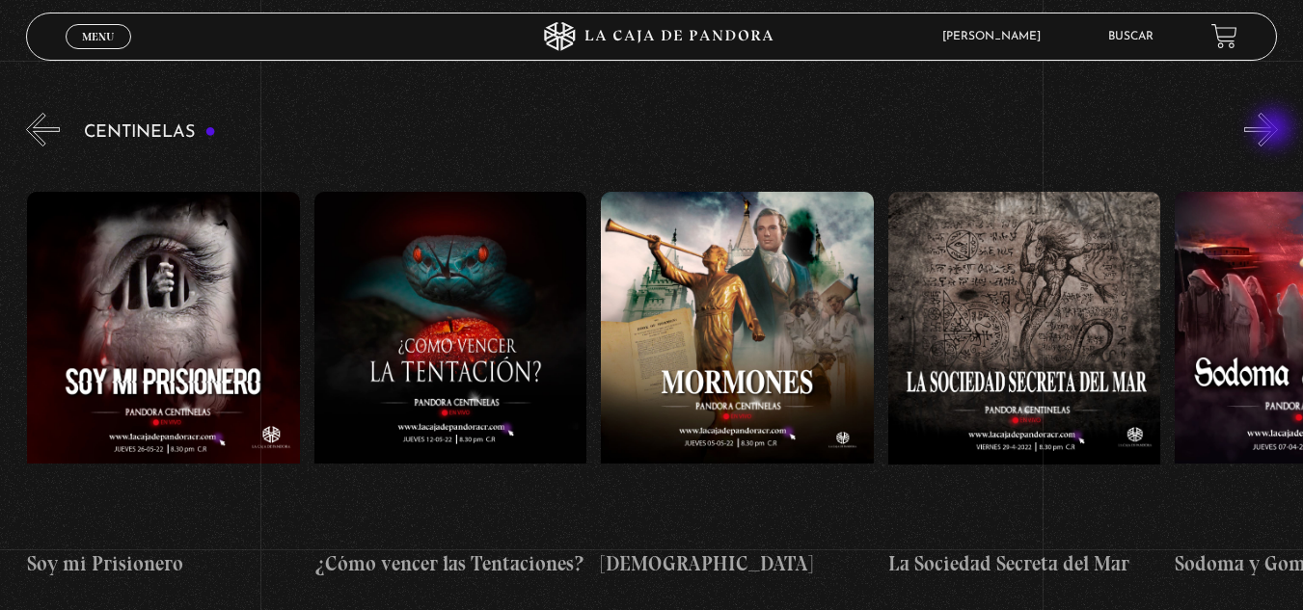
click at [1275, 130] on button "»" at bounding box center [1261, 130] width 34 height 34
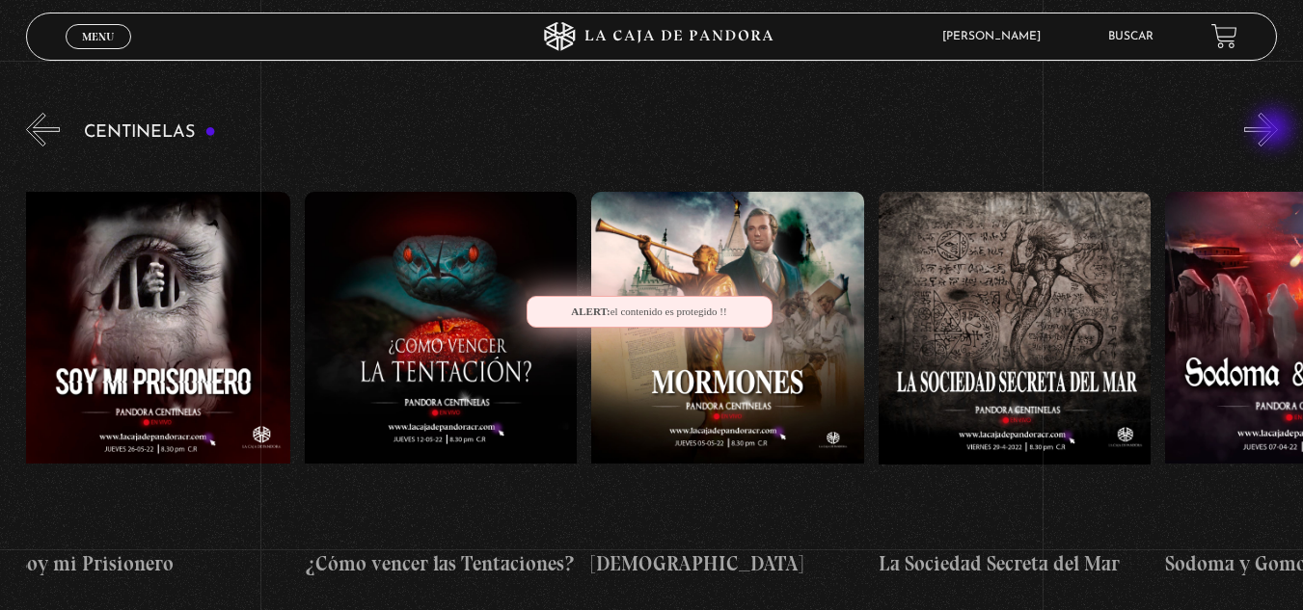
click at [1275, 130] on button "»" at bounding box center [1261, 130] width 34 height 34
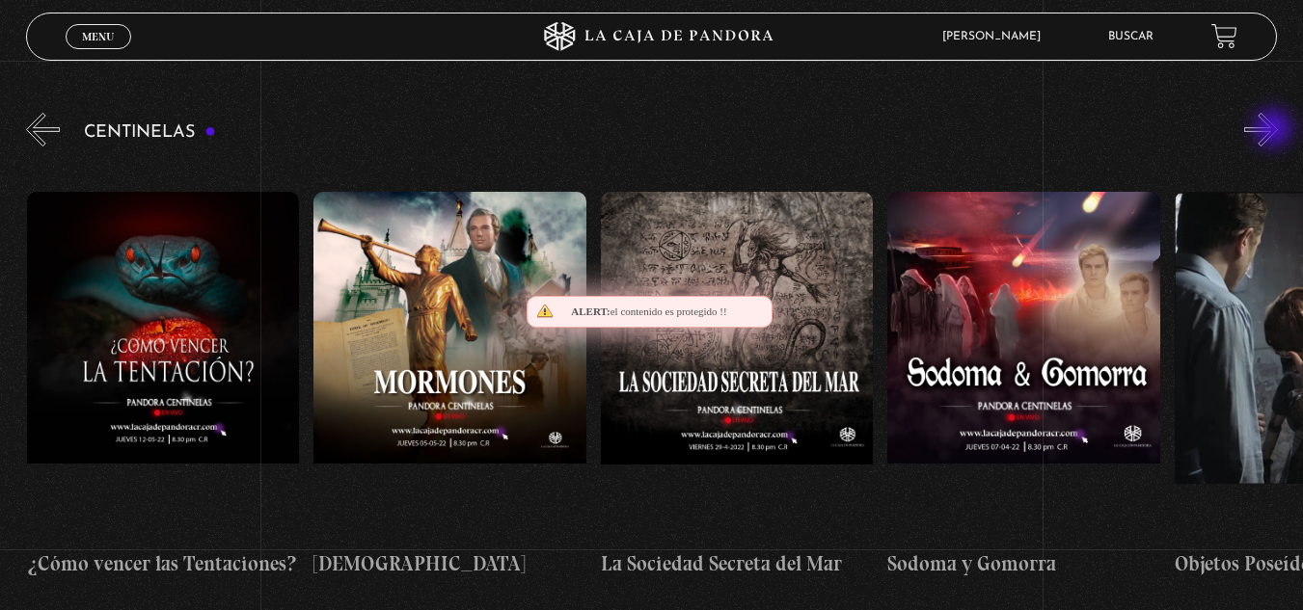
click at [1275, 130] on button "»" at bounding box center [1261, 130] width 34 height 34
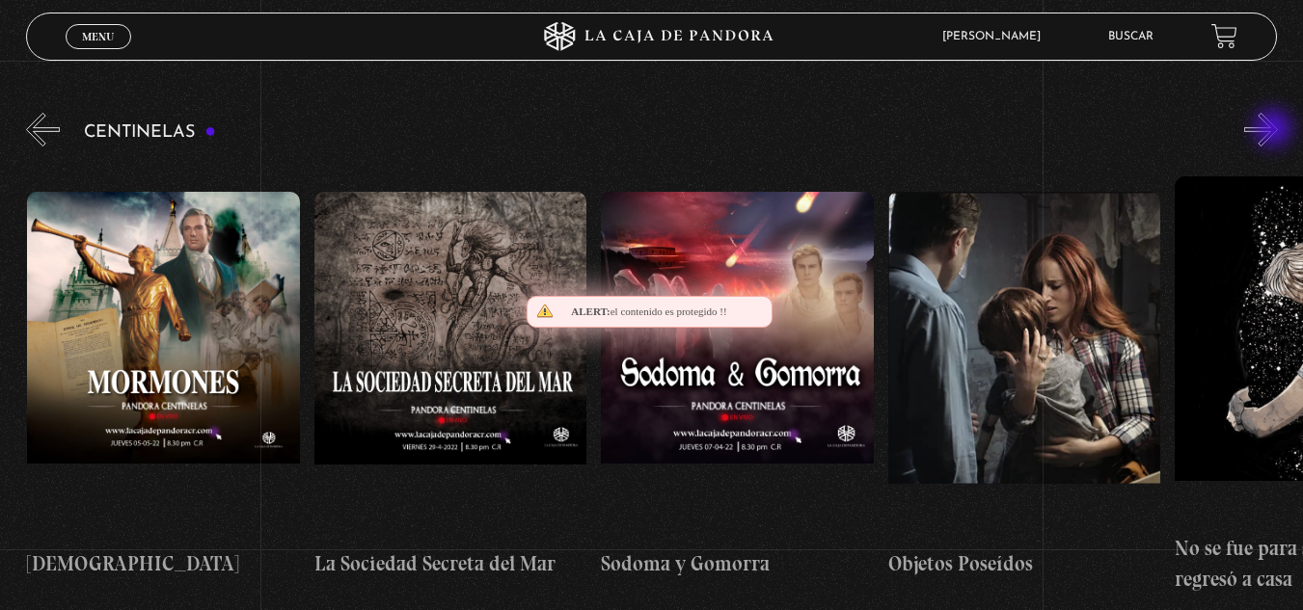
click at [1275, 130] on button "»" at bounding box center [1261, 130] width 34 height 34
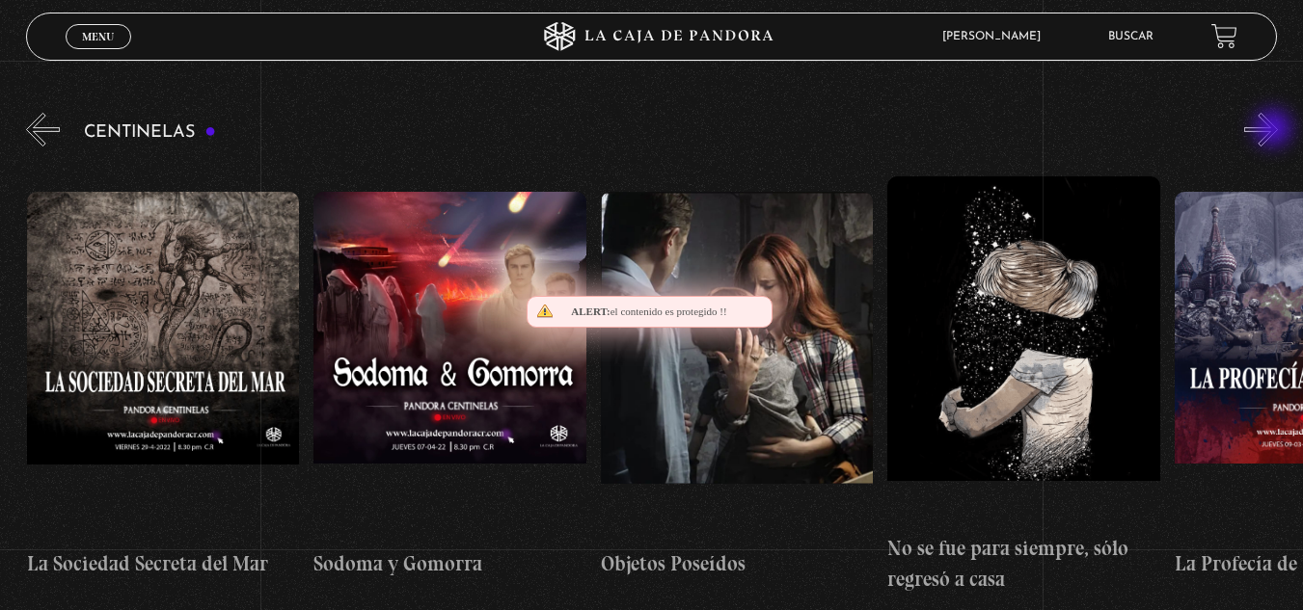
click at [1275, 130] on button "»" at bounding box center [1261, 130] width 34 height 34
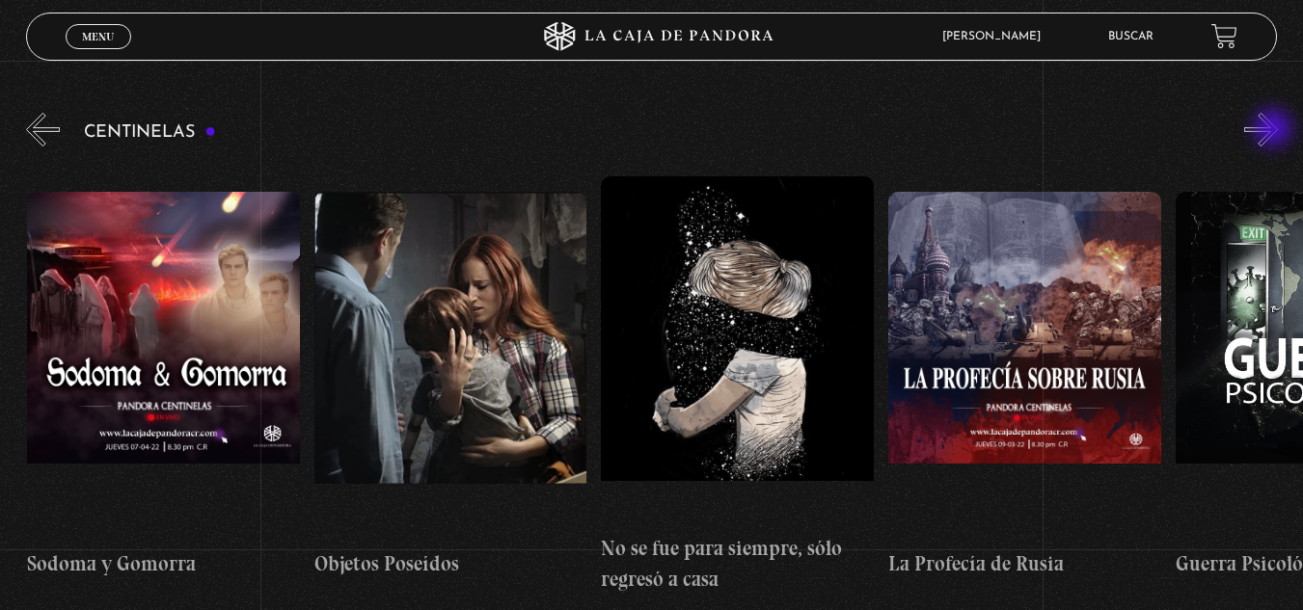
click at [1275, 130] on button "»" at bounding box center [1261, 130] width 34 height 34
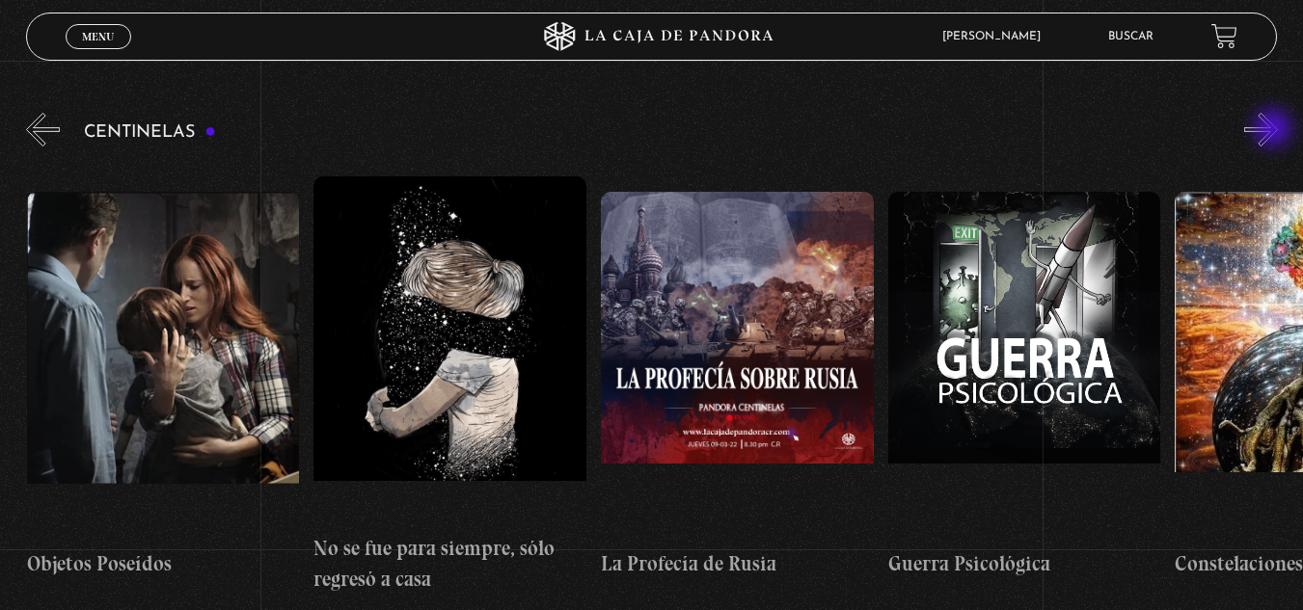
click at [1275, 130] on button "»" at bounding box center [1261, 130] width 34 height 34
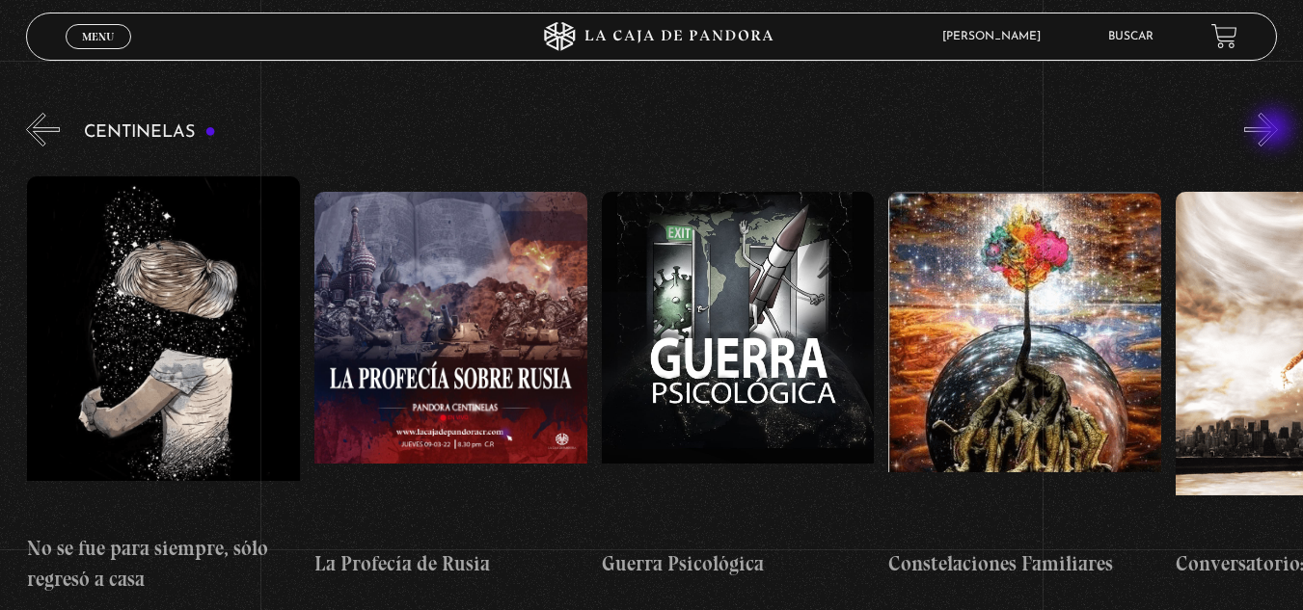
click at [1275, 130] on button "»" at bounding box center [1261, 130] width 34 height 34
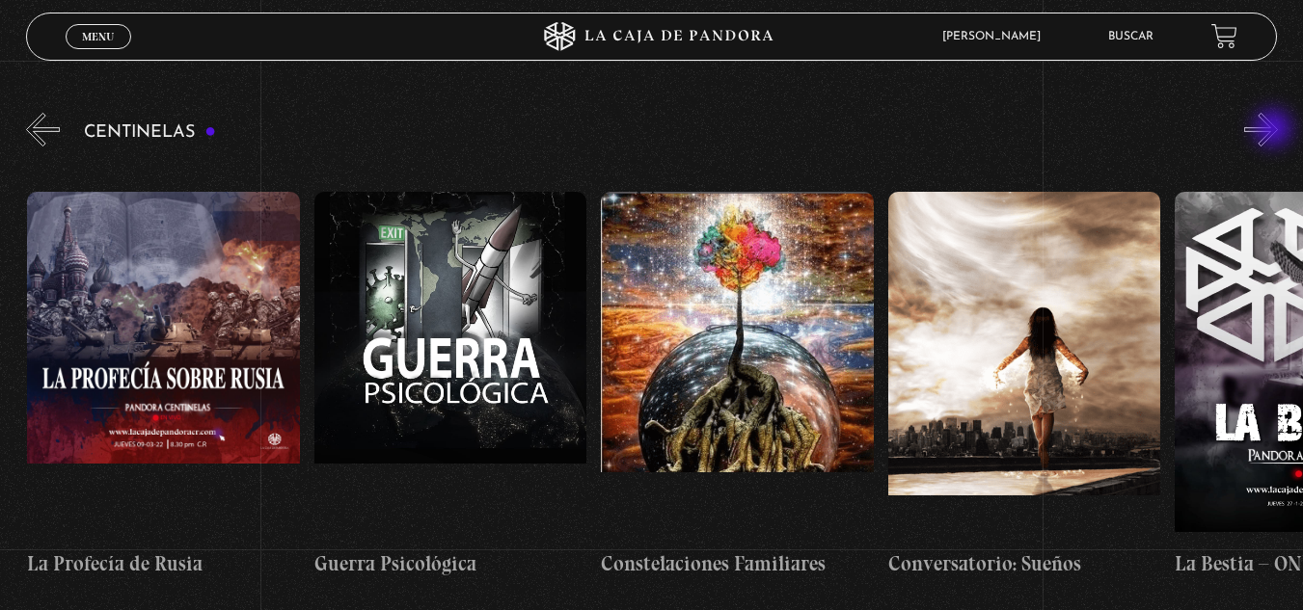
click at [1275, 130] on button "»" at bounding box center [1261, 130] width 34 height 34
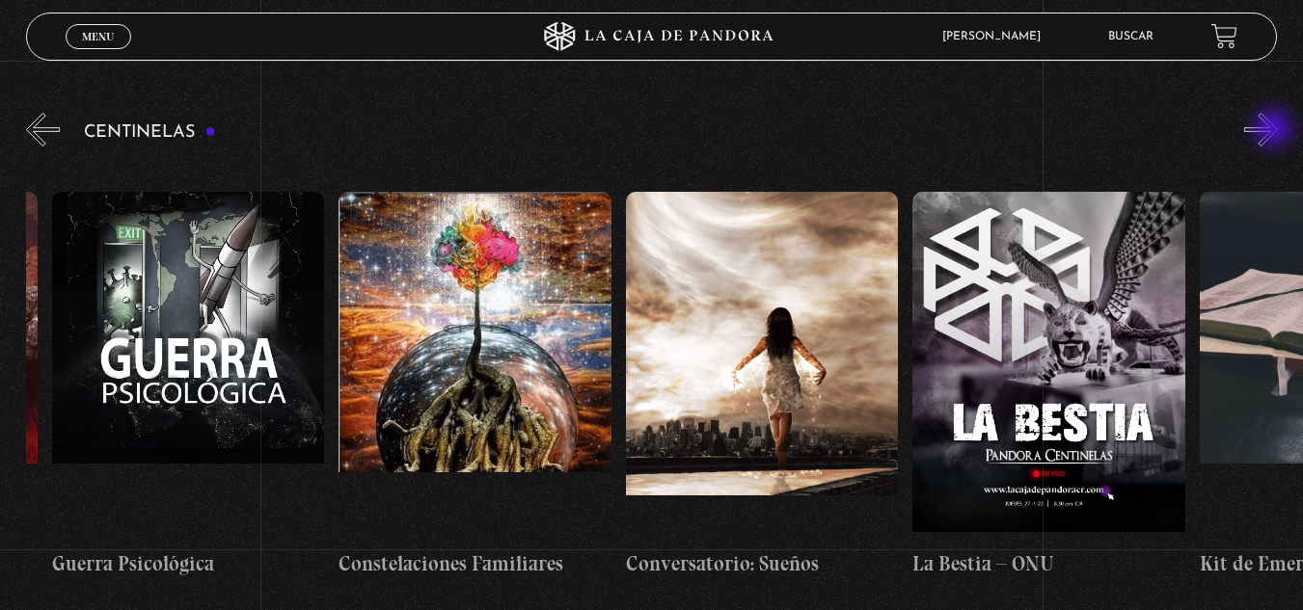
click at [1275, 130] on button "»" at bounding box center [1261, 130] width 34 height 34
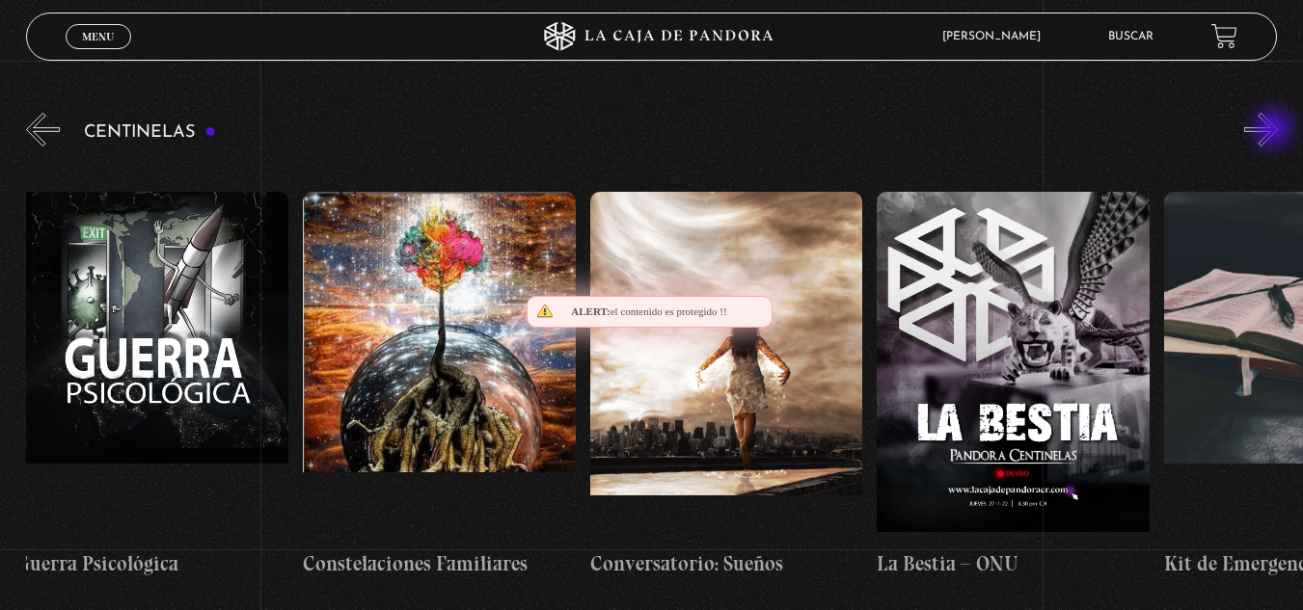
scroll to position [0, 20948]
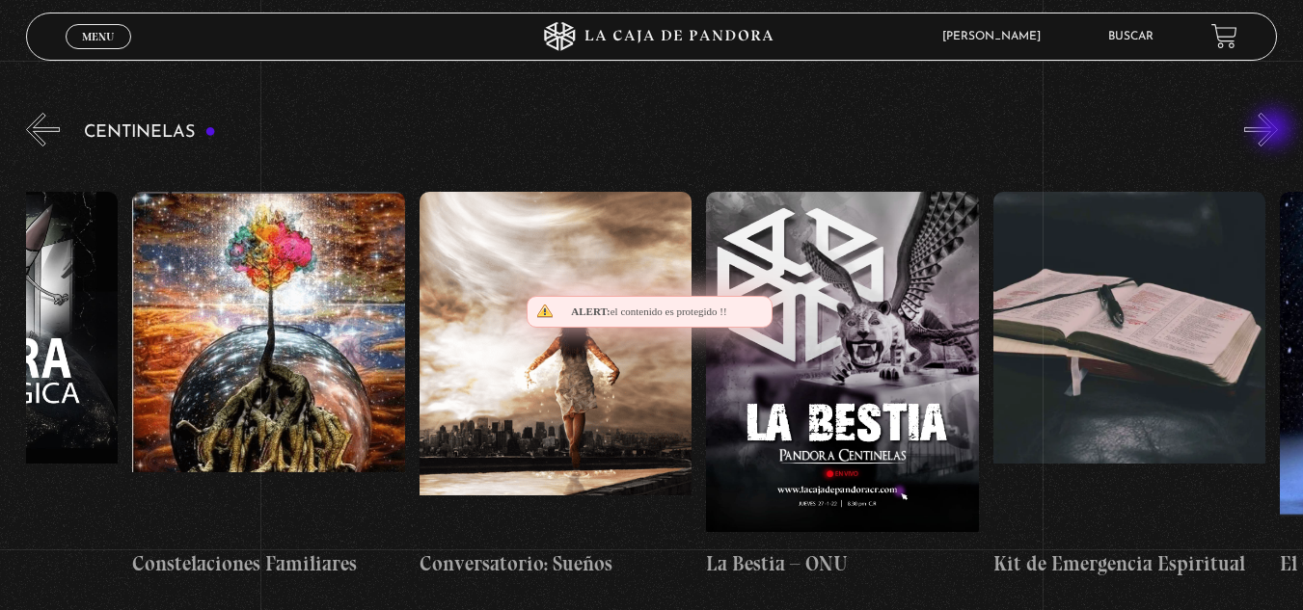
click at [1275, 130] on button "»" at bounding box center [1261, 130] width 34 height 34
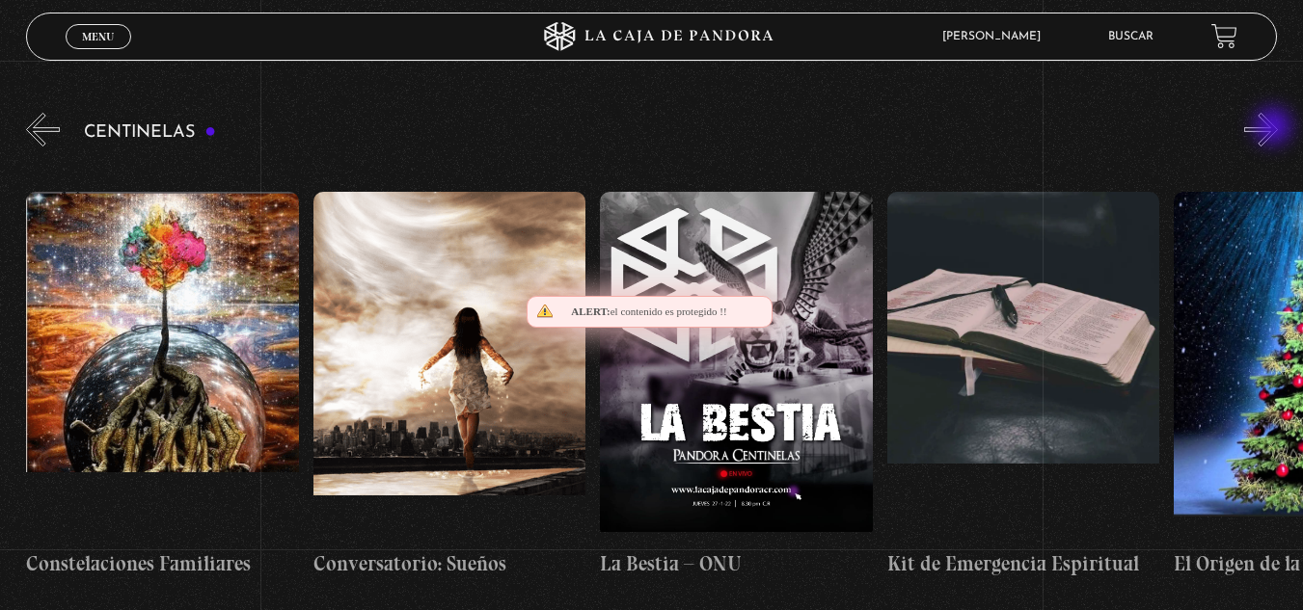
click at [1275, 128] on button "»" at bounding box center [1261, 130] width 34 height 34
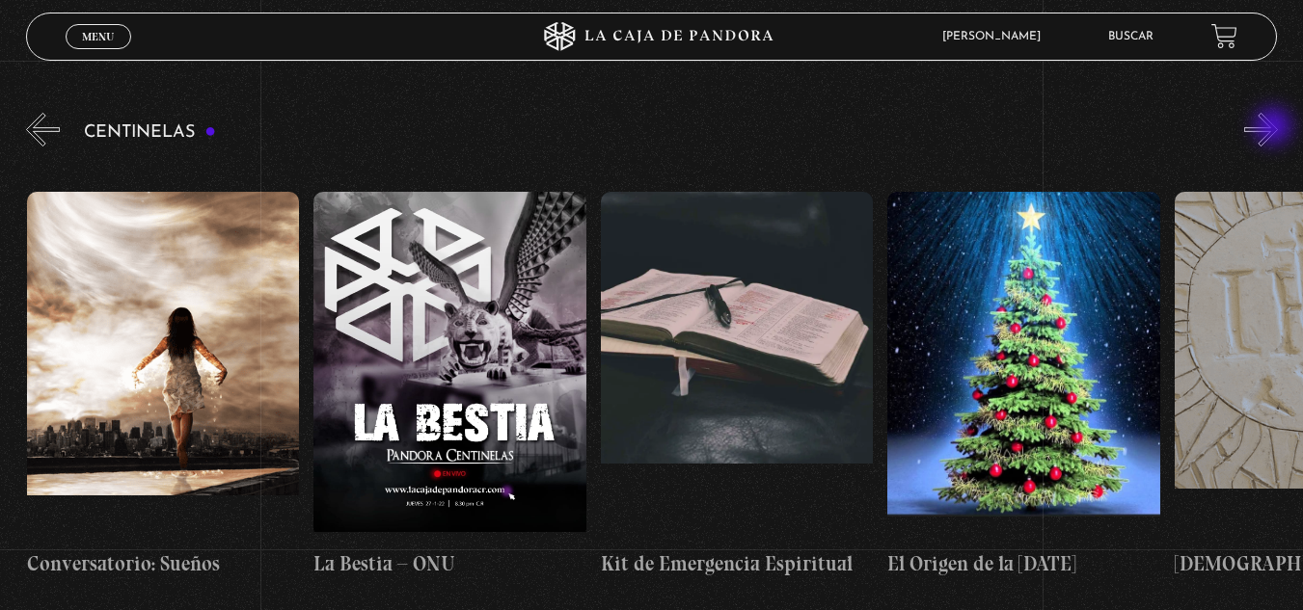
click at [1275, 128] on button "»" at bounding box center [1261, 130] width 34 height 34
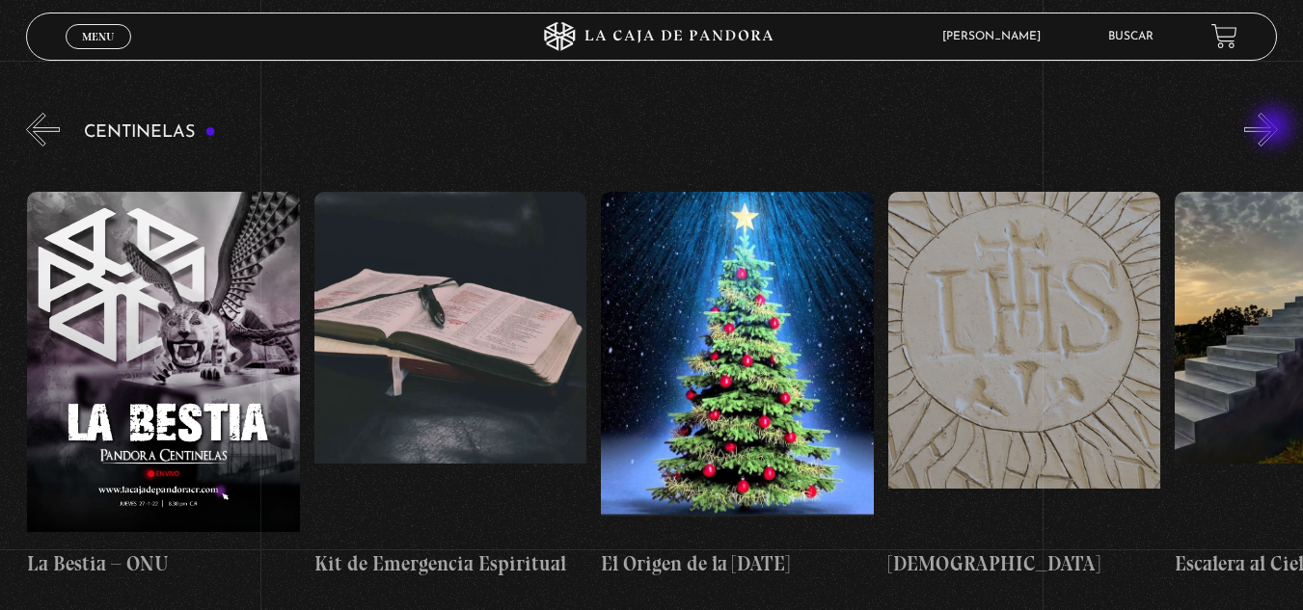
click at [1275, 128] on button "»" at bounding box center [1261, 130] width 34 height 34
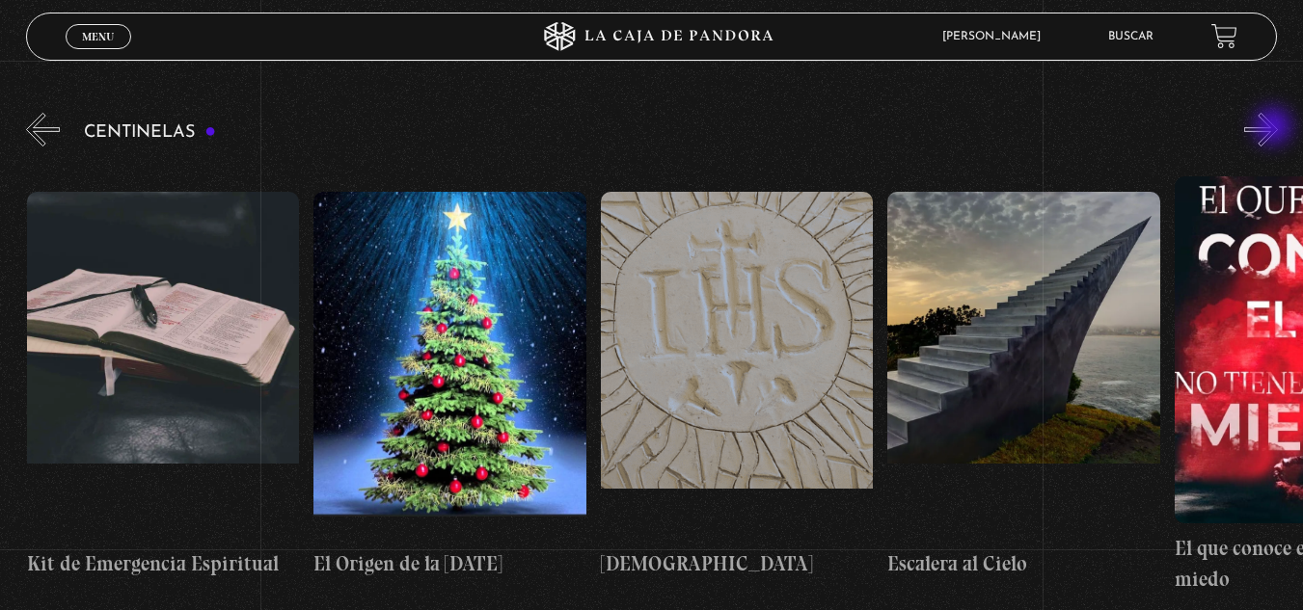
click at [1275, 128] on button "»" at bounding box center [1261, 130] width 34 height 34
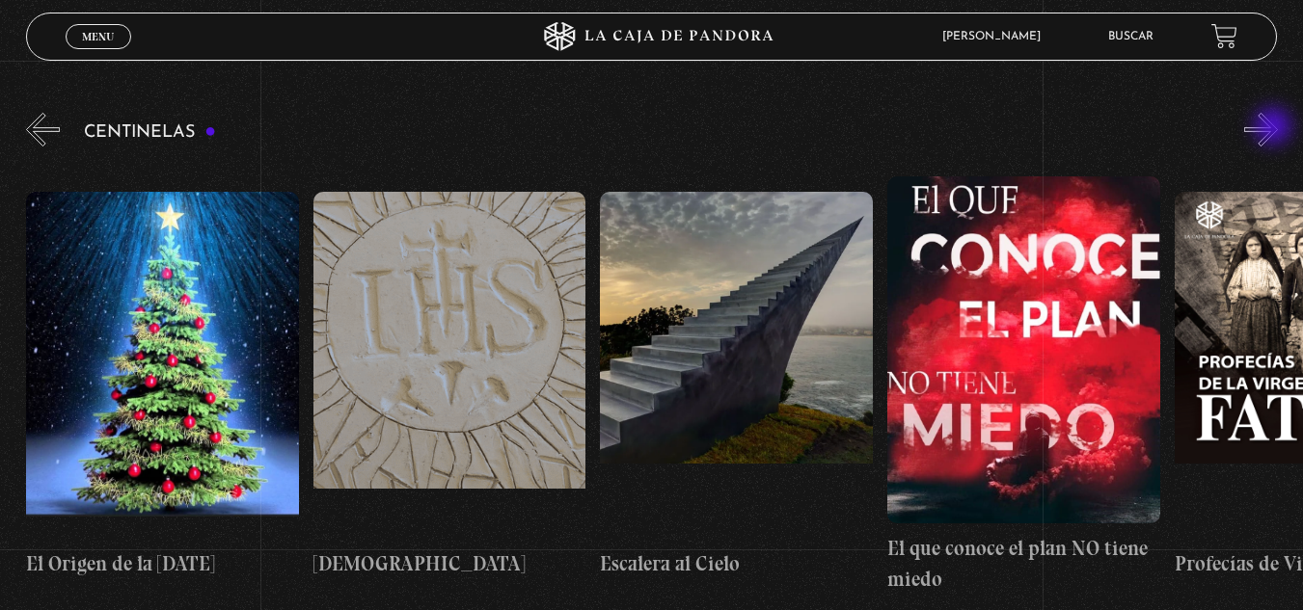
click at [1275, 128] on button "»" at bounding box center [1261, 130] width 34 height 34
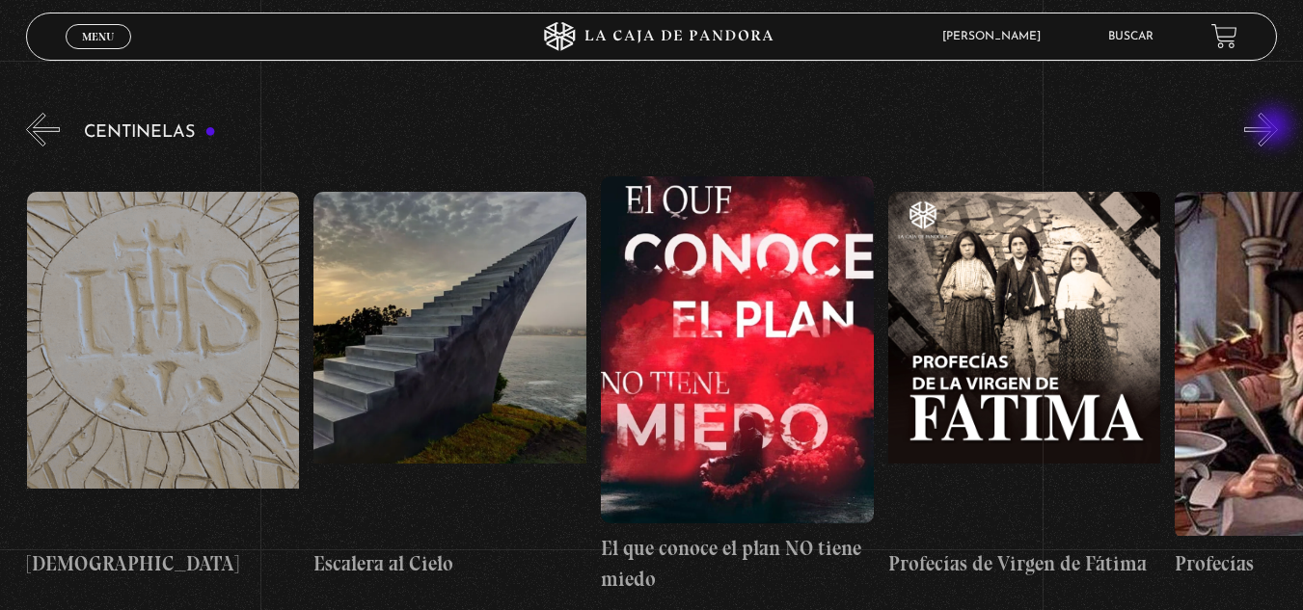
click at [1275, 128] on button "»" at bounding box center [1261, 130] width 34 height 34
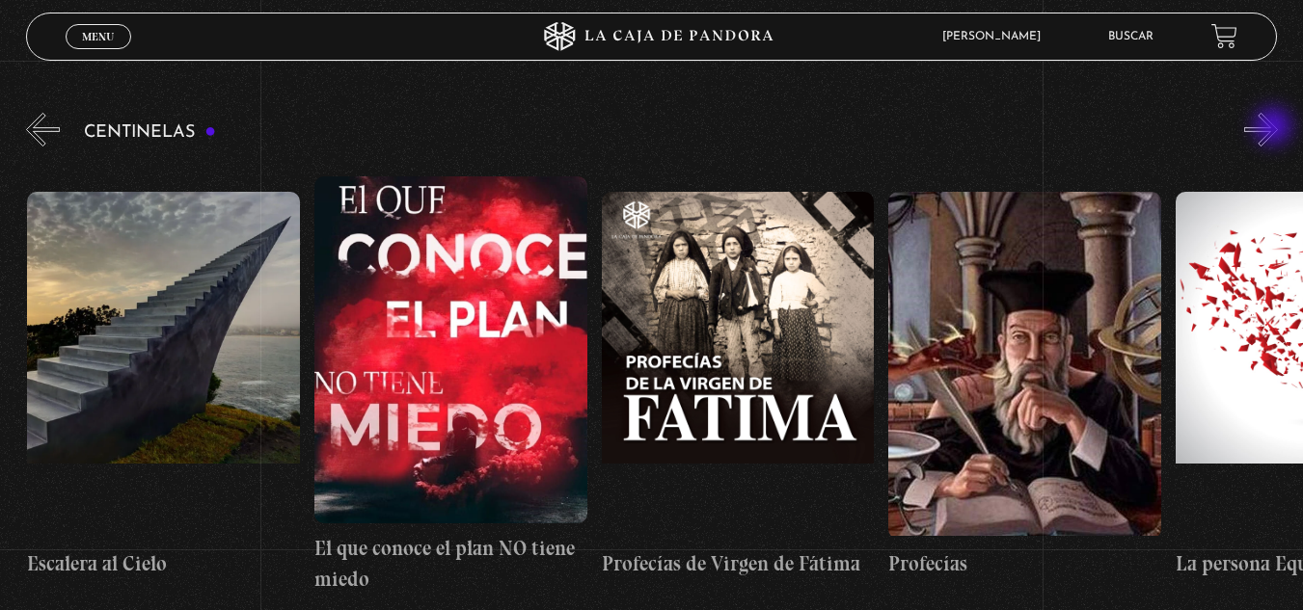
click at [1275, 128] on button "»" at bounding box center [1261, 130] width 34 height 34
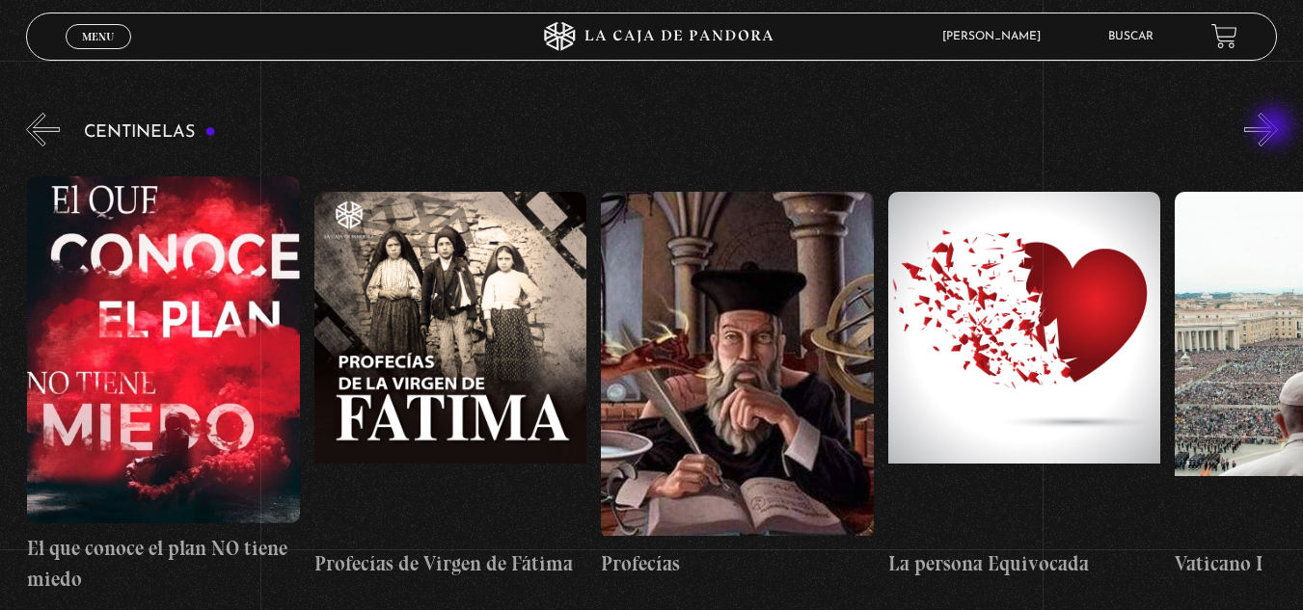
click at [1275, 128] on button "»" at bounding box center [1261, 130] width 34 height 34
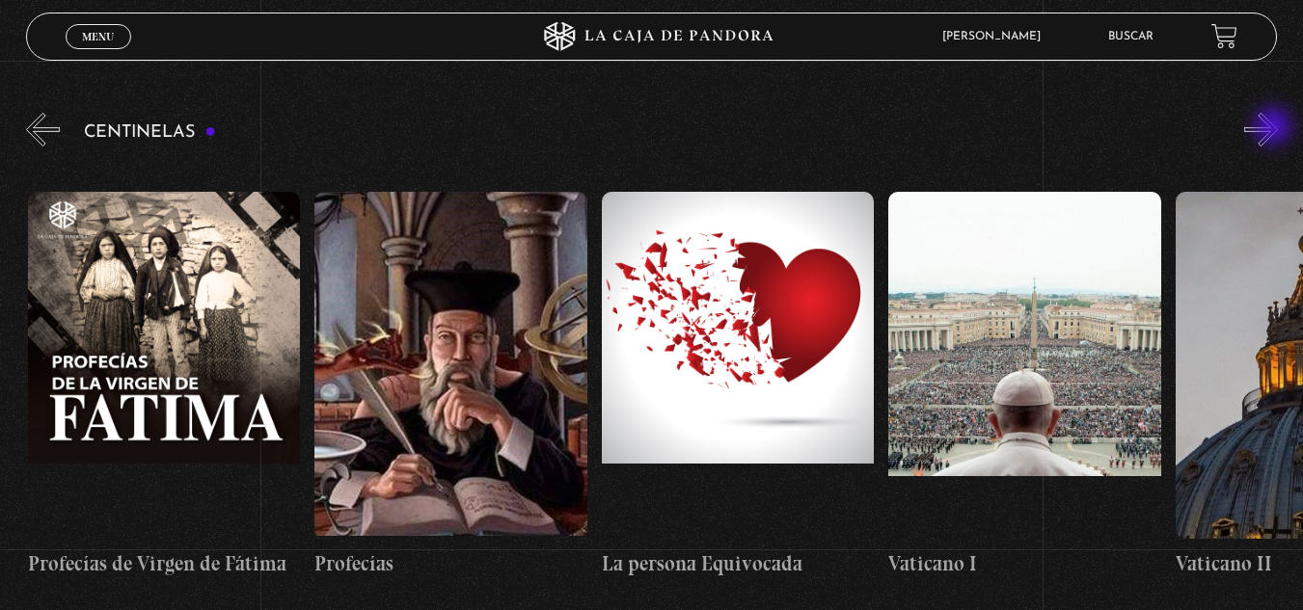
click at [1275, 128] on button "»" at bounding box center [1261, 130] width 34 height 34
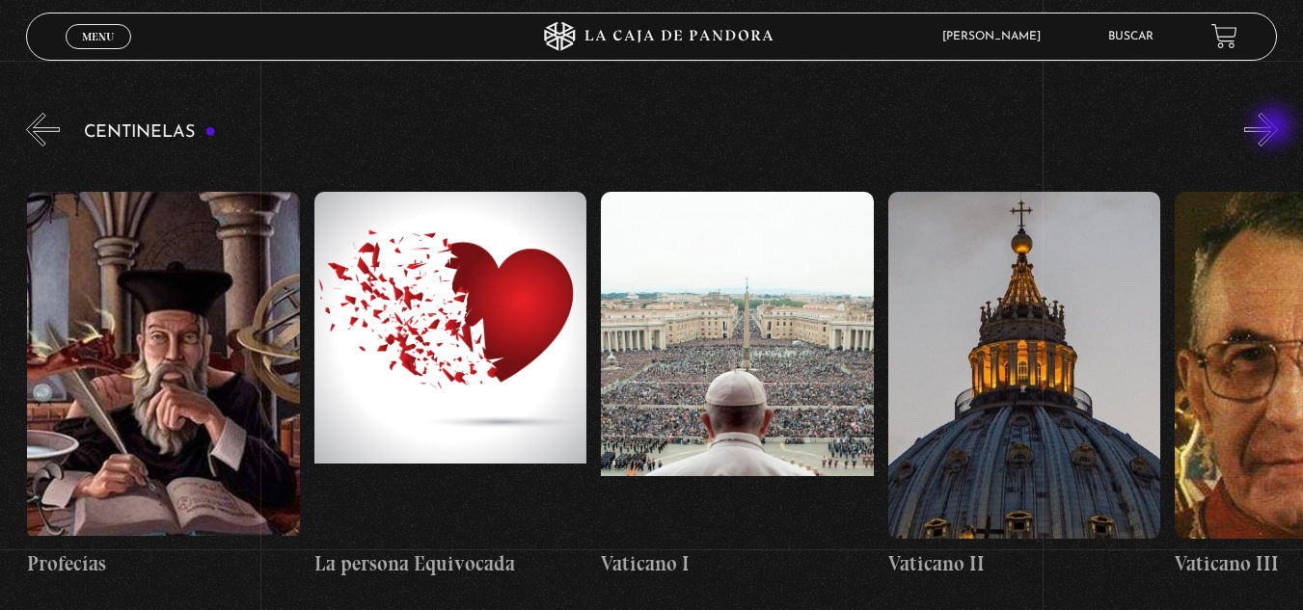
click at [1275, 128] on button "»" at bounding box center [1261, 130] width 34 height 34
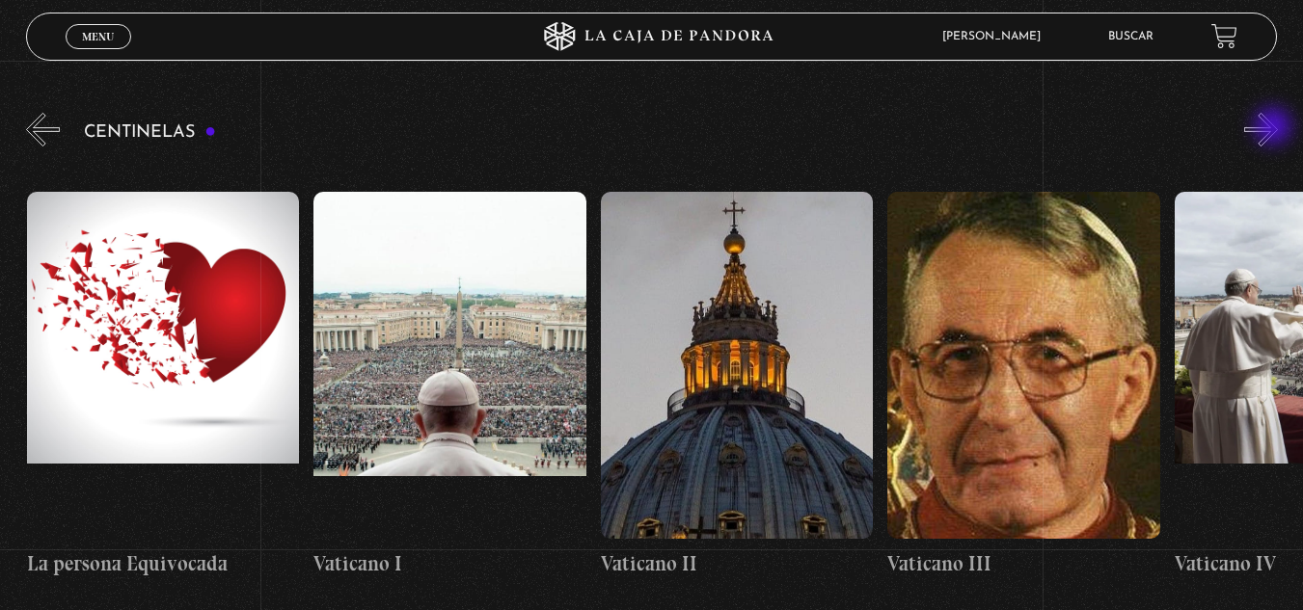
click at [1275, 128] on button "»" at bounding box center [1261, 130] width 34 height 34
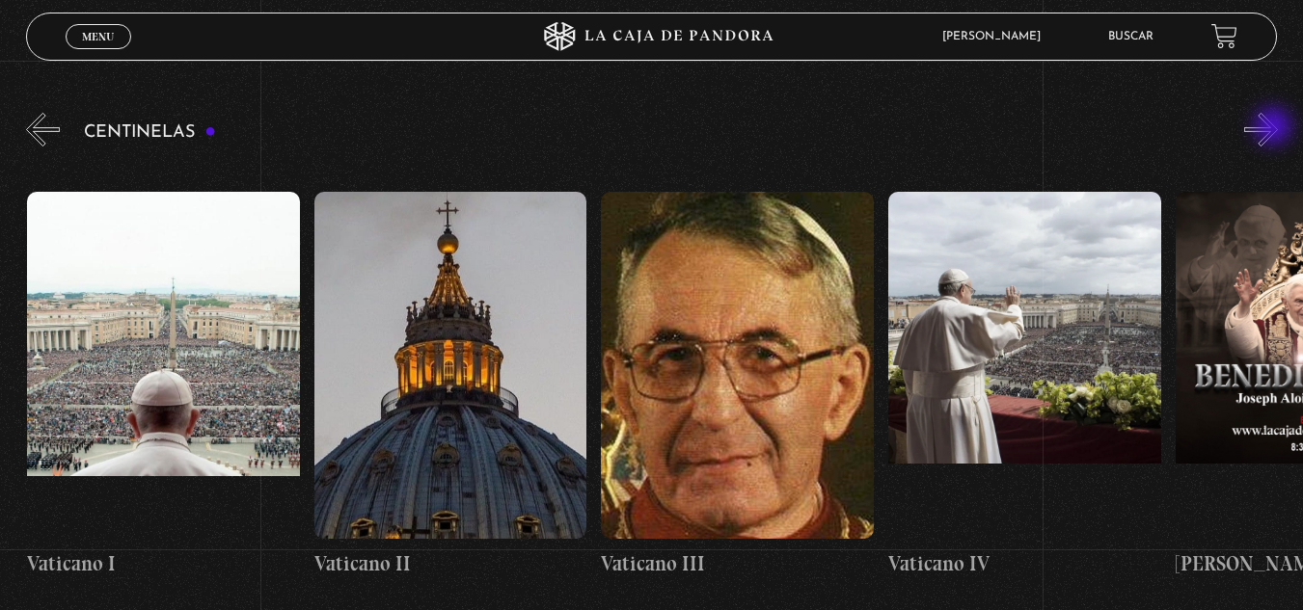
click at [1275, 128] on button "»" at bounding box center [1261, 130] width 34 height 34
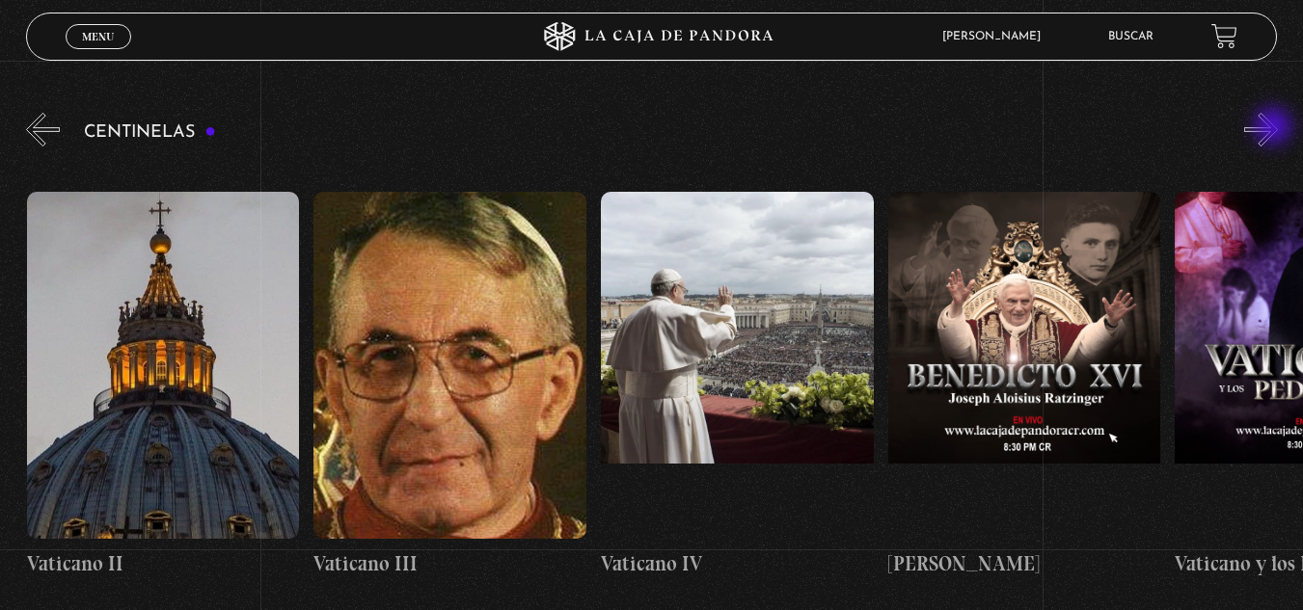
click at [1275, 128] on button "»" at bounding box center [1261, 130] width 34 height 34
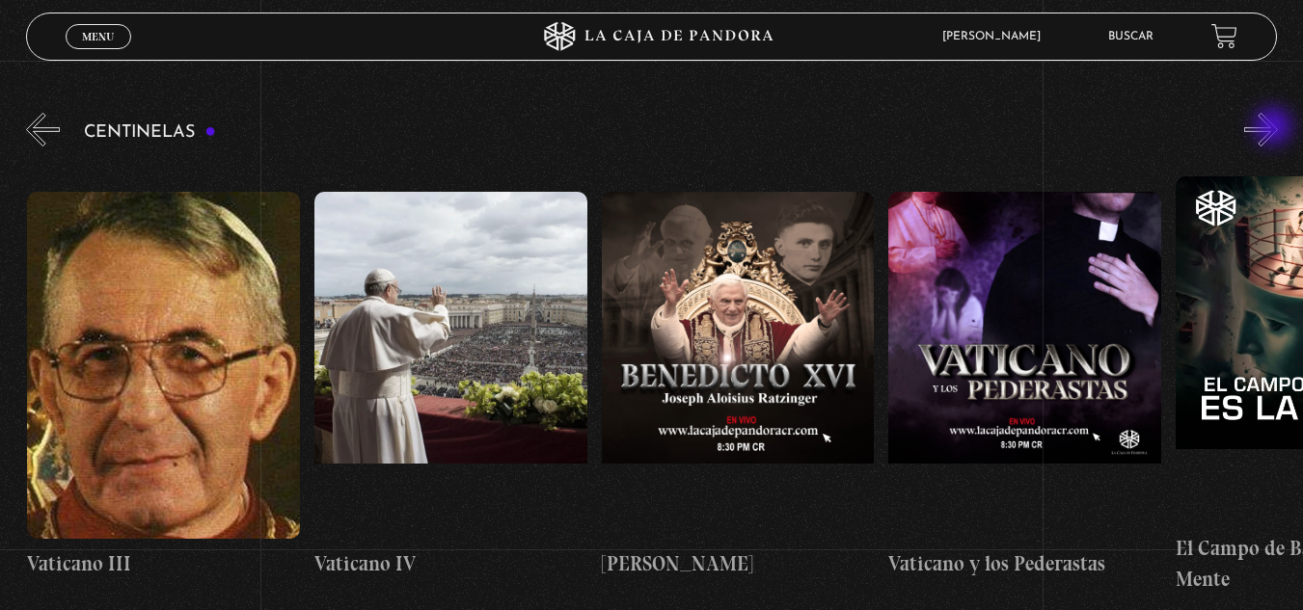
click at [1275, 128] on button "»" at bounding box center [1261, 130] width 34 height 34
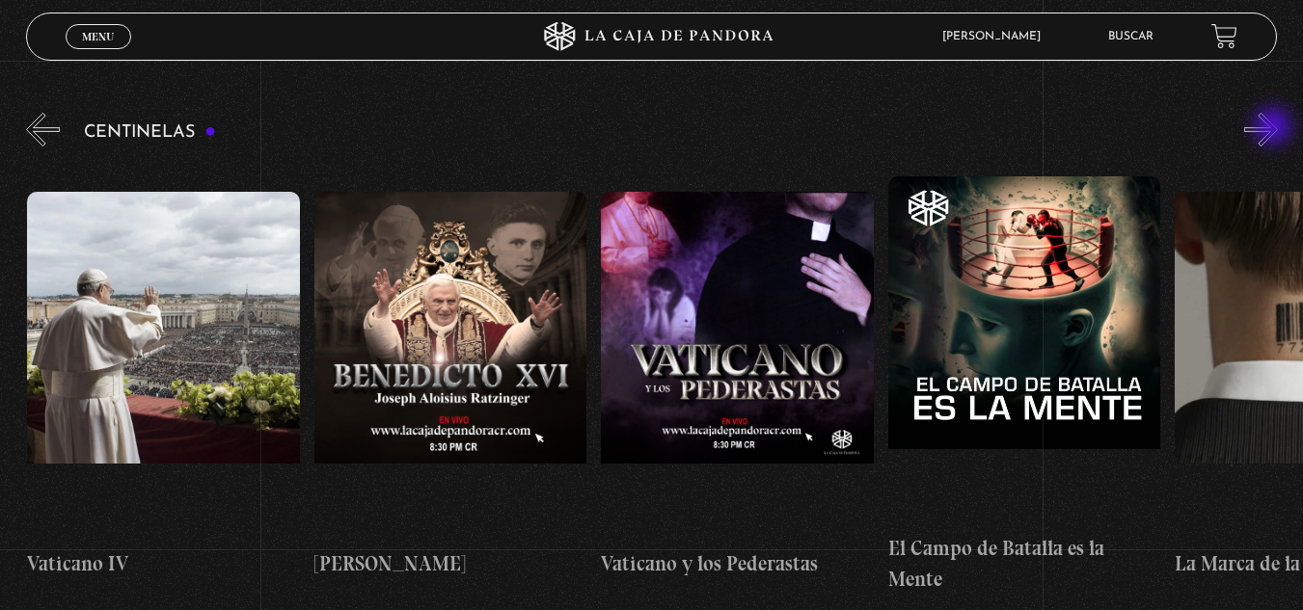
click at [1275, 128] on button "»" at bounding box center [1261, 130] width 34 height 34
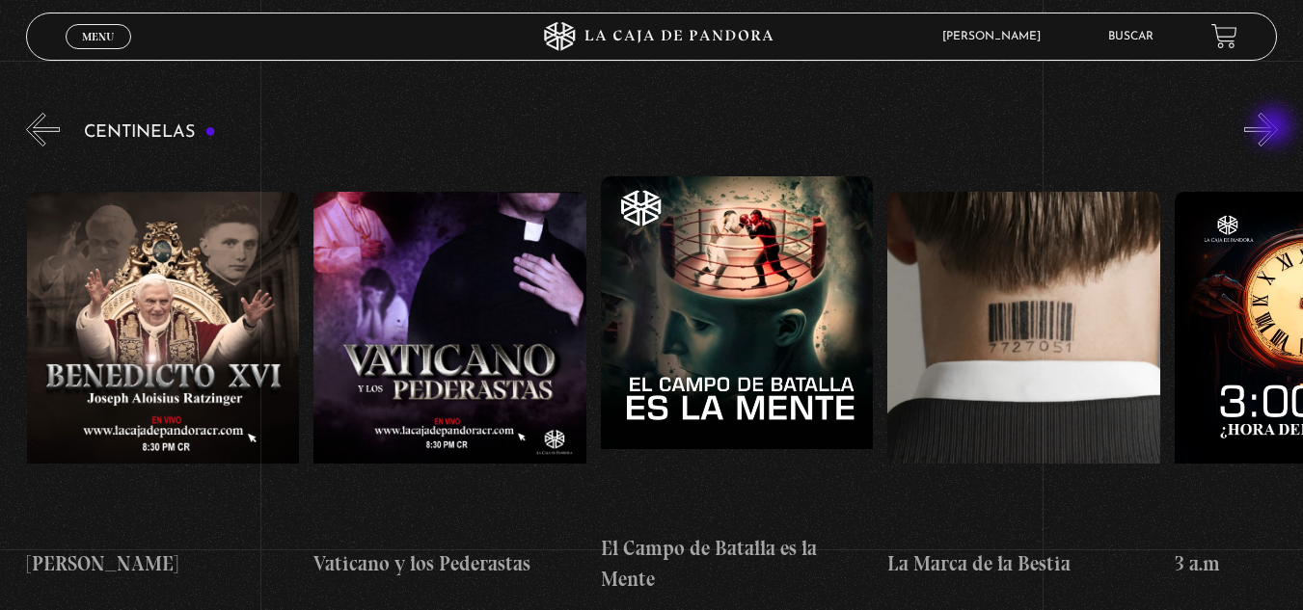
click at [1275, 128] on button "»" at bounding box center [1261, 130] width 34 height 34
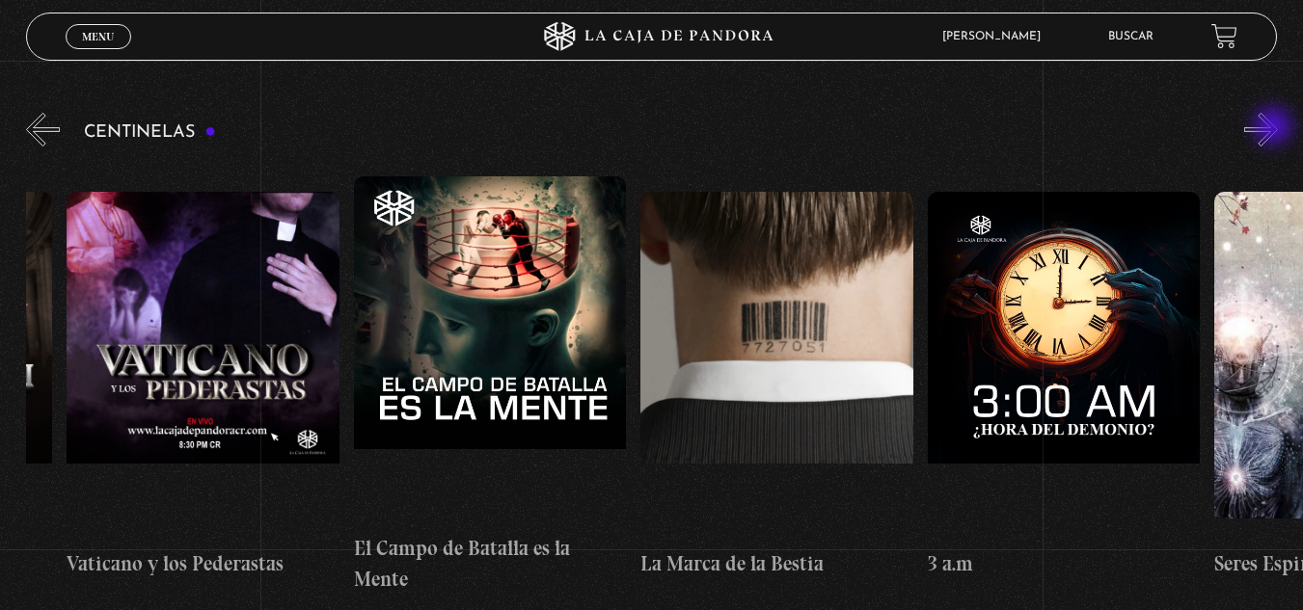
scroll to position [0, 25538]
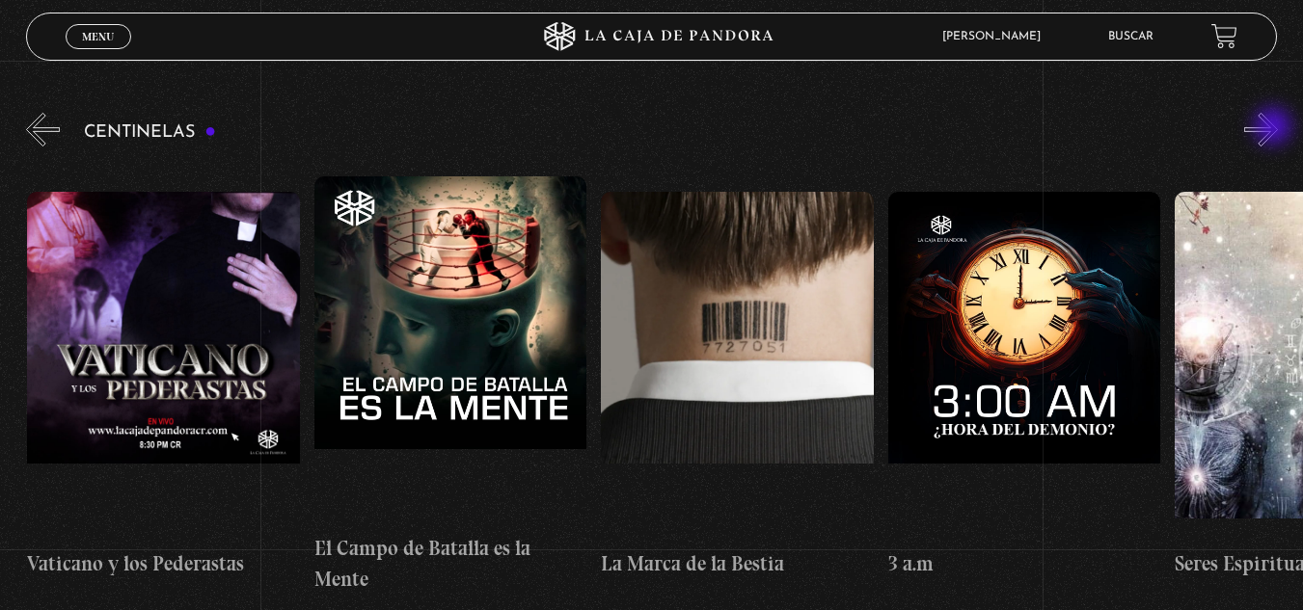
click at [1275, 128] on button "»" at bounding box center [1261, 130] width 34 height 34
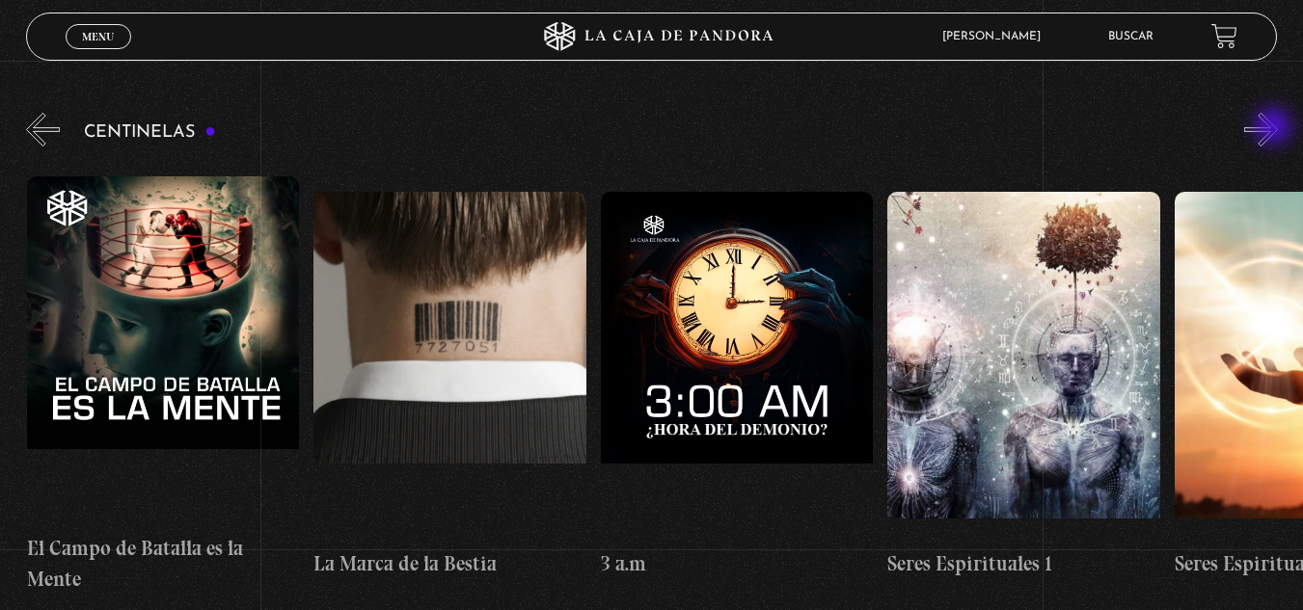
click at [1275, 128] on button "»" at bounding box center [1261, 130] width 34 height 34
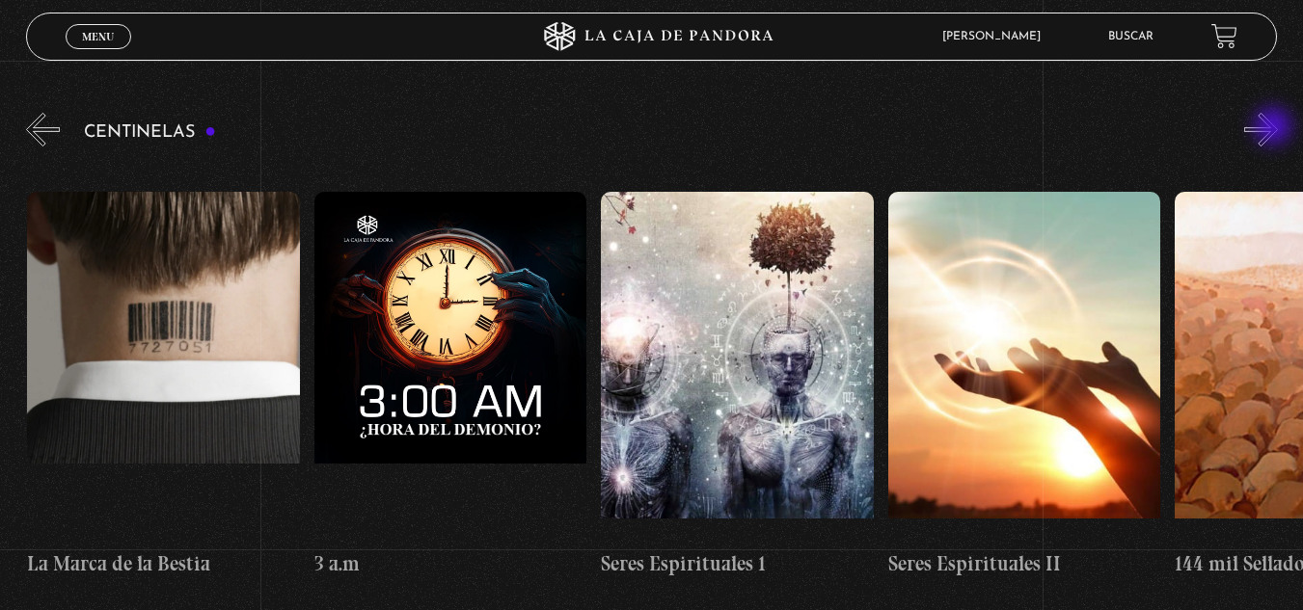
click at [1275, 128] on button "»" at bounding box center [1261, 130] width 34 height 34
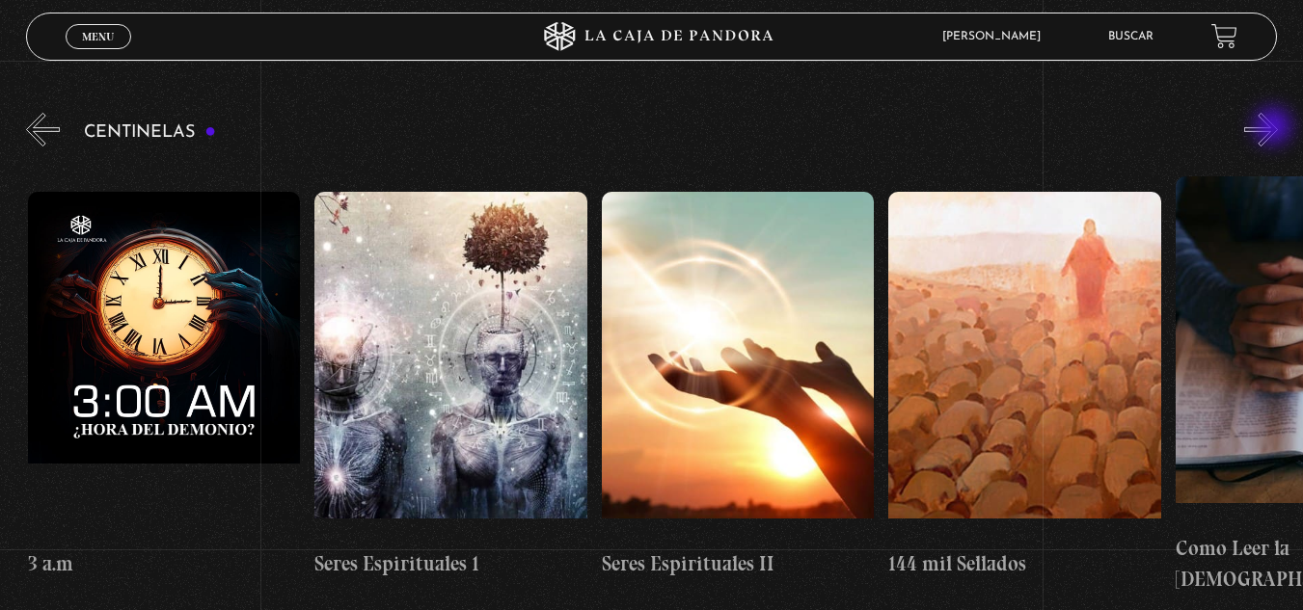
scroll to position [0, 26399]
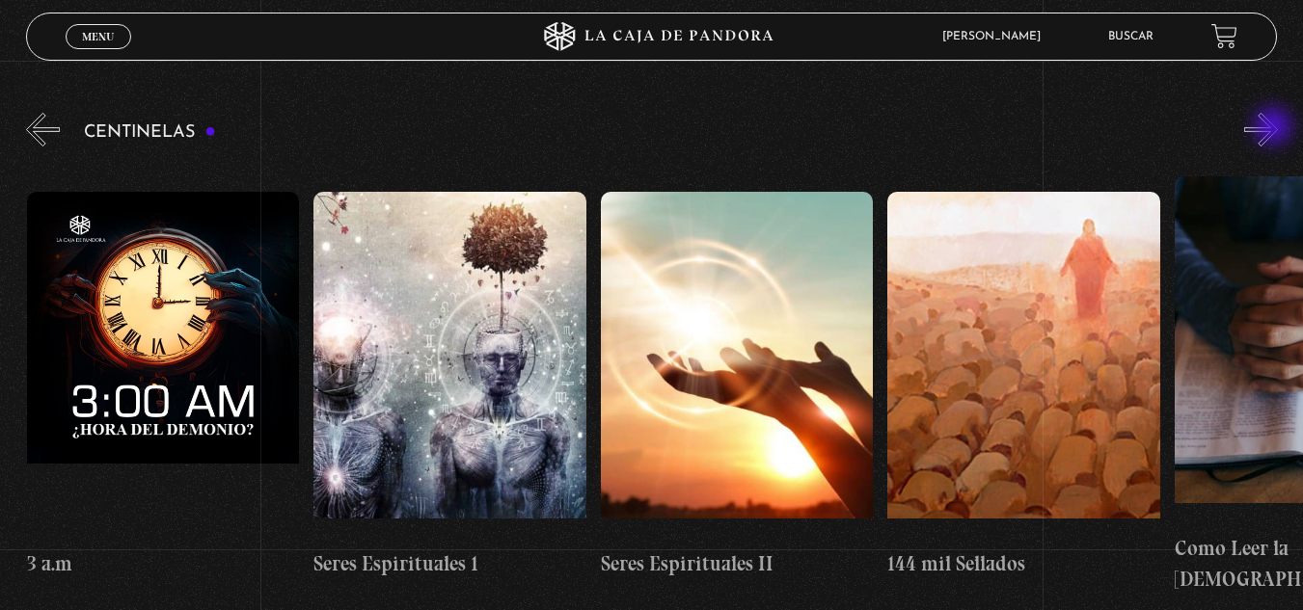
click at [1275, 128] on button "»" at bounding box center [1261, 130] width 34 height 34
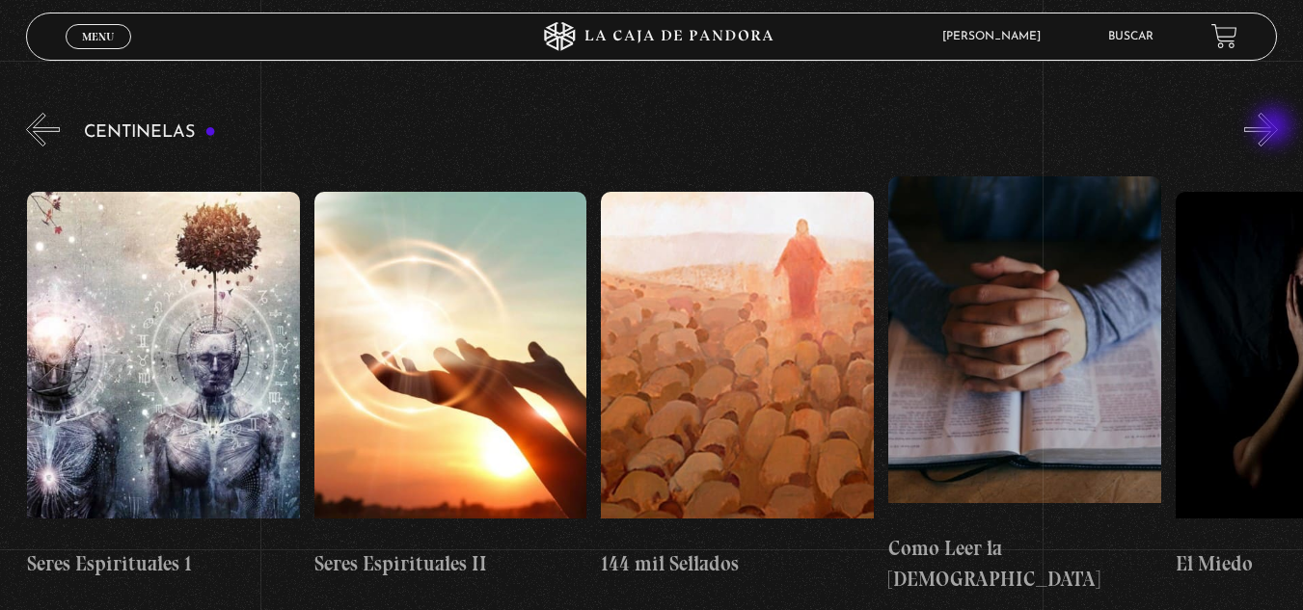
scroll to position [0, 26686]
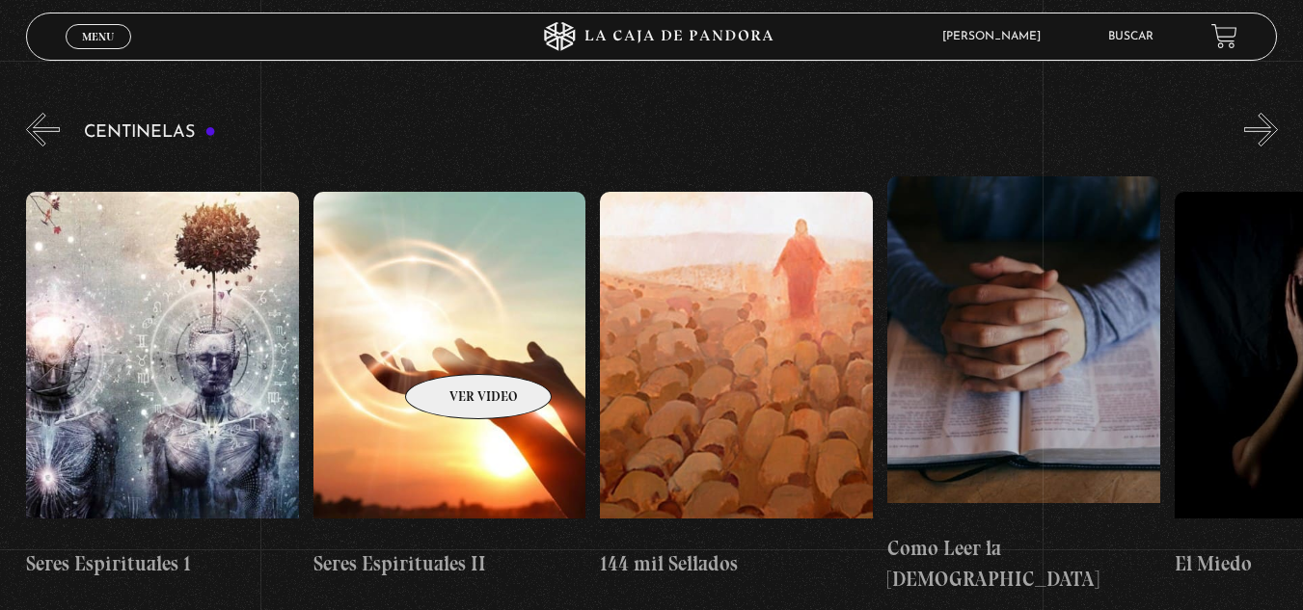
click at [453, 345] on figure at bounding box center [449, 365] width 273 height 347
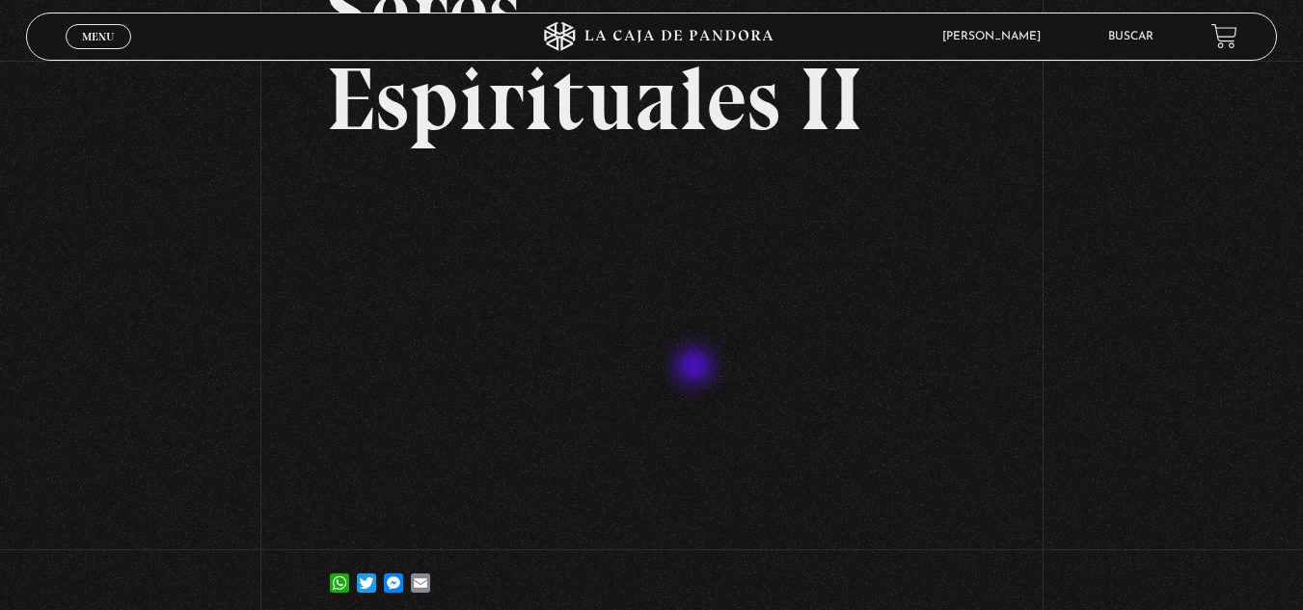
scroll to position [196, 0]
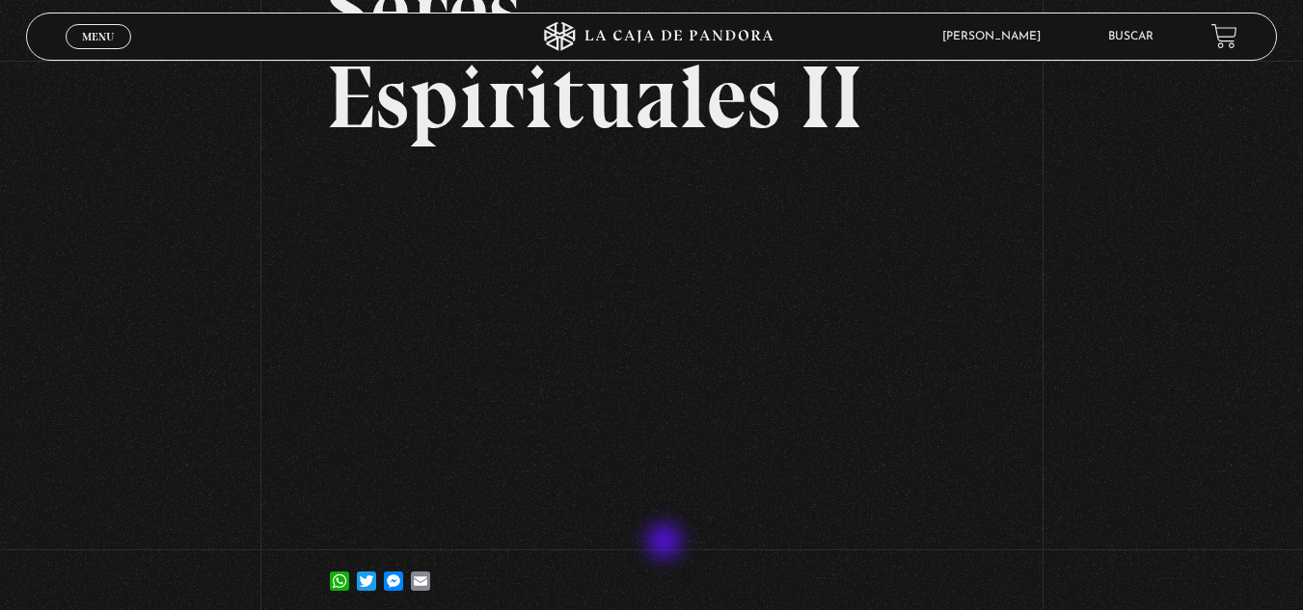
click at [666, 544] on article "[DATE] Seres Espirituales II WhatsApp Twitter Messenger Email" at bounding box center [651, 267] width 650 height 680
click at [1103, 379] on div "Volver [DATE] Seres Espirituales II WhatsApp Twitter Messenger Email" at bounding box center [651, 245] width 1303 height 760
